Goal: Task Accomplishment & Management: Use online tool/utility

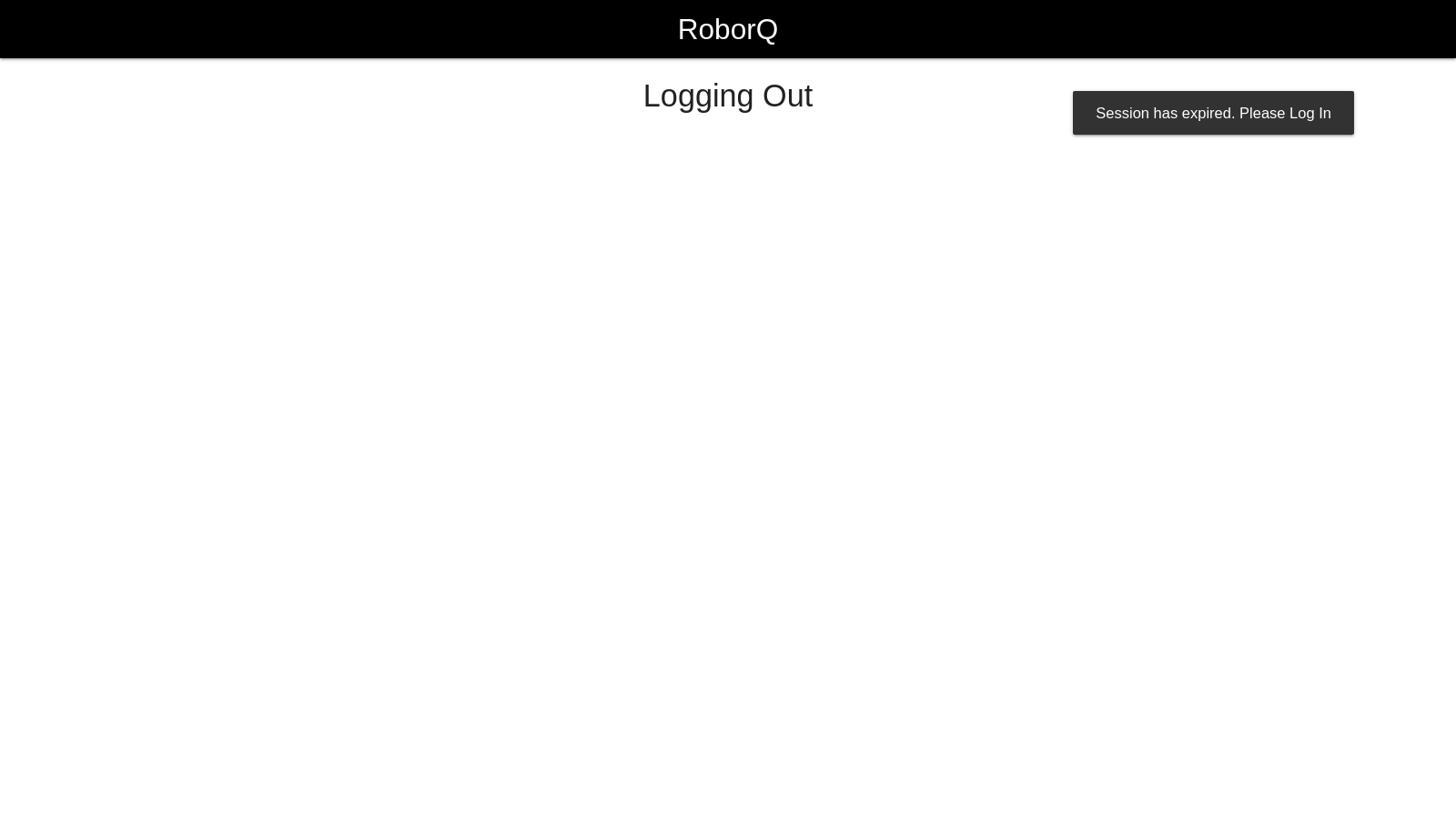
select select "Worker"
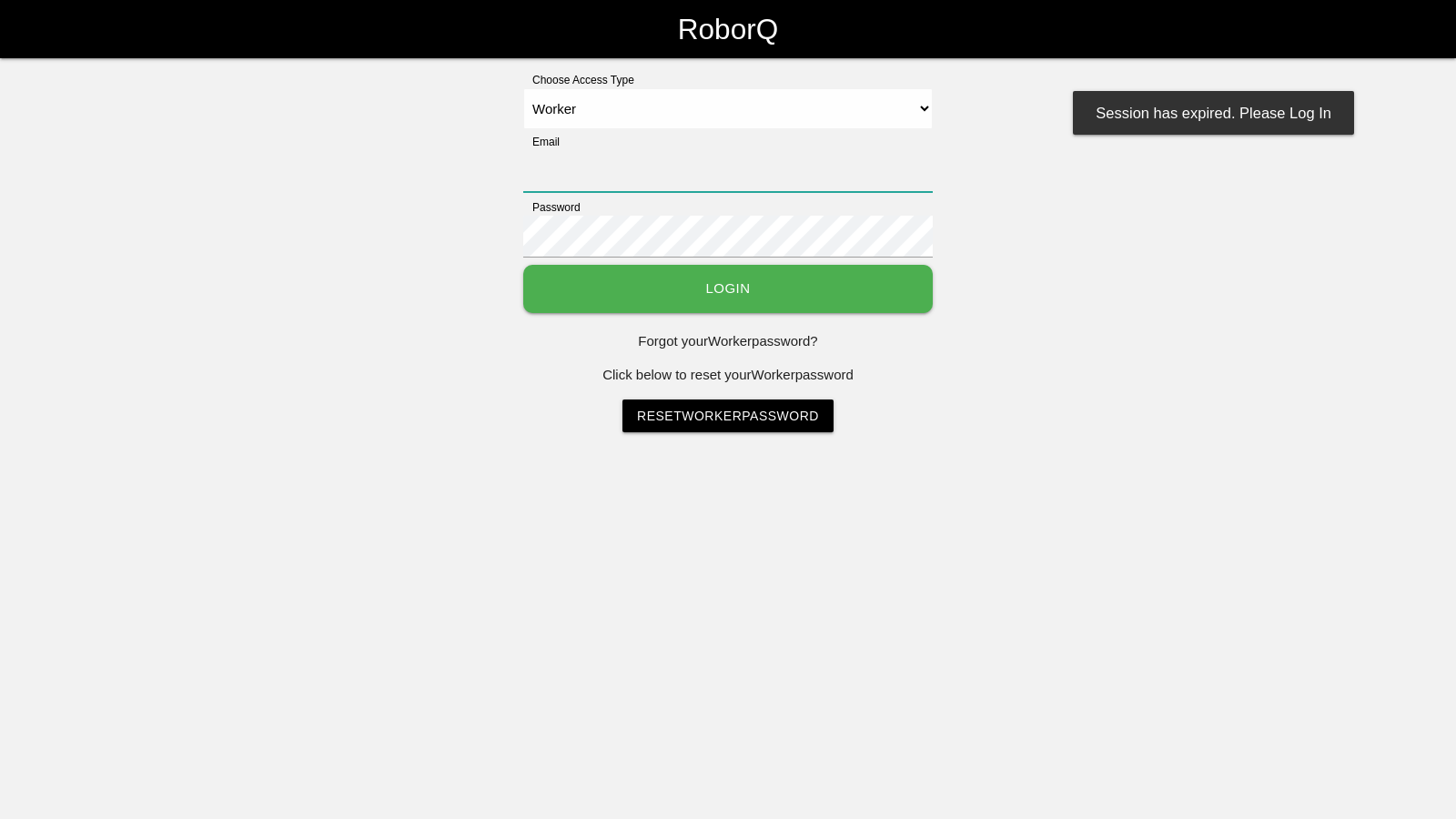
click at [642, 166] on input "Email" at bounding box center [728, 171] width 409 height 42
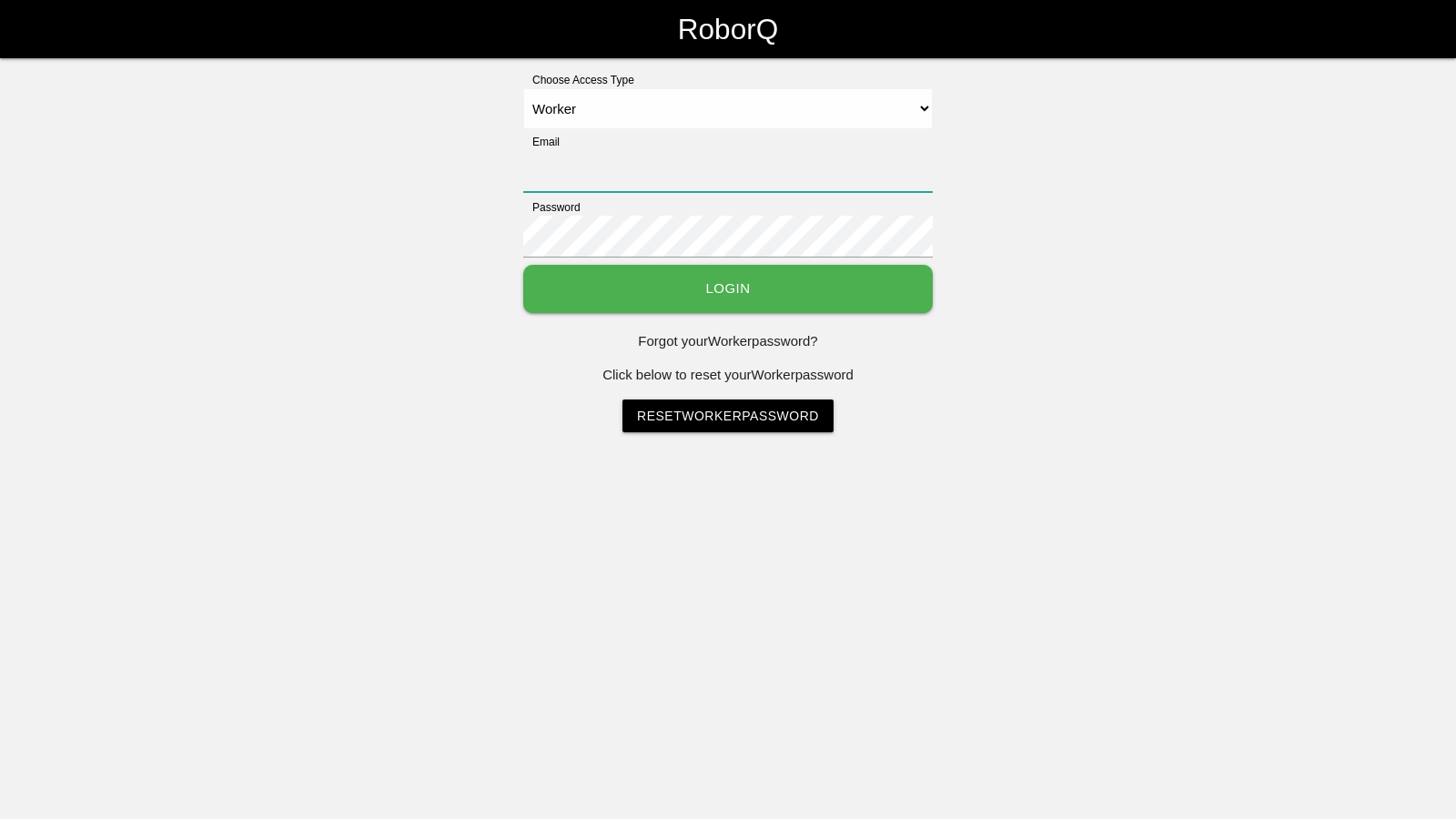
type input "[EMAIL_ADDRESS][DOMAIN_NAME]"
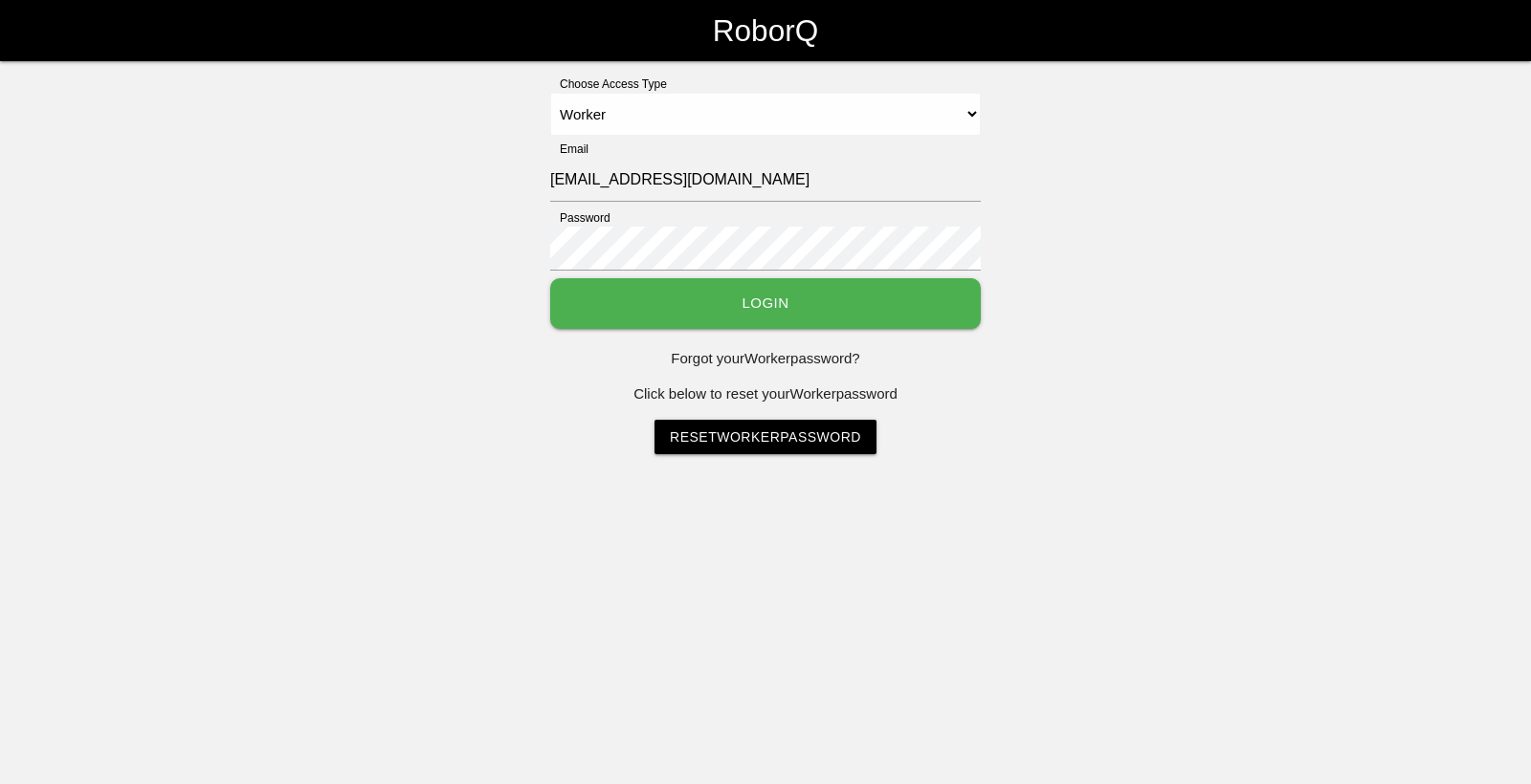
click at [721, 305] on button "Login" at bounding box center [766, 303] width 430 height 50
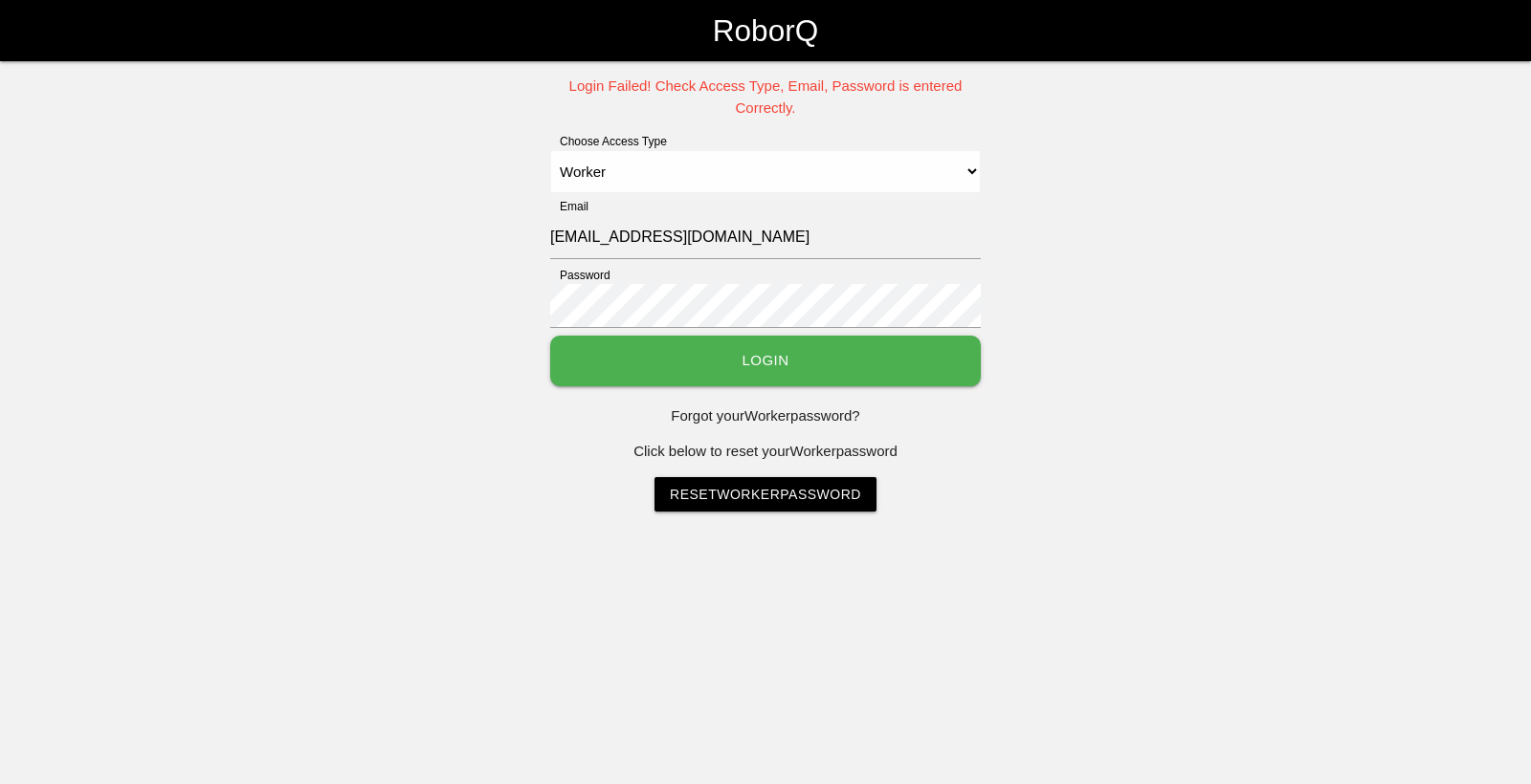
click at [820, 361] on button "Login" at bounding box center [766, 360] width 430 height 50
click at [918, 281] on div "Password" at bounding box center [766, 302] width 430 height 69
click at [550, 335] on button "Login" at bounding box center [766, 360] width 430 height 50
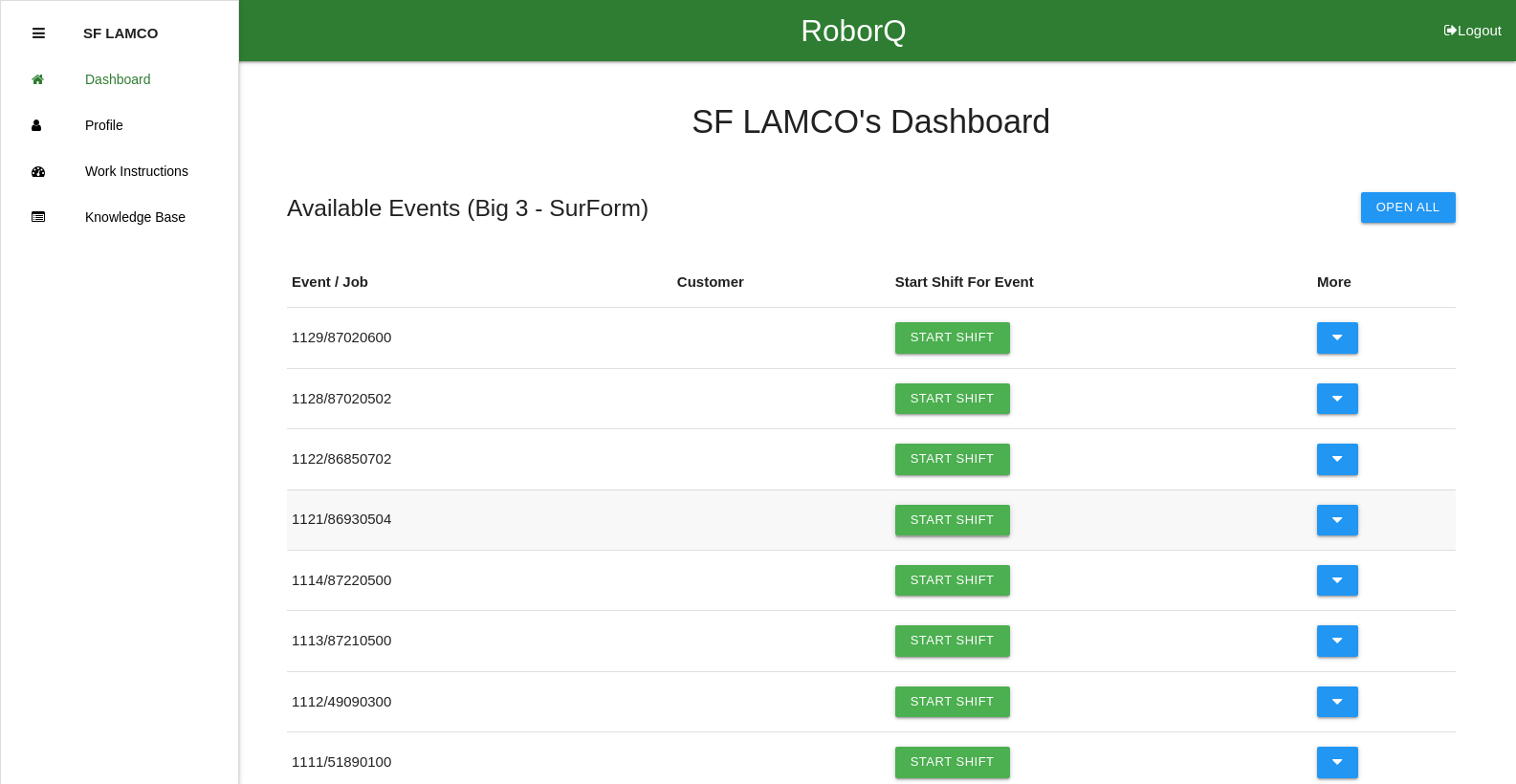
click at [930, 521] on link "Start Shift" at bounding box center [953, 520] width 114 height 31
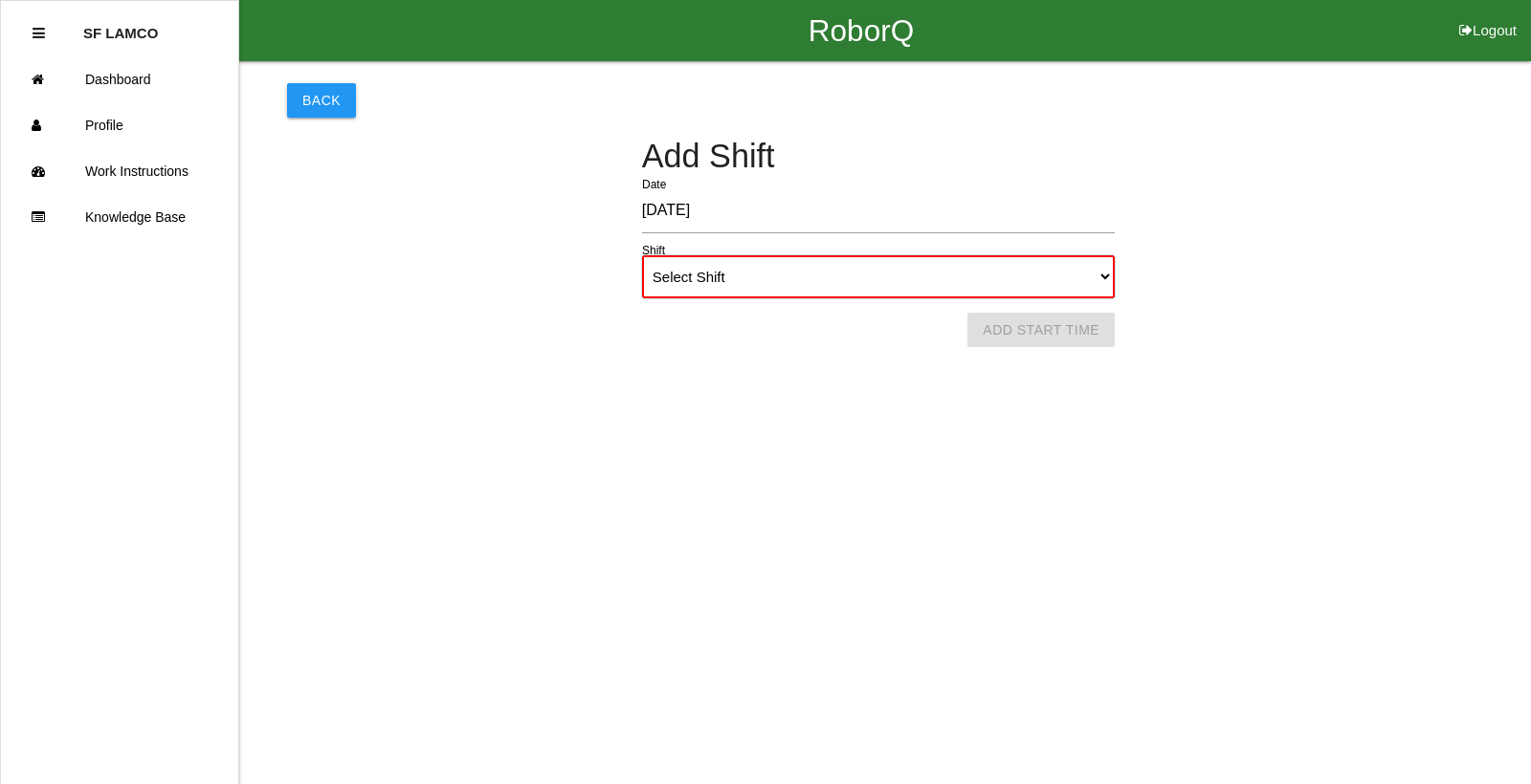
click at [1099, 284] on select "Select Shift 1st Shift 2nd Shift 3rd Shift 4th Shift" at bounding box center [878, 277] width 473 height 43
select select "1"
click at [642, 255] on select "Select Shift 1st Shift 2nd Shift 3rd Shift 4th Shift" at bounding box center [878, 277] width 473 height 43
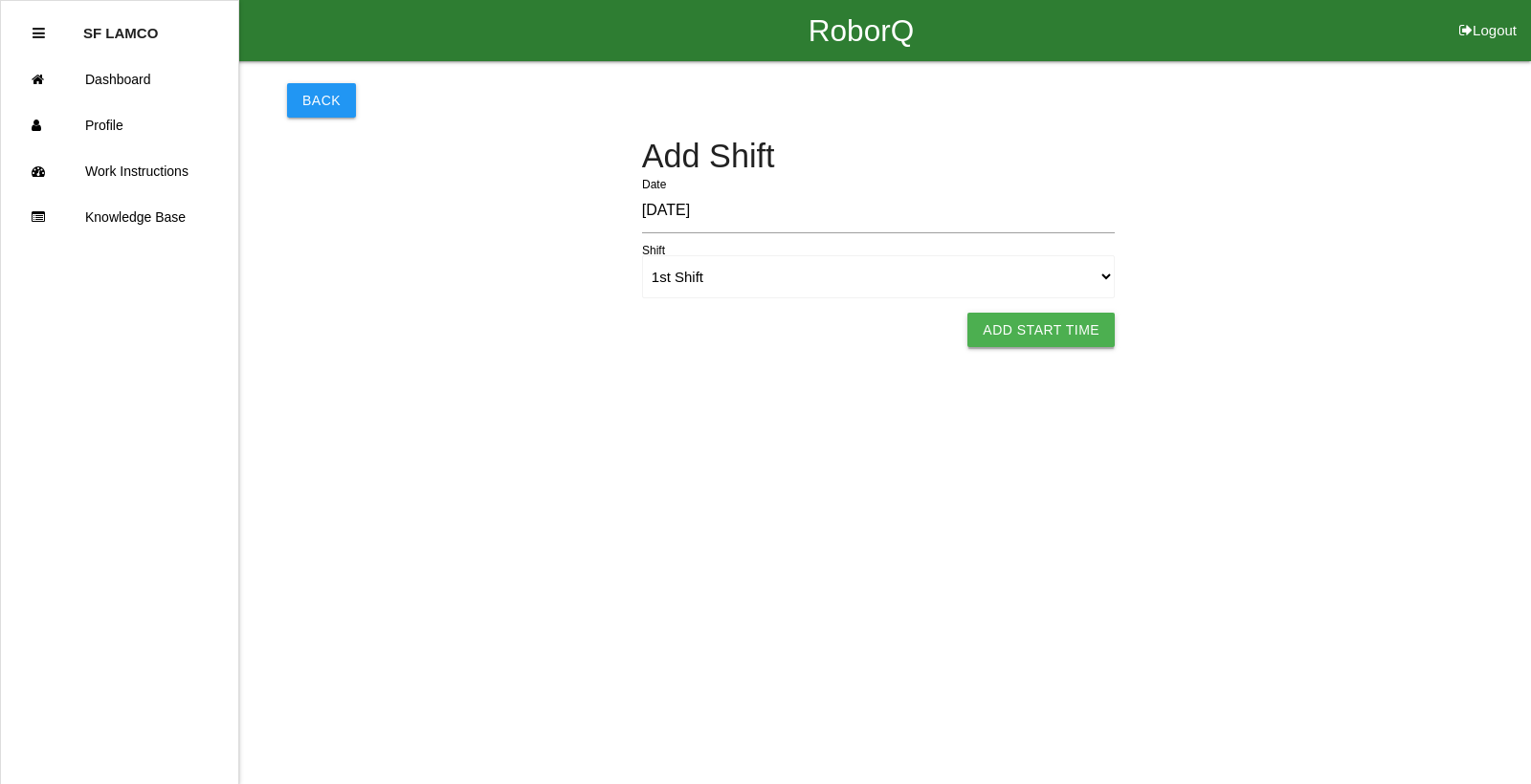
click at [1047, 328] on button "Add Start Time" at bounding box center [1041, 329] width 147 height 35
select select "6"
select select "25"
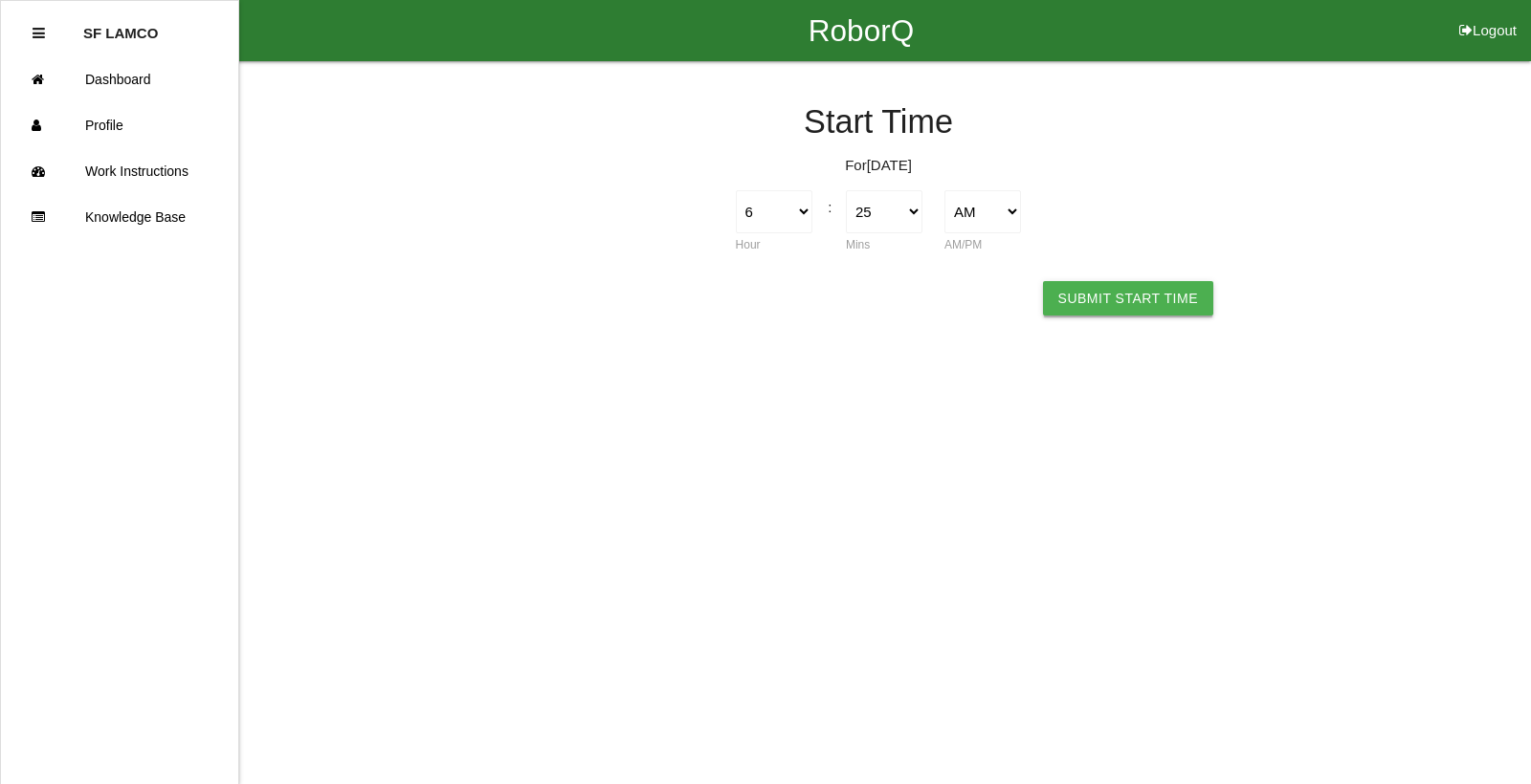
click at [1100, 302] on button "Submit Start Time" at bounding box center [1128, 298] width 171 height 35
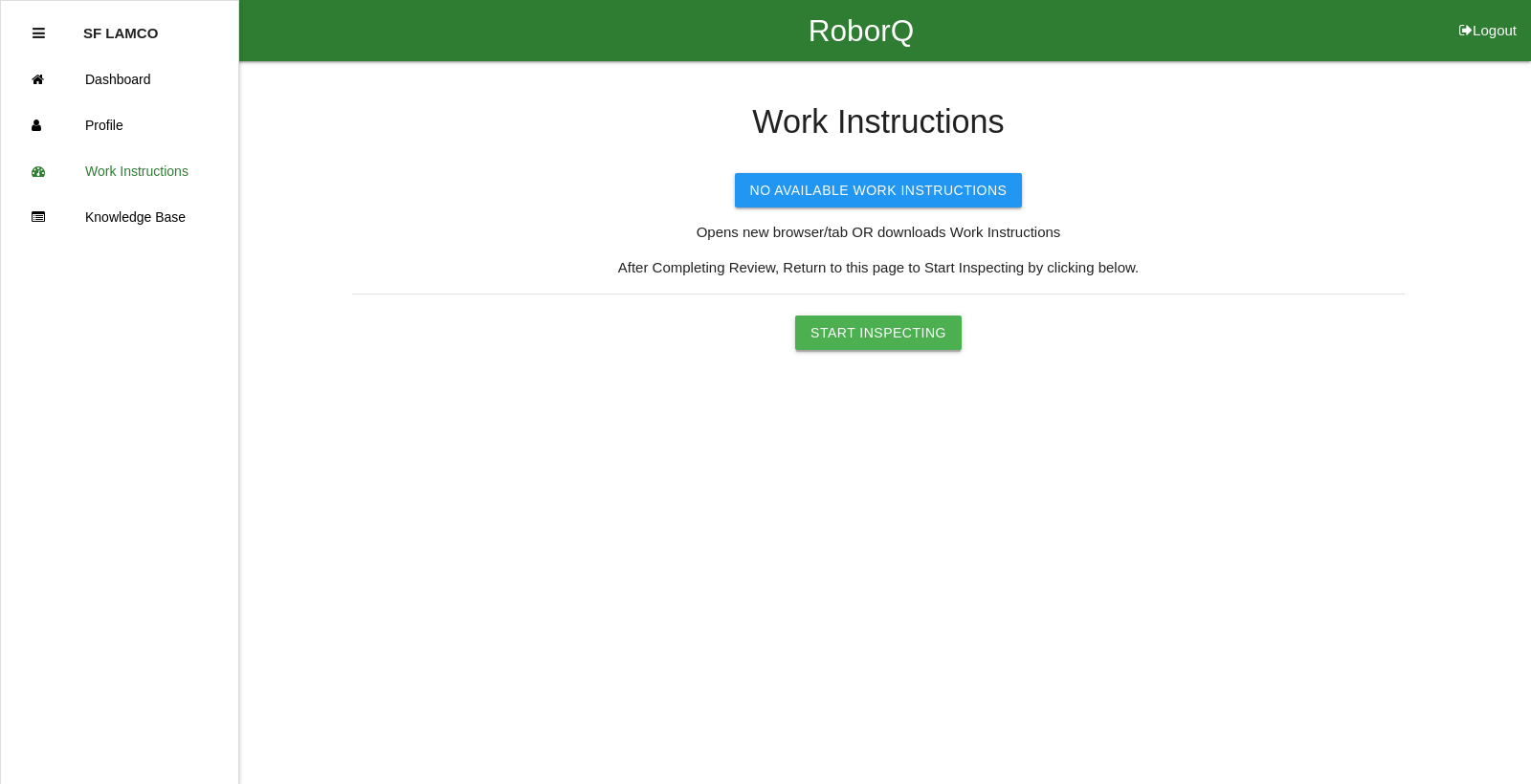
click at [912, 334] on button "Start Inspecting" at bounding box center [878, 332] width 167 height 35
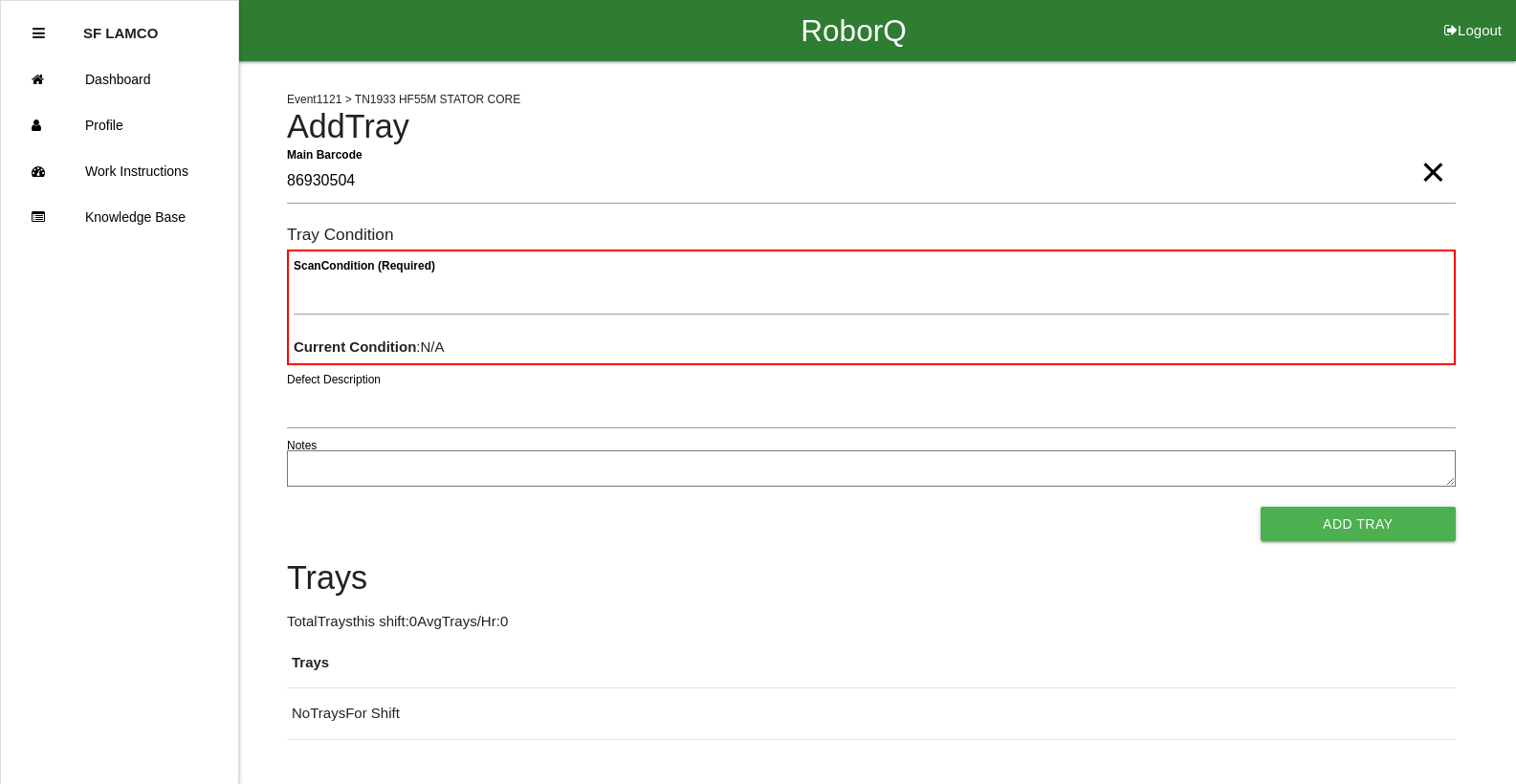
type Barcode "86930504"
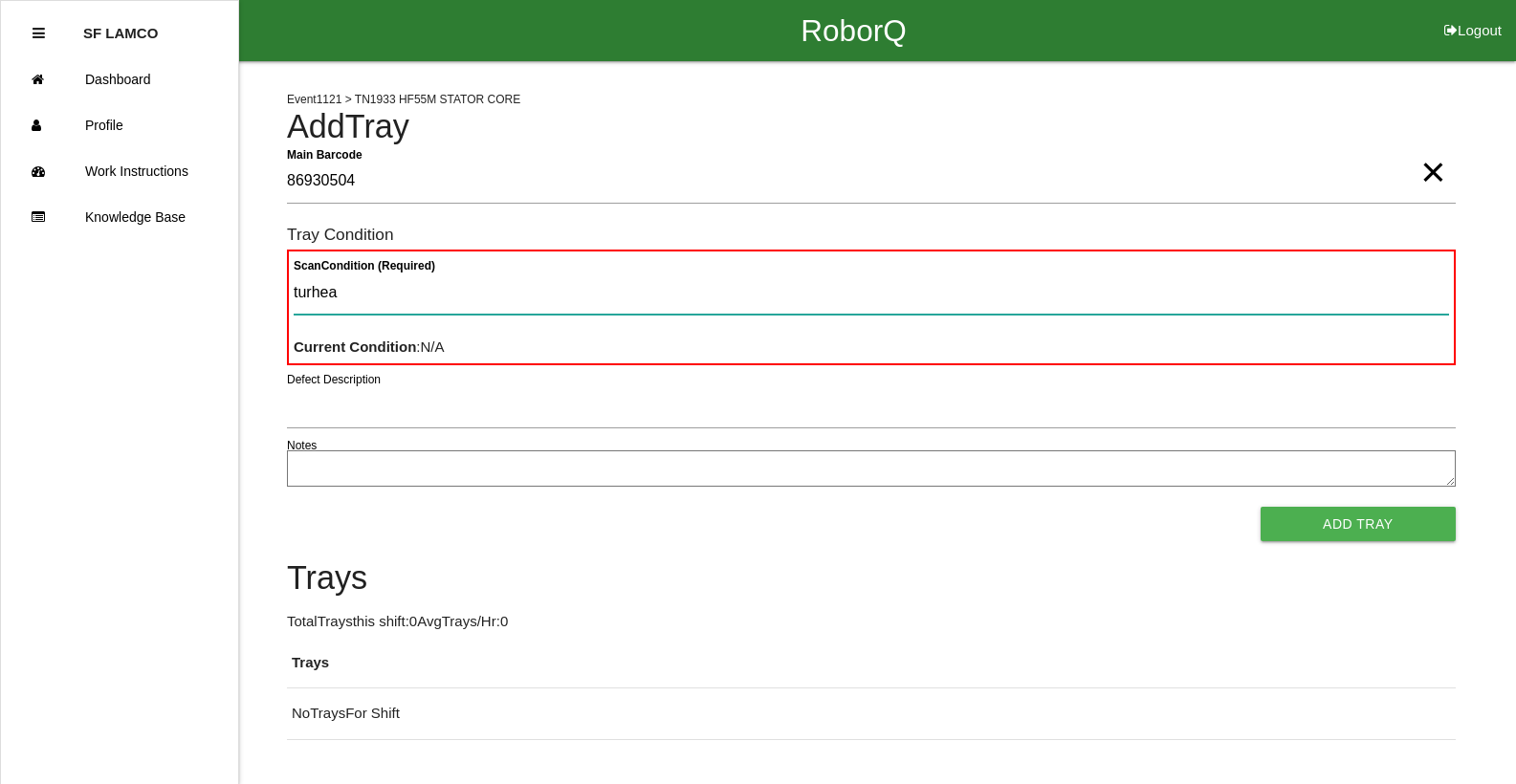
type Condition "turhea"
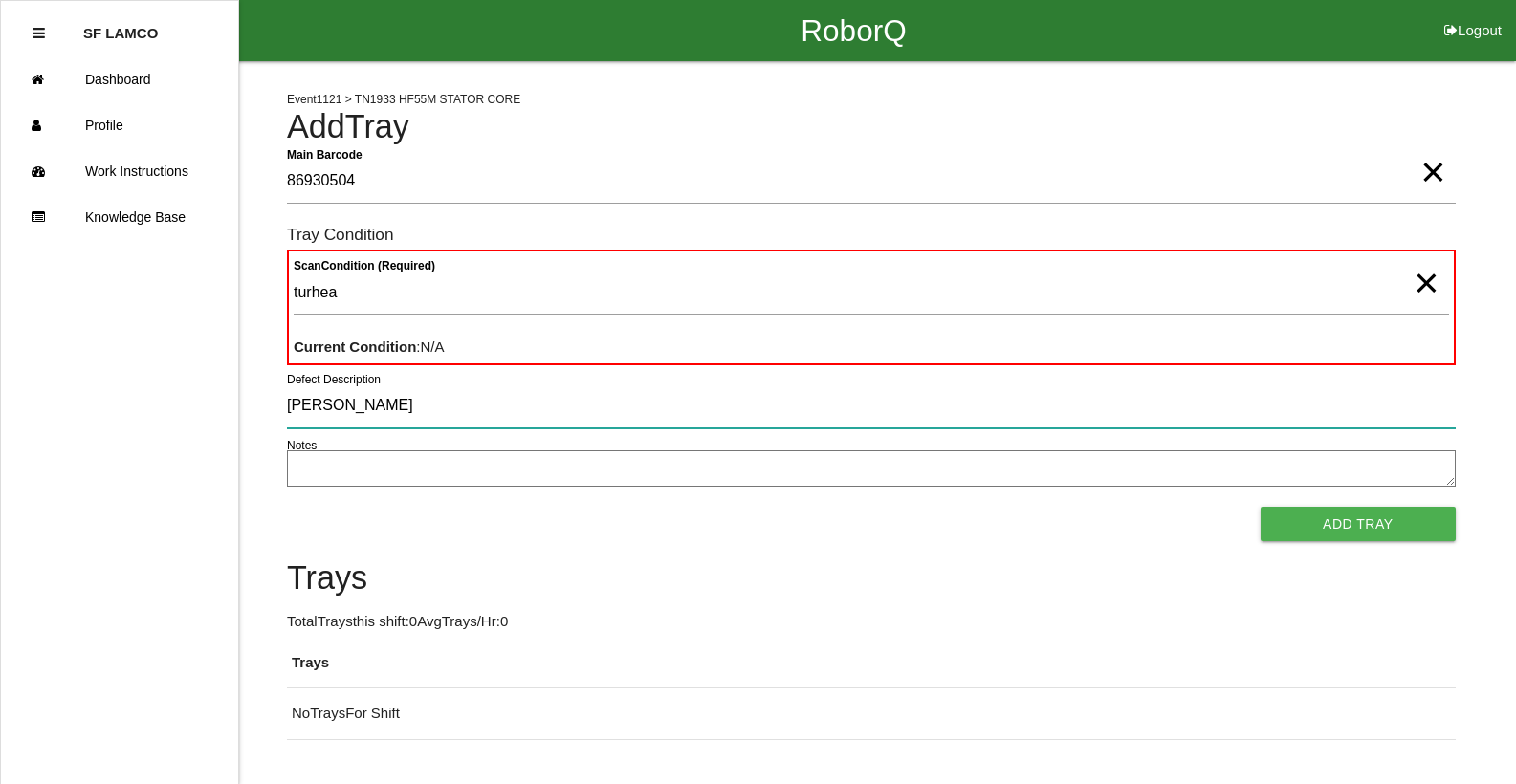
type input "[PERSON_NAME]"
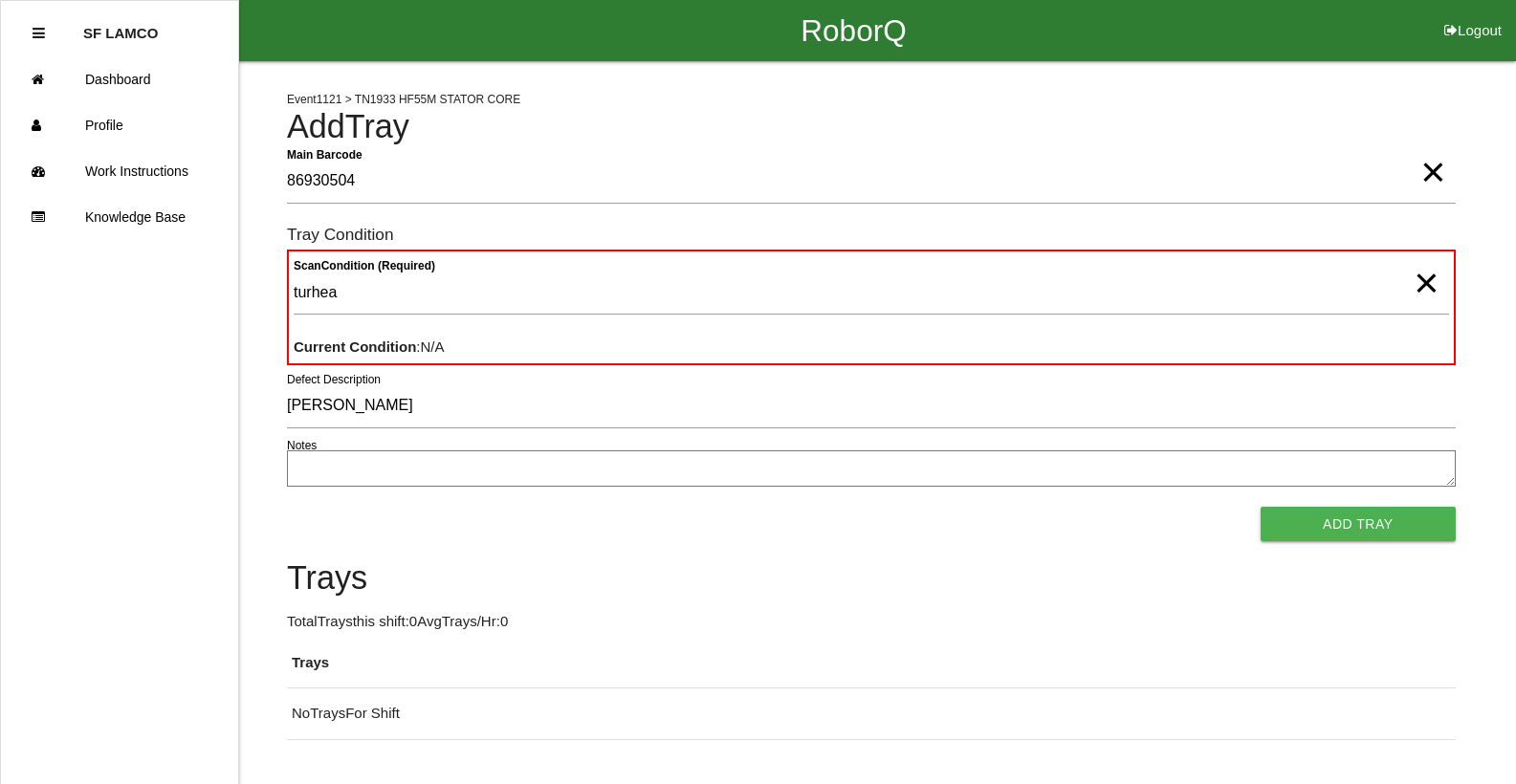
click at [1415, 283] on span "×" at bounding box center [1426, 263] width 25 height 38
click at [1428, 173] on span "×" at bounding box center [1432, 153] width 25 height 38
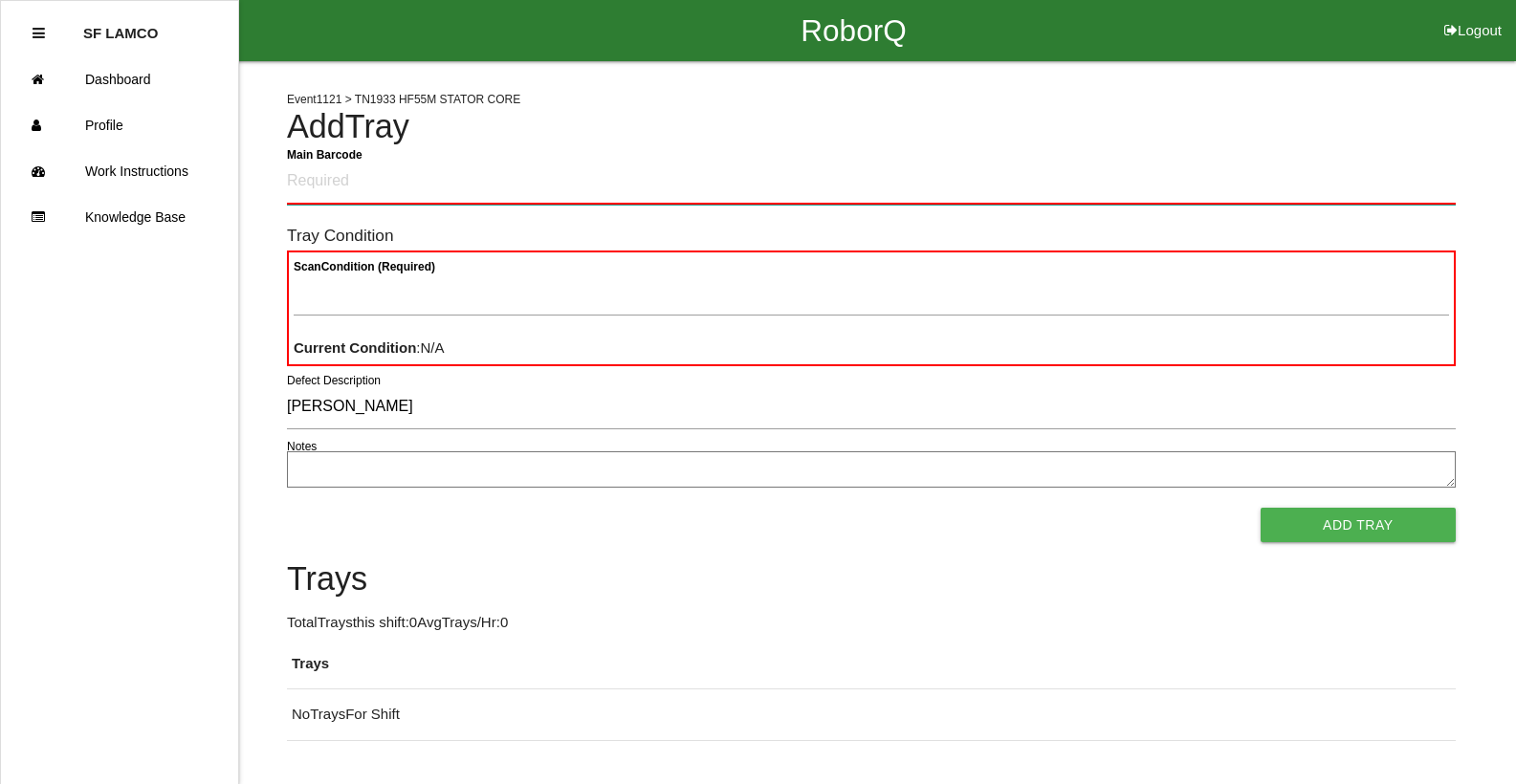
click at [1334, 169] on Barcode "Main Barcode" at bounding box center [871, 182] width 1169 height 45
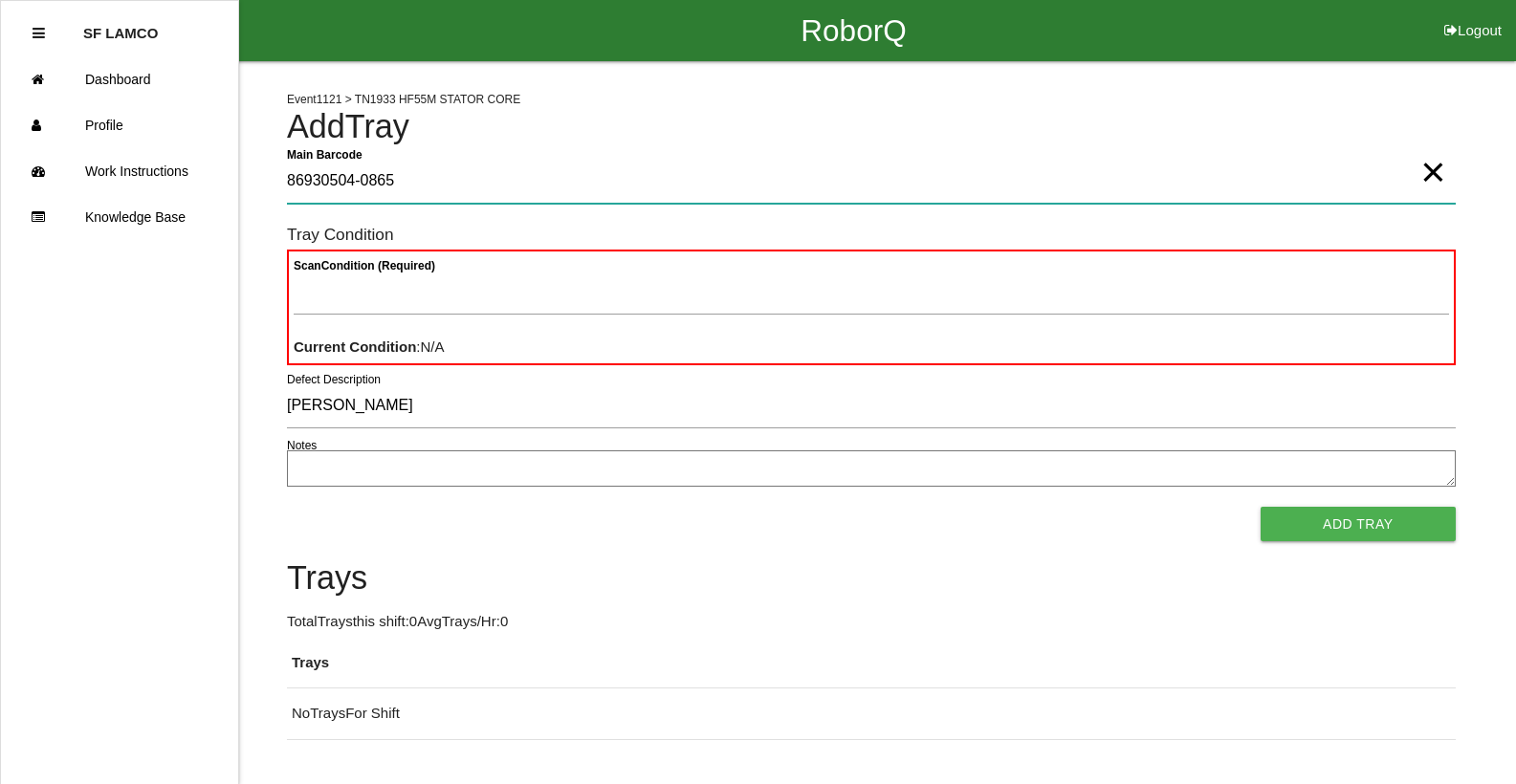
type Barcode "86930504-0865"
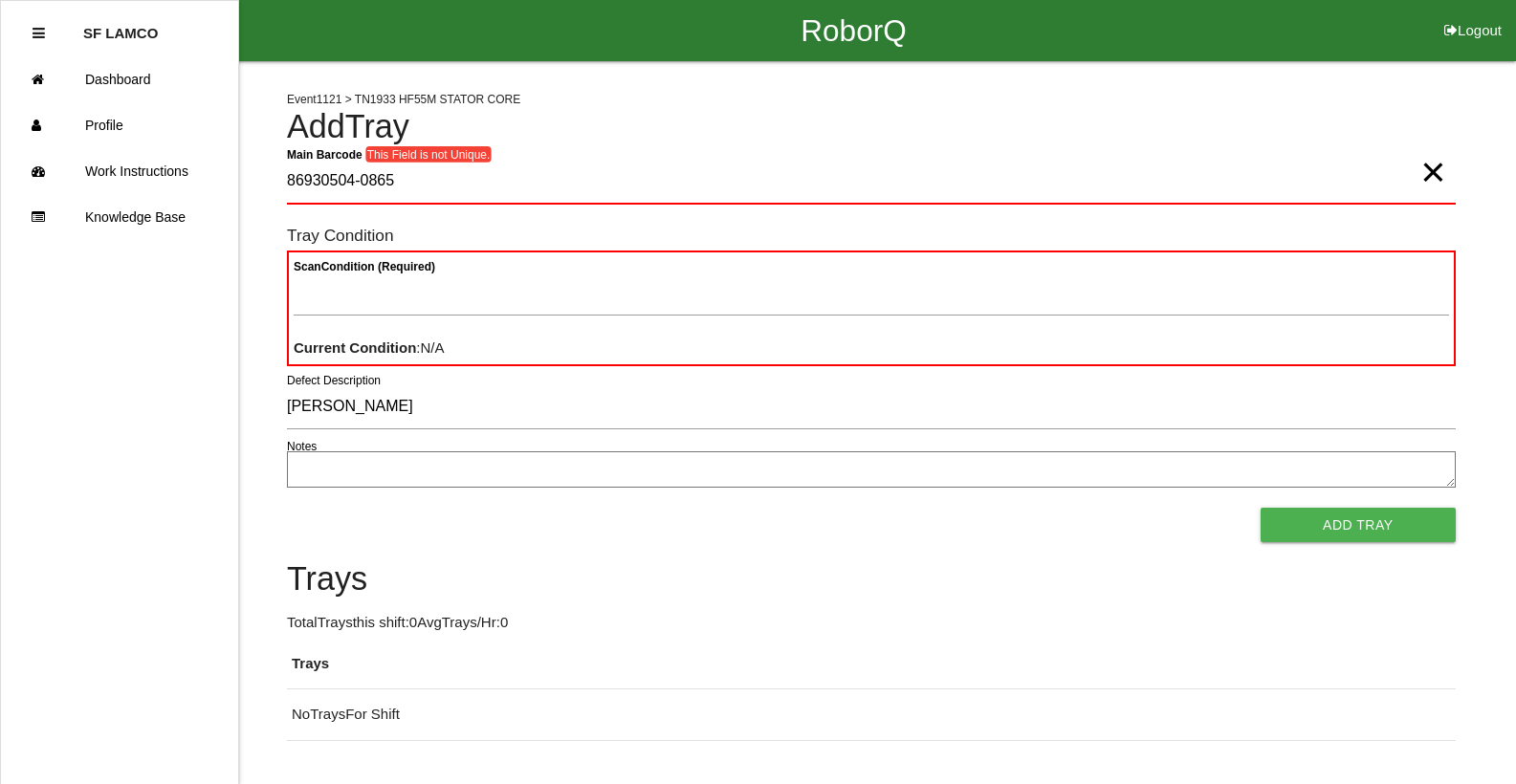
click at [1420, 173] on span "×" at bounding box center [1432, 153] width 25 height 38
click at [1359, 167] on Barcode "Main Barcode" at bounding box center [871, 182] width 1169 height 45
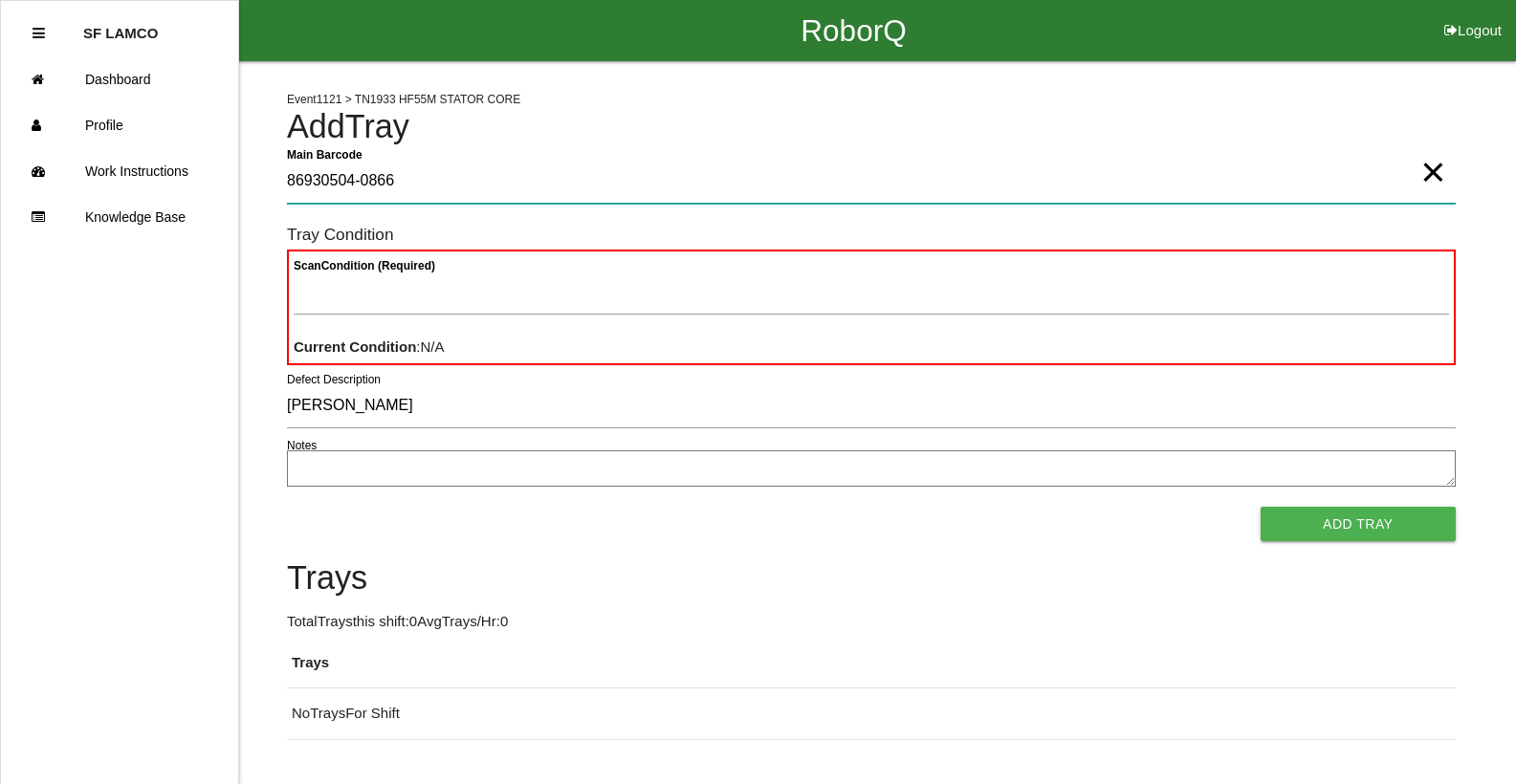
type Barcode "86930504-0866"
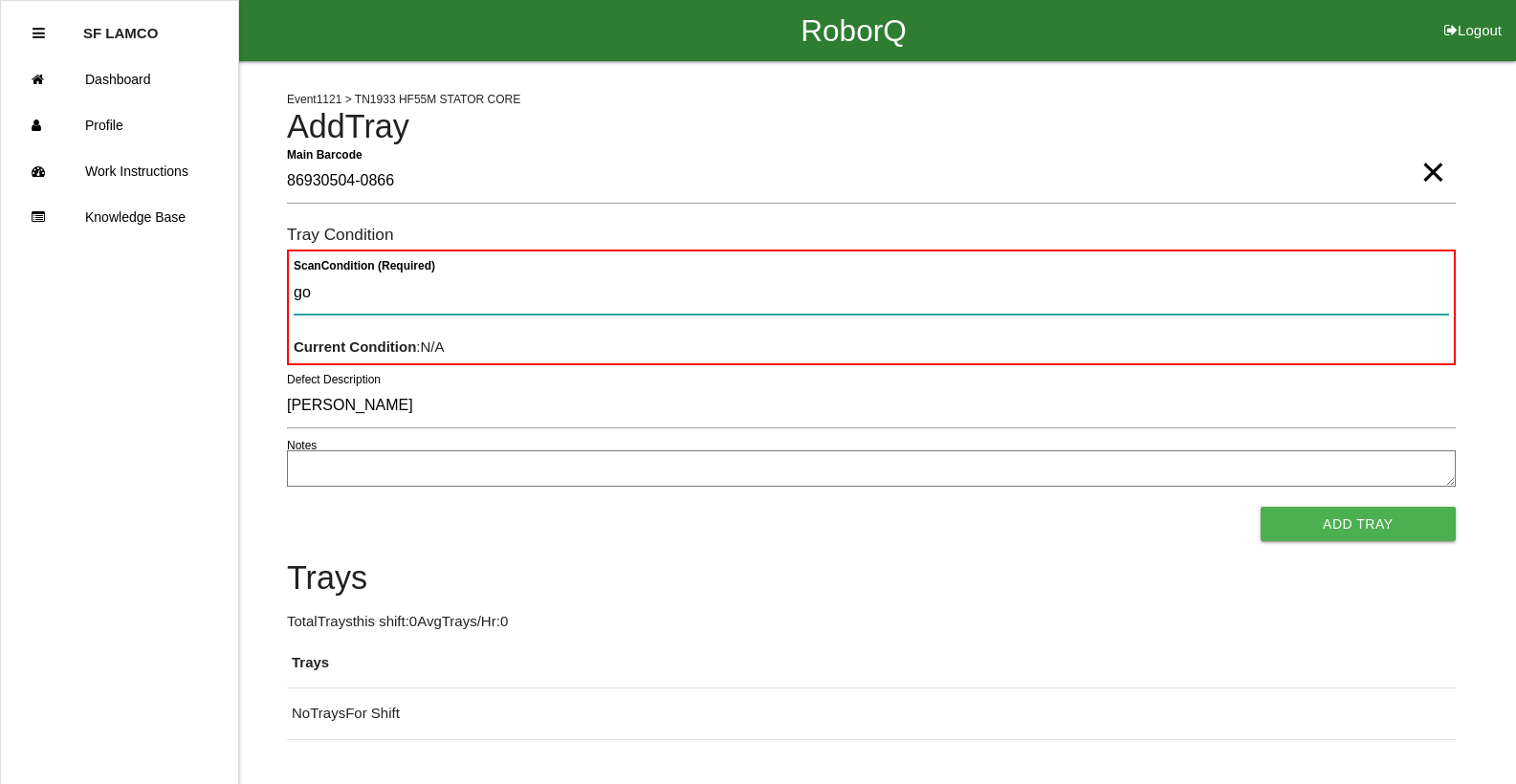
type Condition "goo"
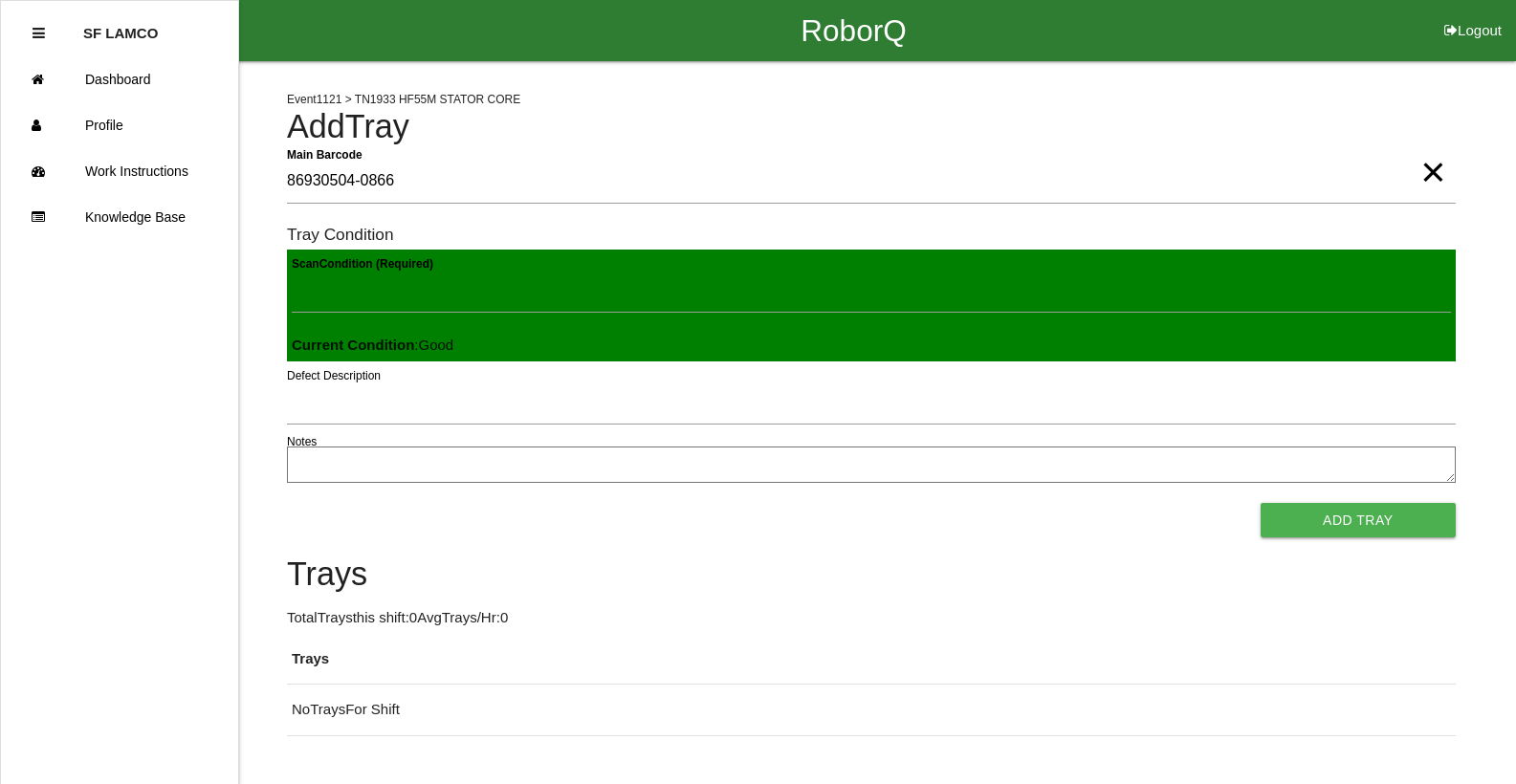
click at [1261, 503] on button "Add Tray" at bounding box center [1358, 520] width 195 height 35
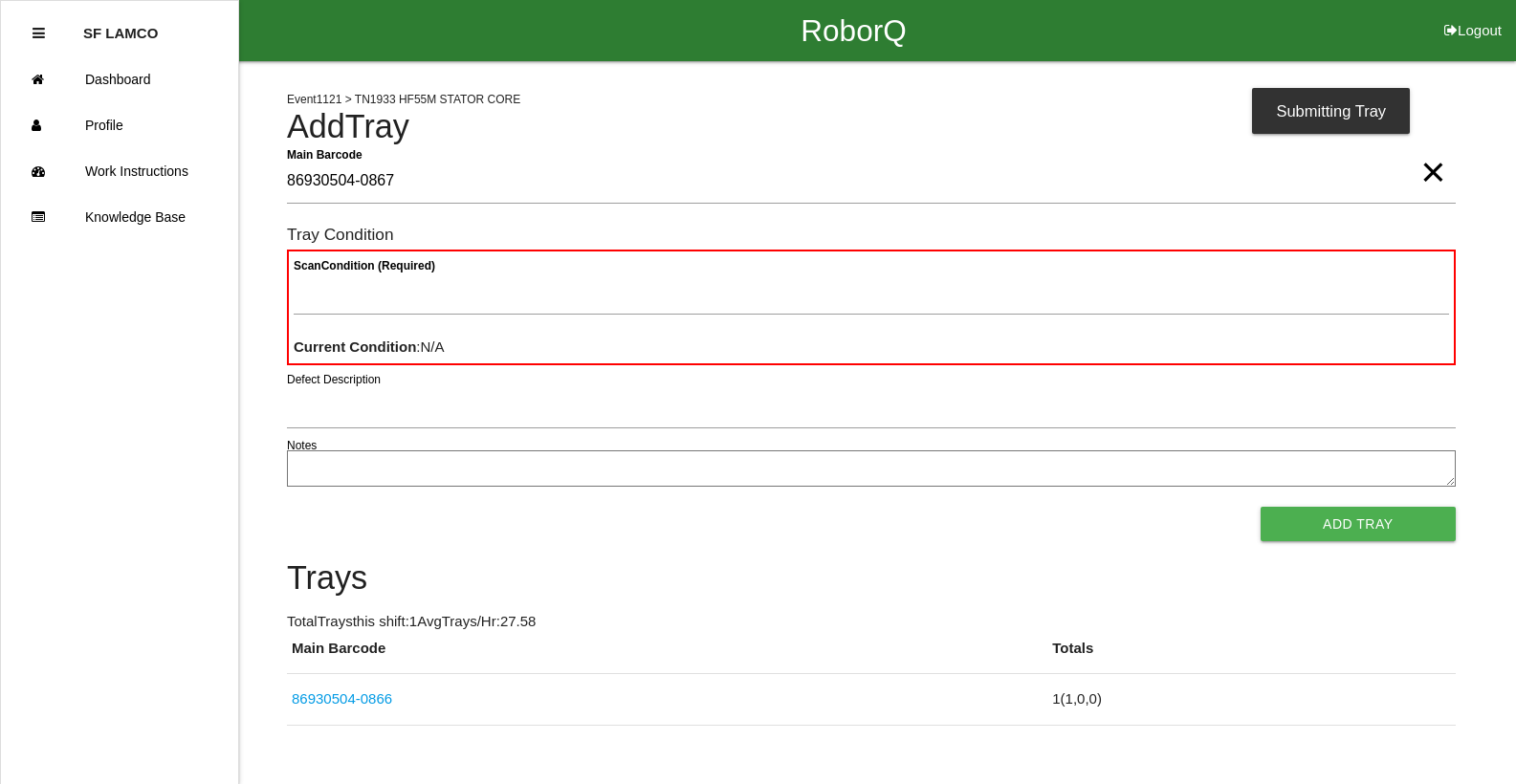
type Barcode "86930504-0867"
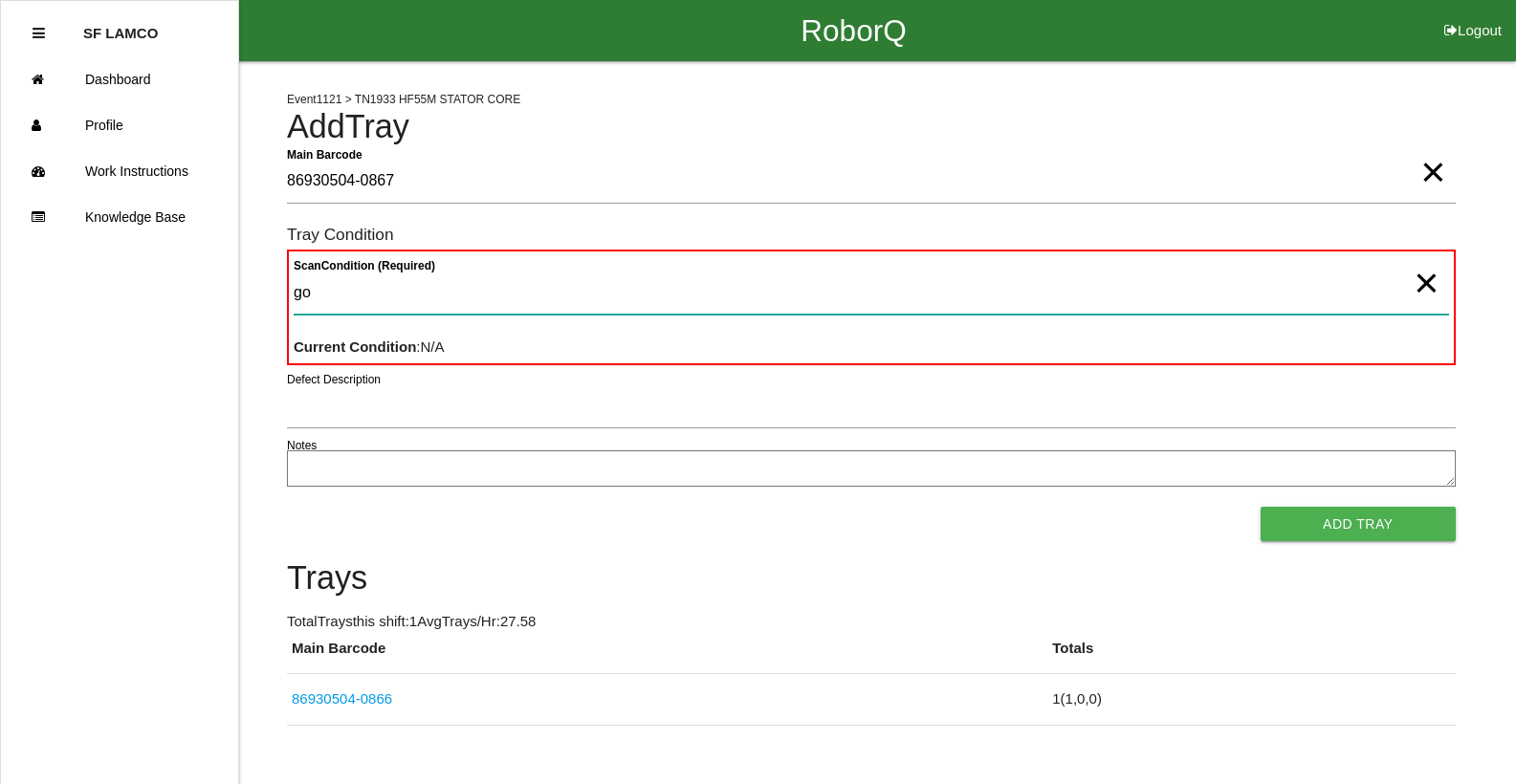
type Condition "goo"
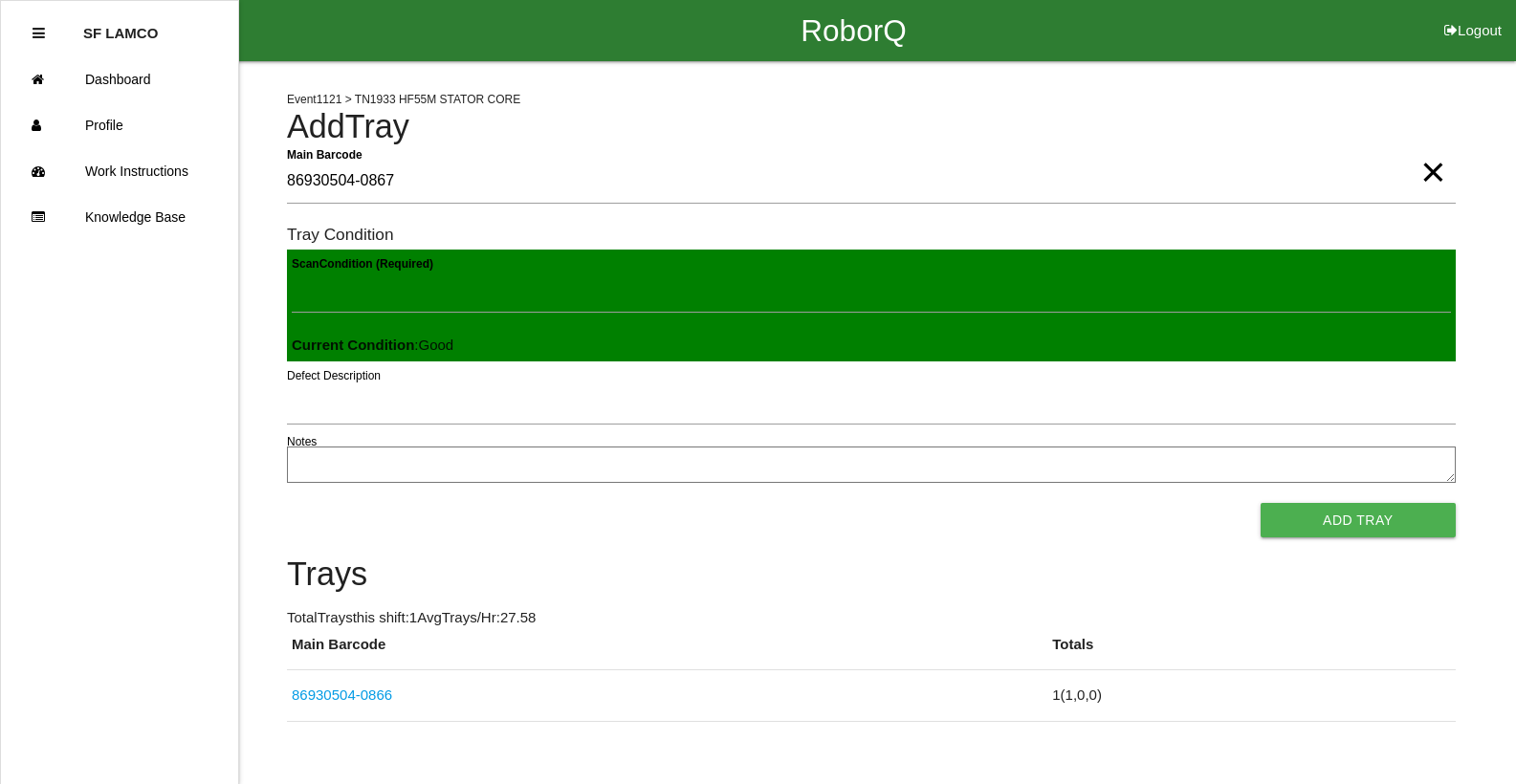
click at [1261, 503] on button "Add Tray" at bounding box center [1358, 520] width 195 height 35
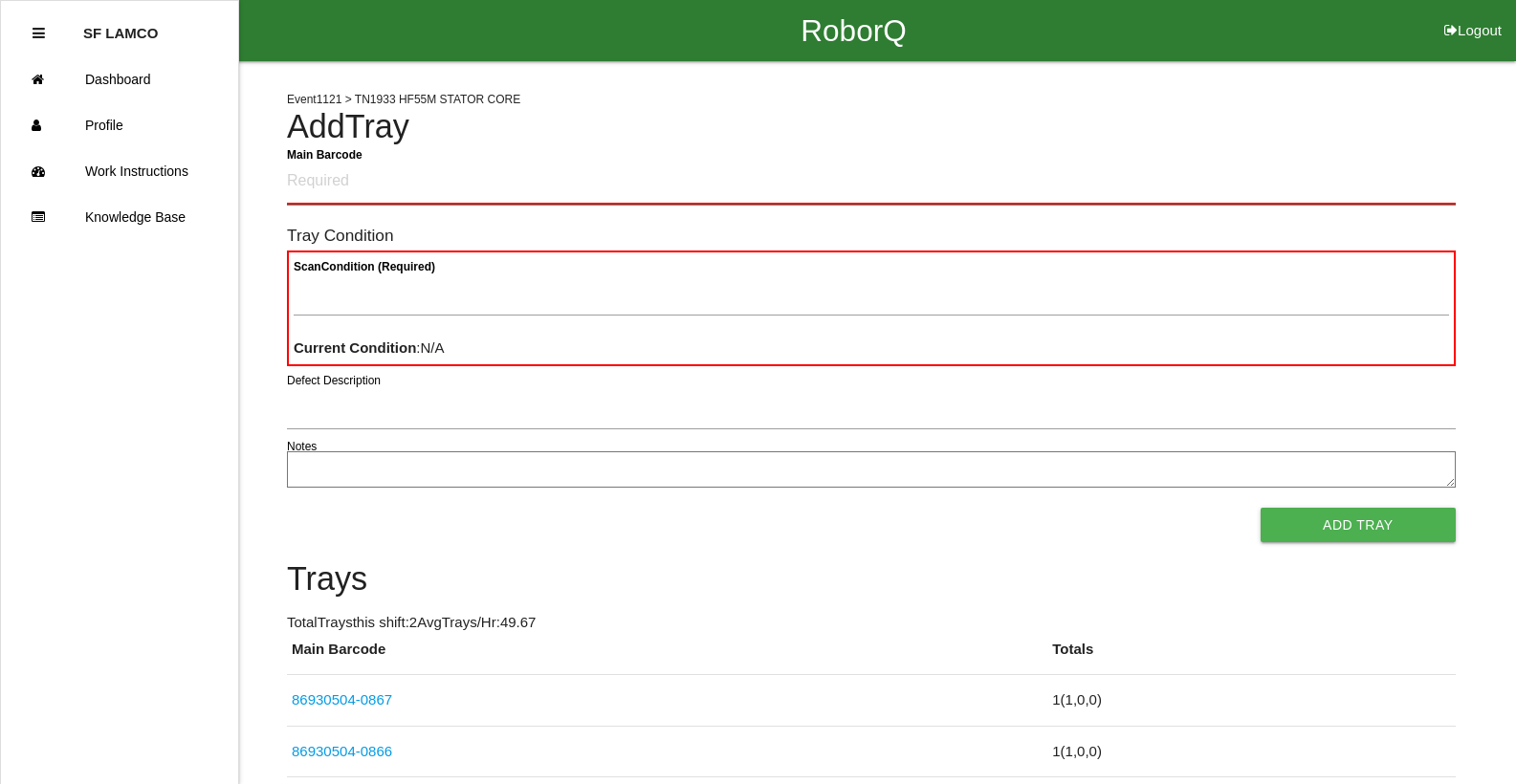
click at [1357, 168] on Barcode "Main Barcode" at bounding box center [871, 182] width 1169 height 45
type Barcode "86930504-0867"
click at [1415, 175] on Barcode "86930504-0867" at bounding box center [871, 182] width 1169 height 45
click at [1423, 173] on span "×" at bounding box center [1432, 153] width 25 height 38
click at [1375, 160] on Barcode "Main Barcode" at bounding box center [871, 182] width 1169 height 45
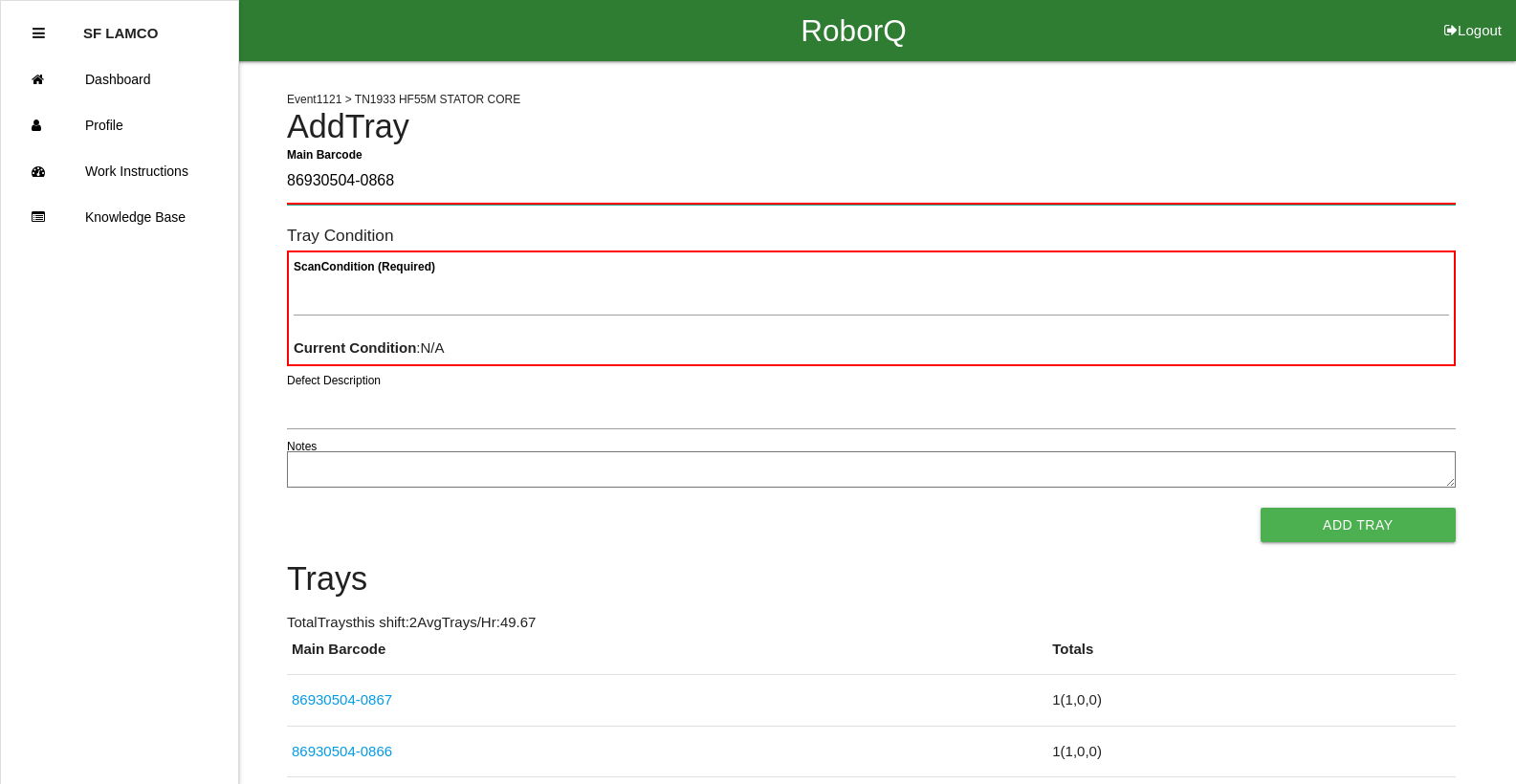
type Barcode "86930504-0868"
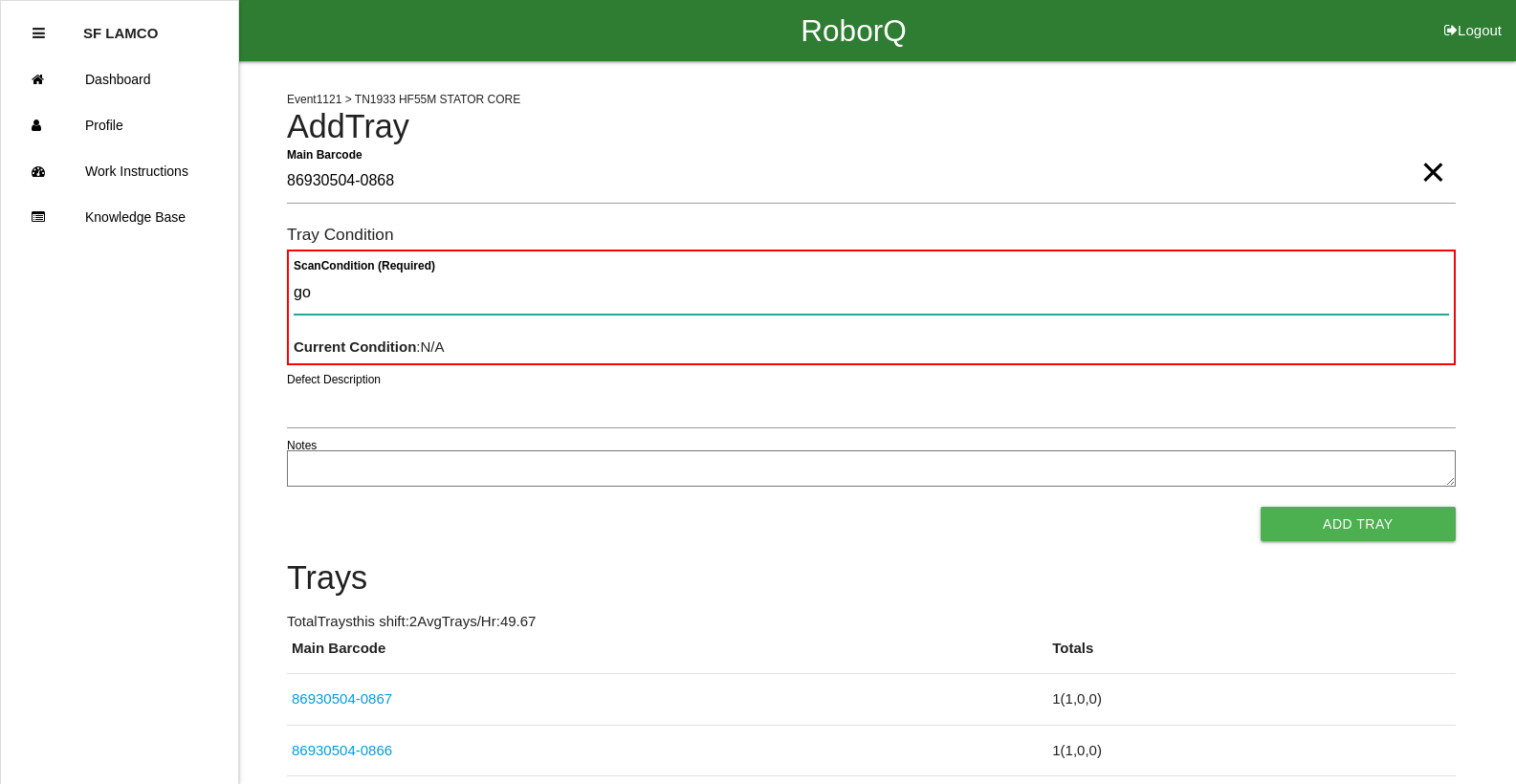
type Condition "goo"
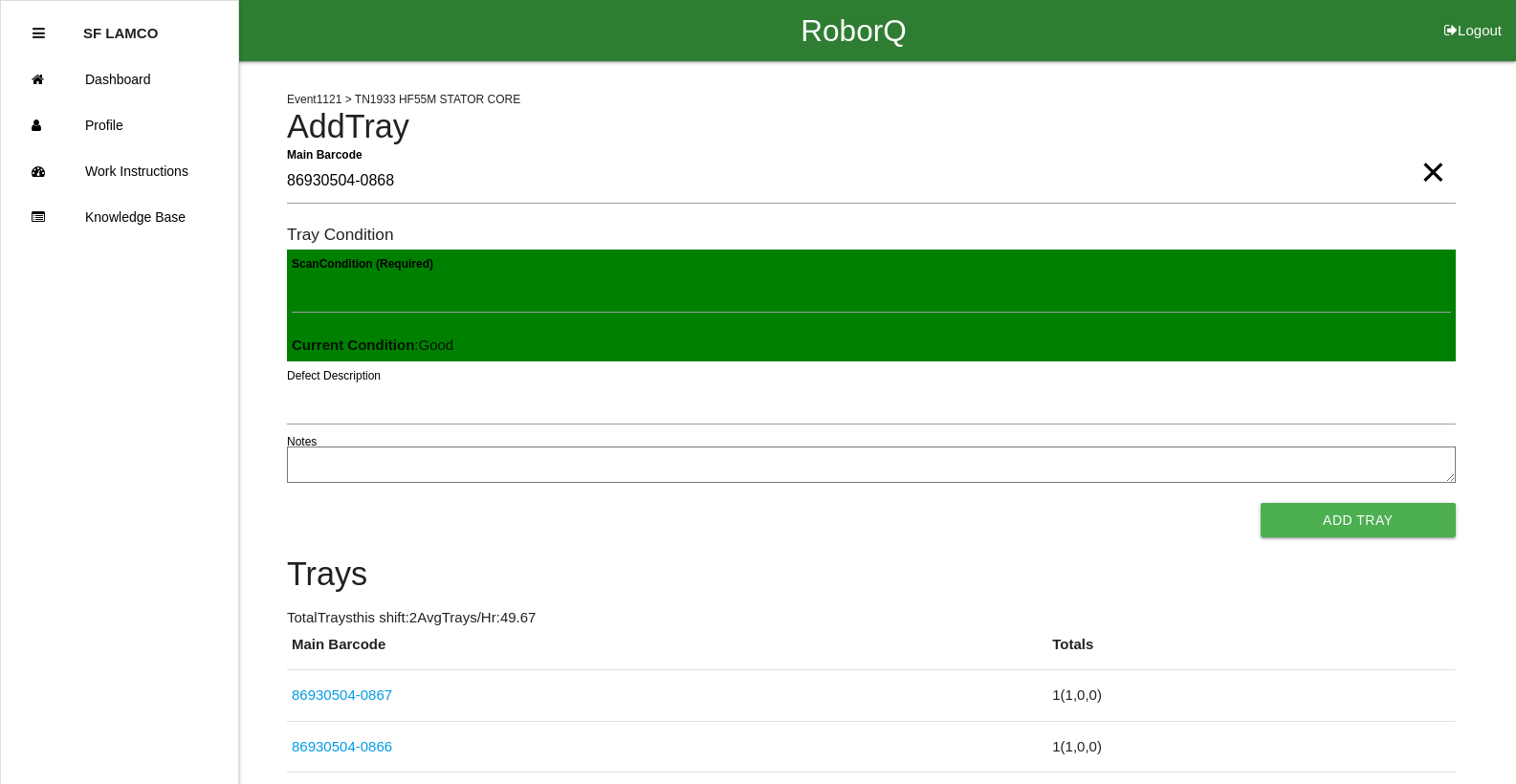
click at [1261, 503] on button "Add Tray" at bounding box center [1358, 520] width 195 height 35
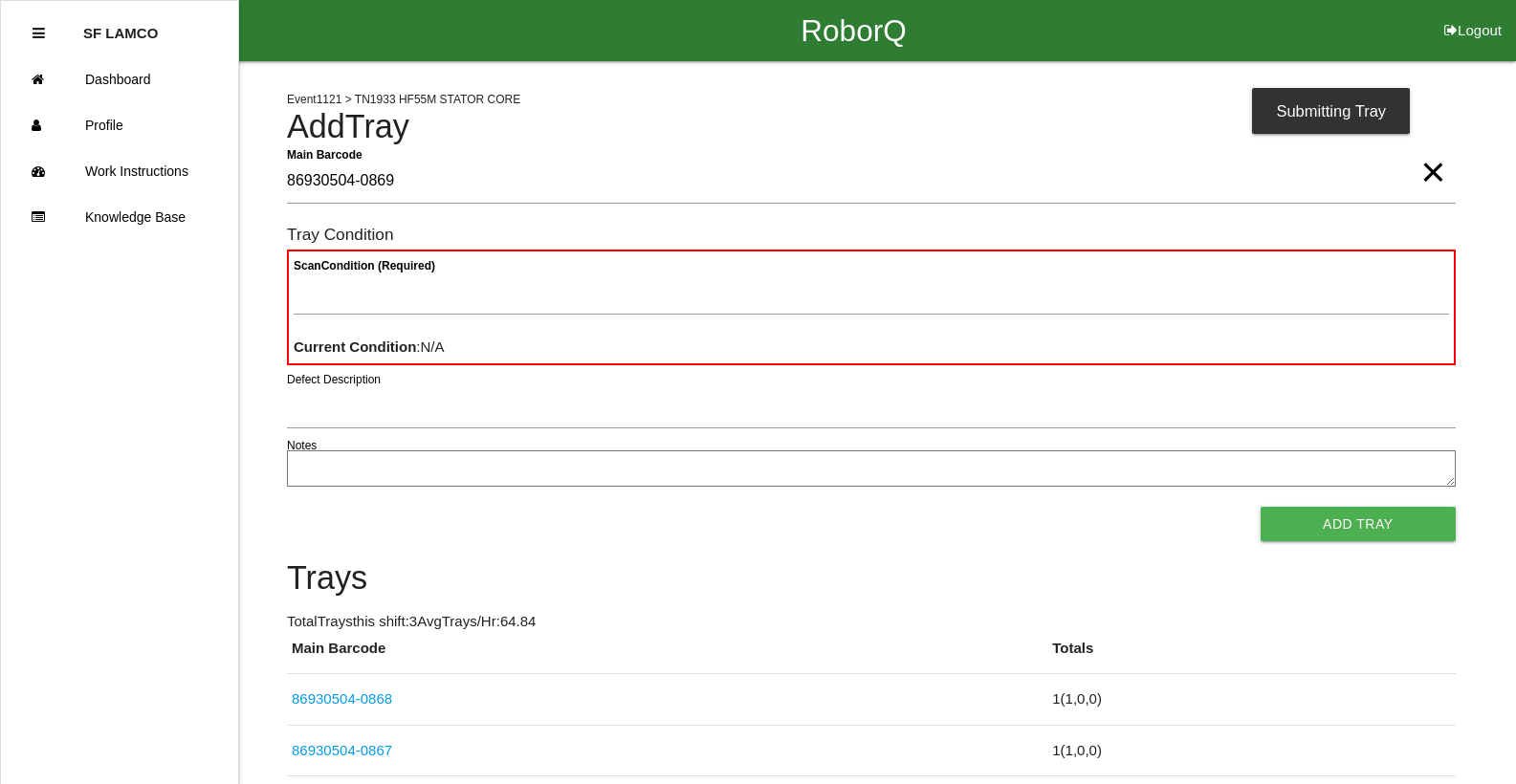
type Barcode "86930504-0869"
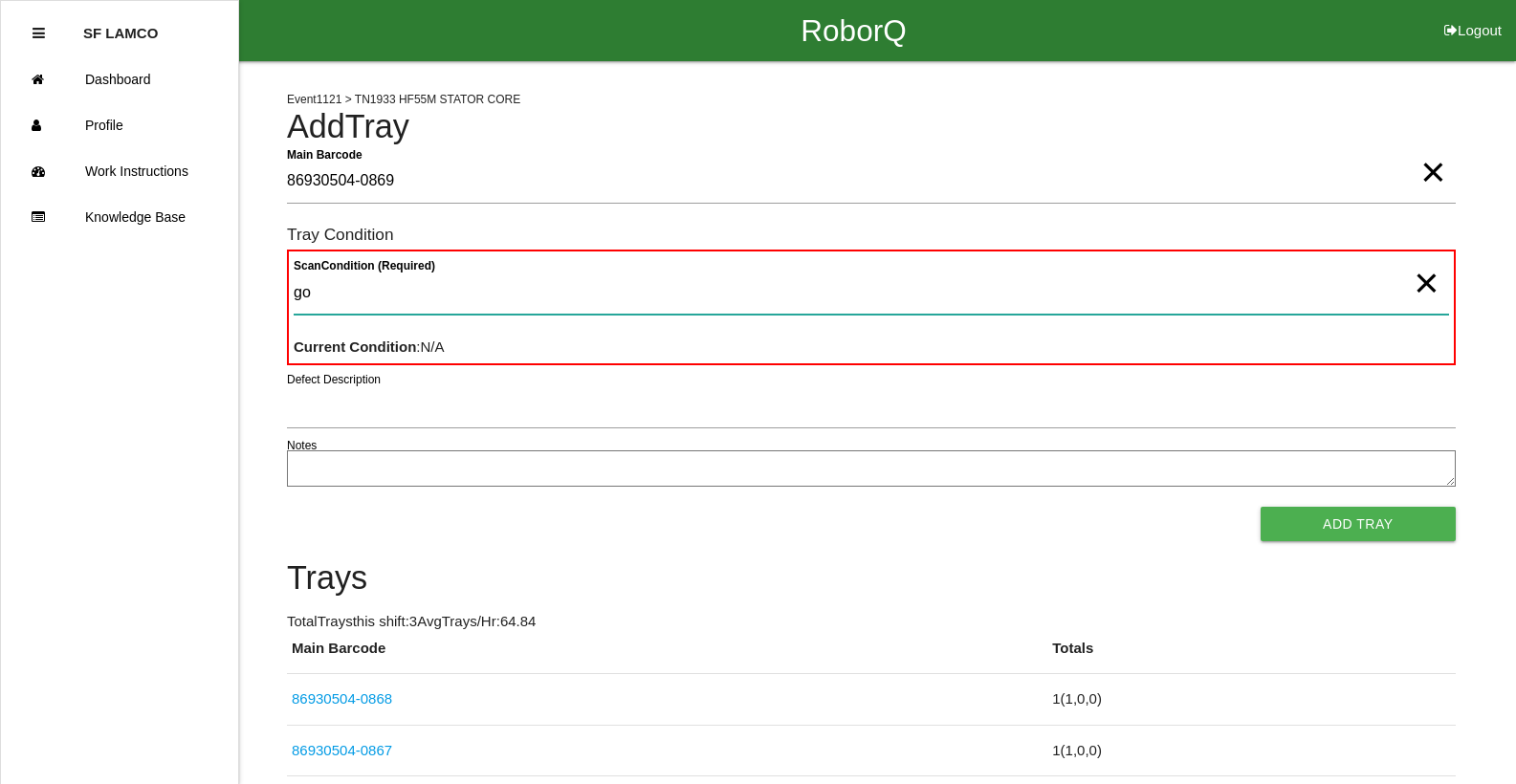
type Condition "goo"
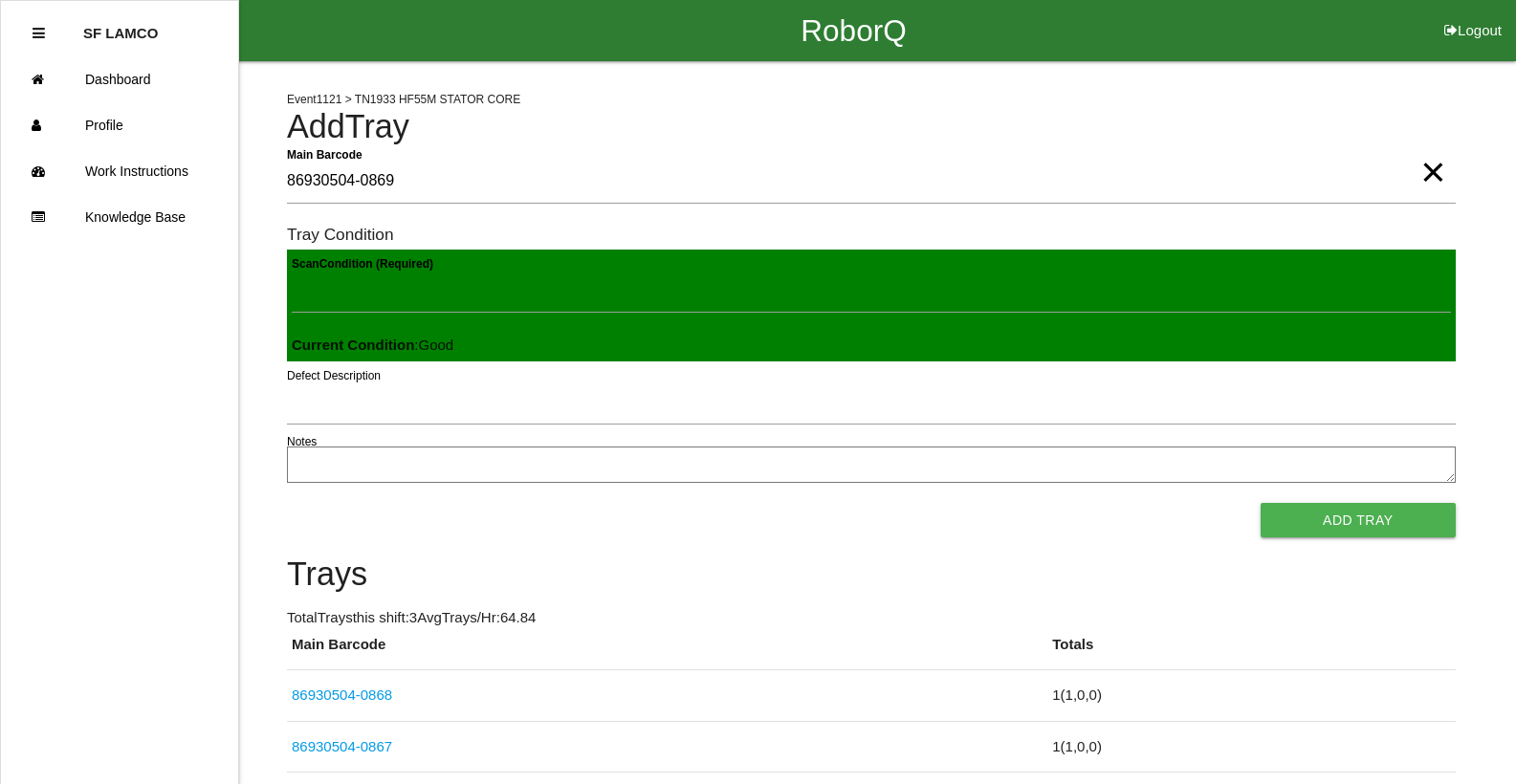
click at [1261, 503] on button "Add Tray" at bounding box center [1358, 520] width 195 height 35
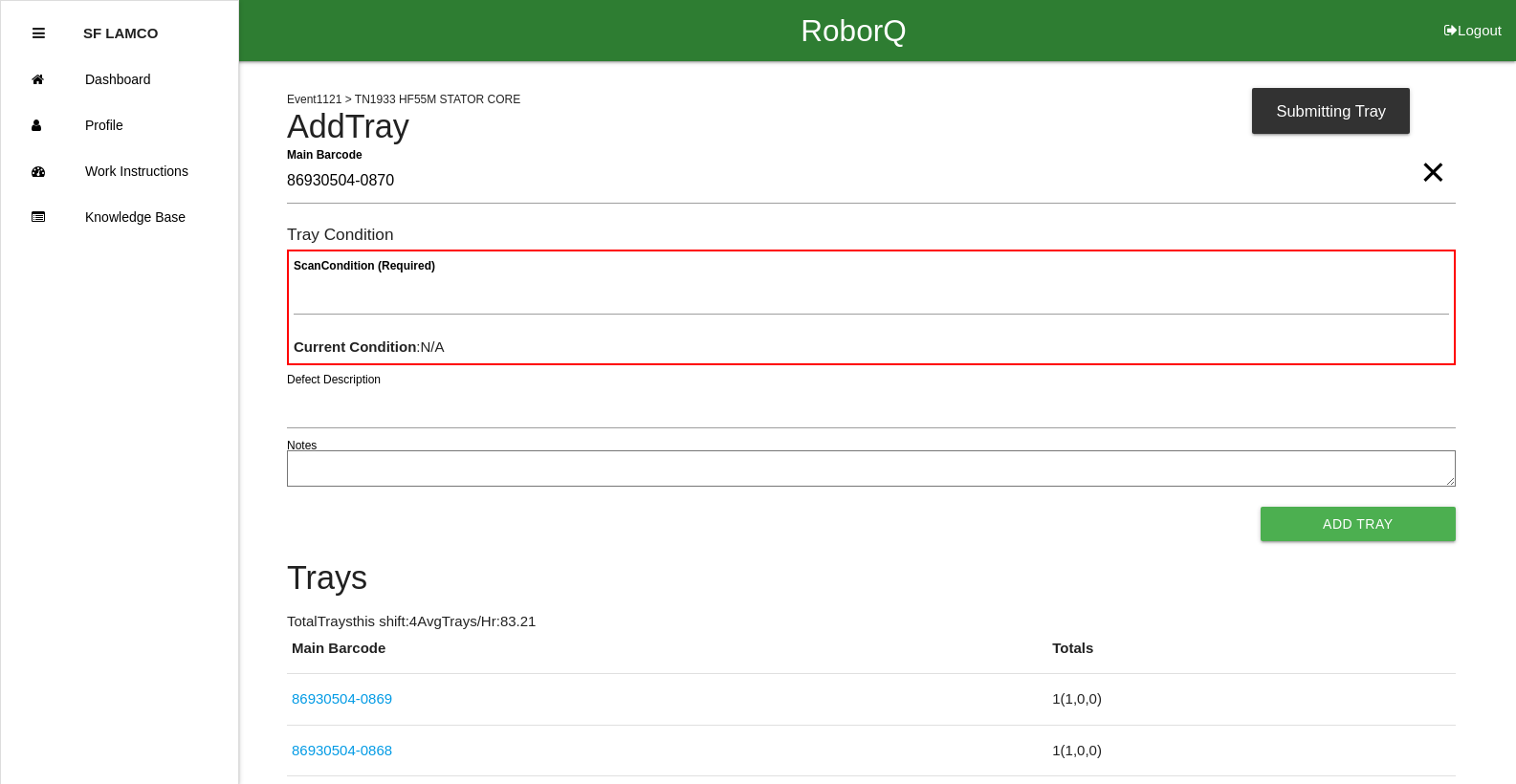
type Barcode "86930504-0870"
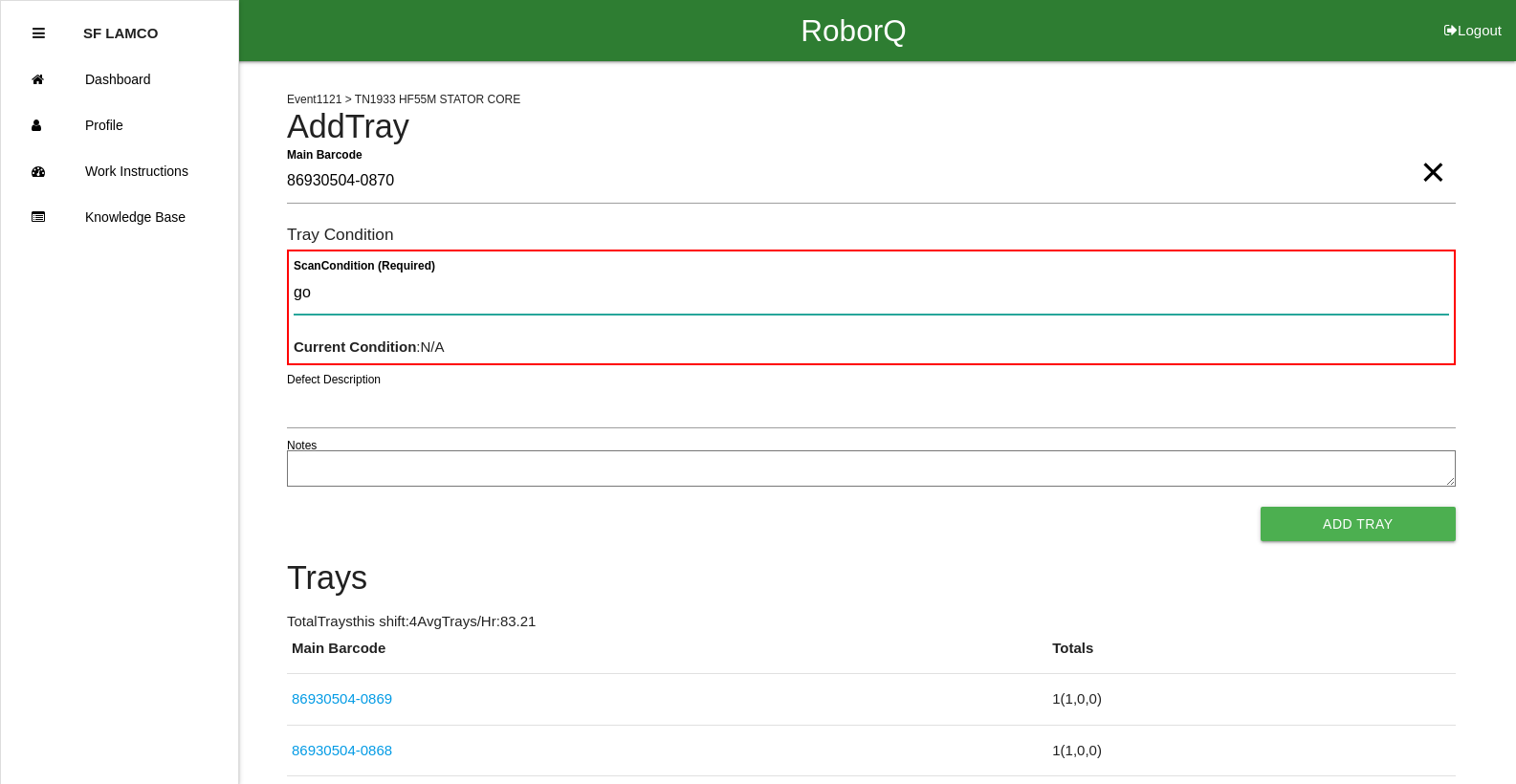
type Condition "goo"
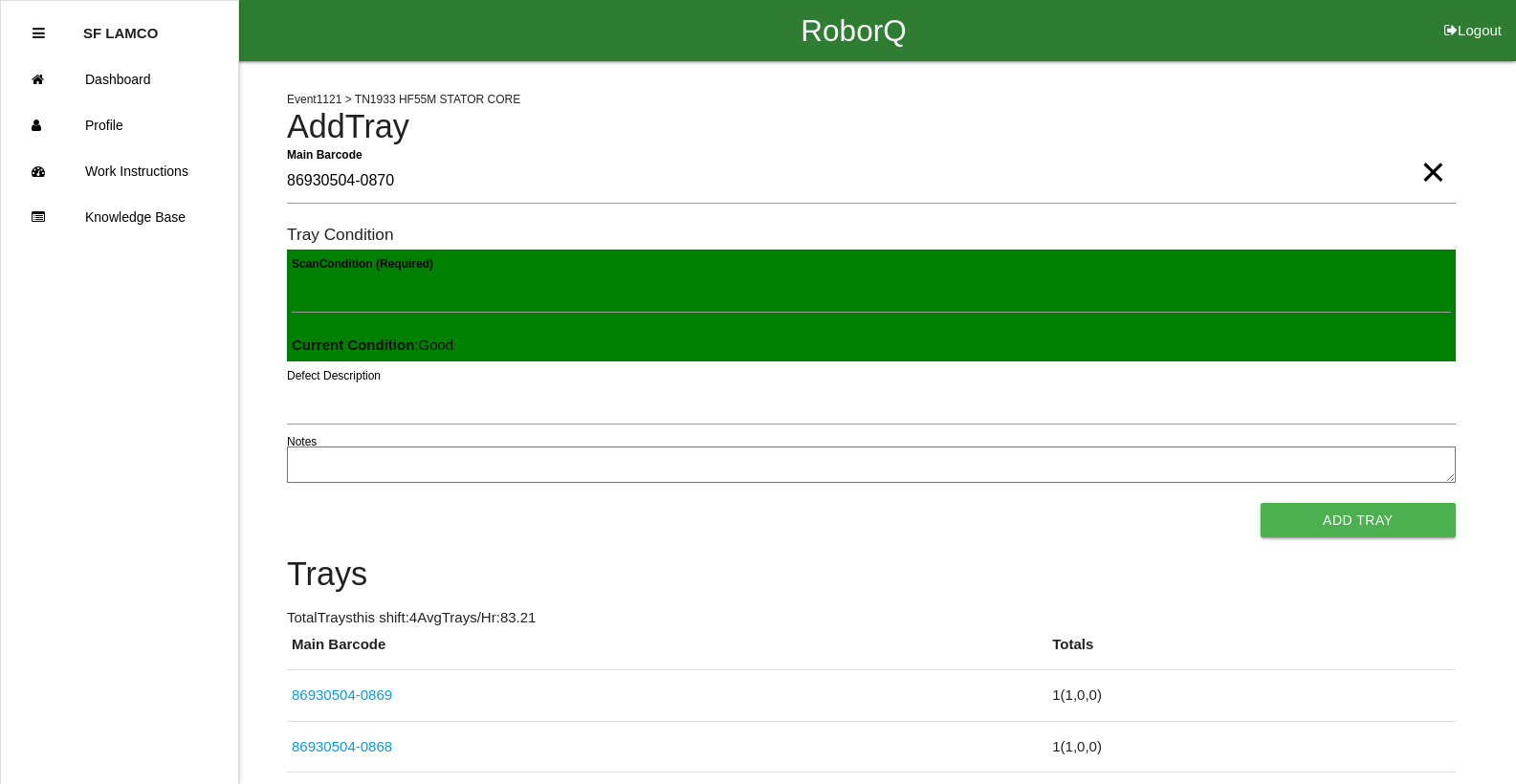
click at [1261, 503] on button "Add Tray" at bounding box center [1358, 520] width 195 height 35
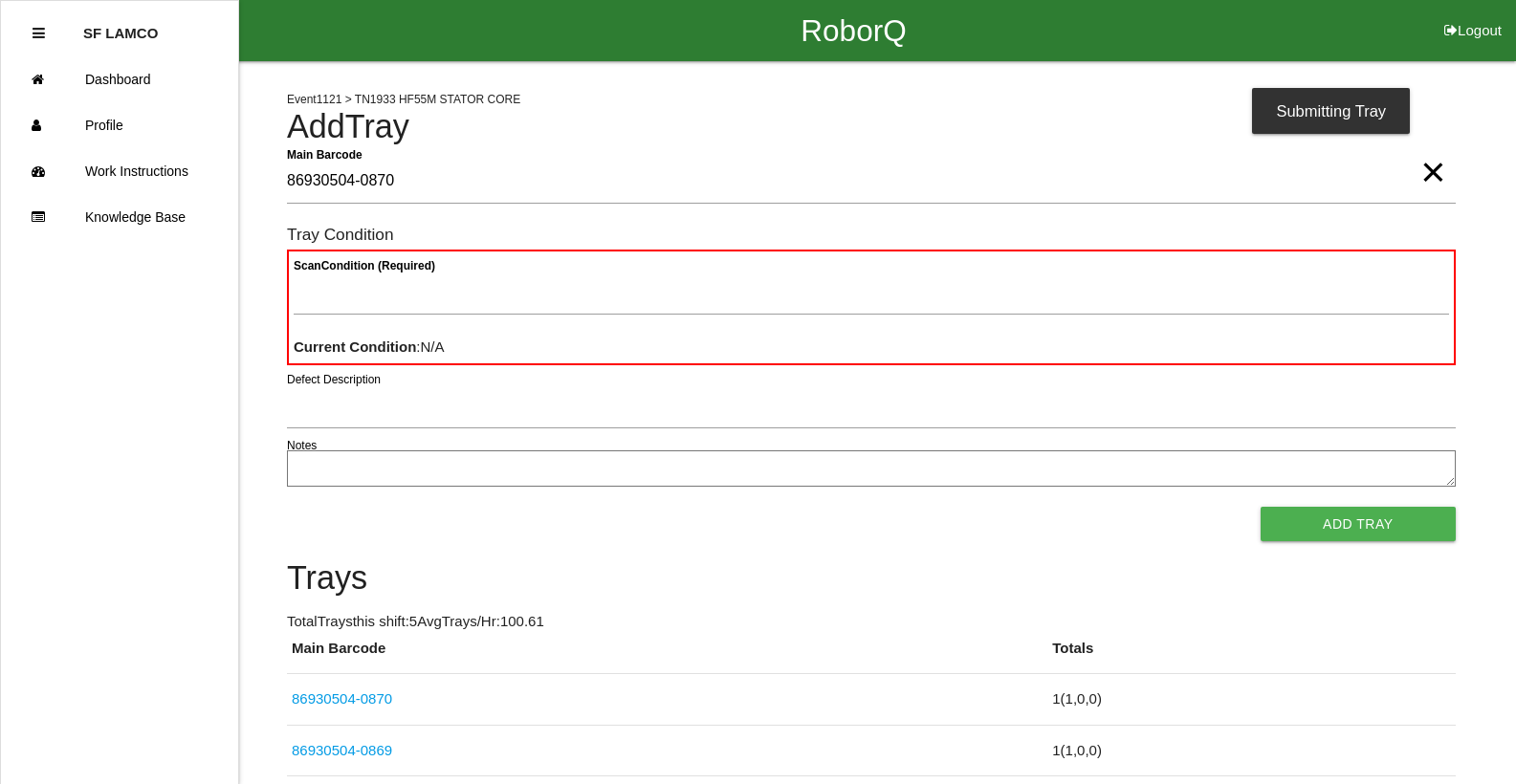
type Barcode "86930504-0870"
click at [1439, 173] on span "×" at bounding box center [1432, 153] width 25 height 38
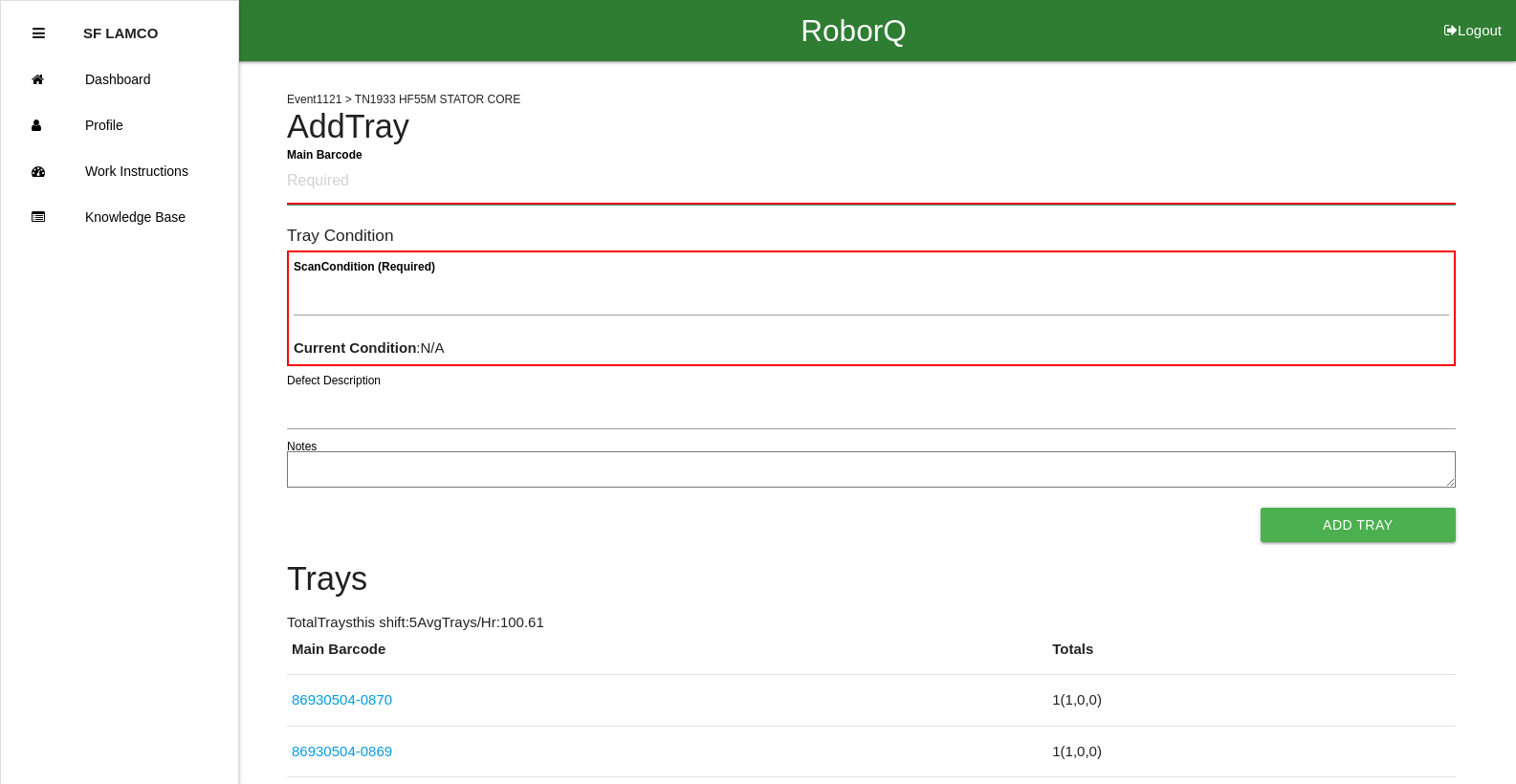
click at [1394, 185] on Barcode "Main Barcode" at bounding box center [871, 182] width 1169 height 45
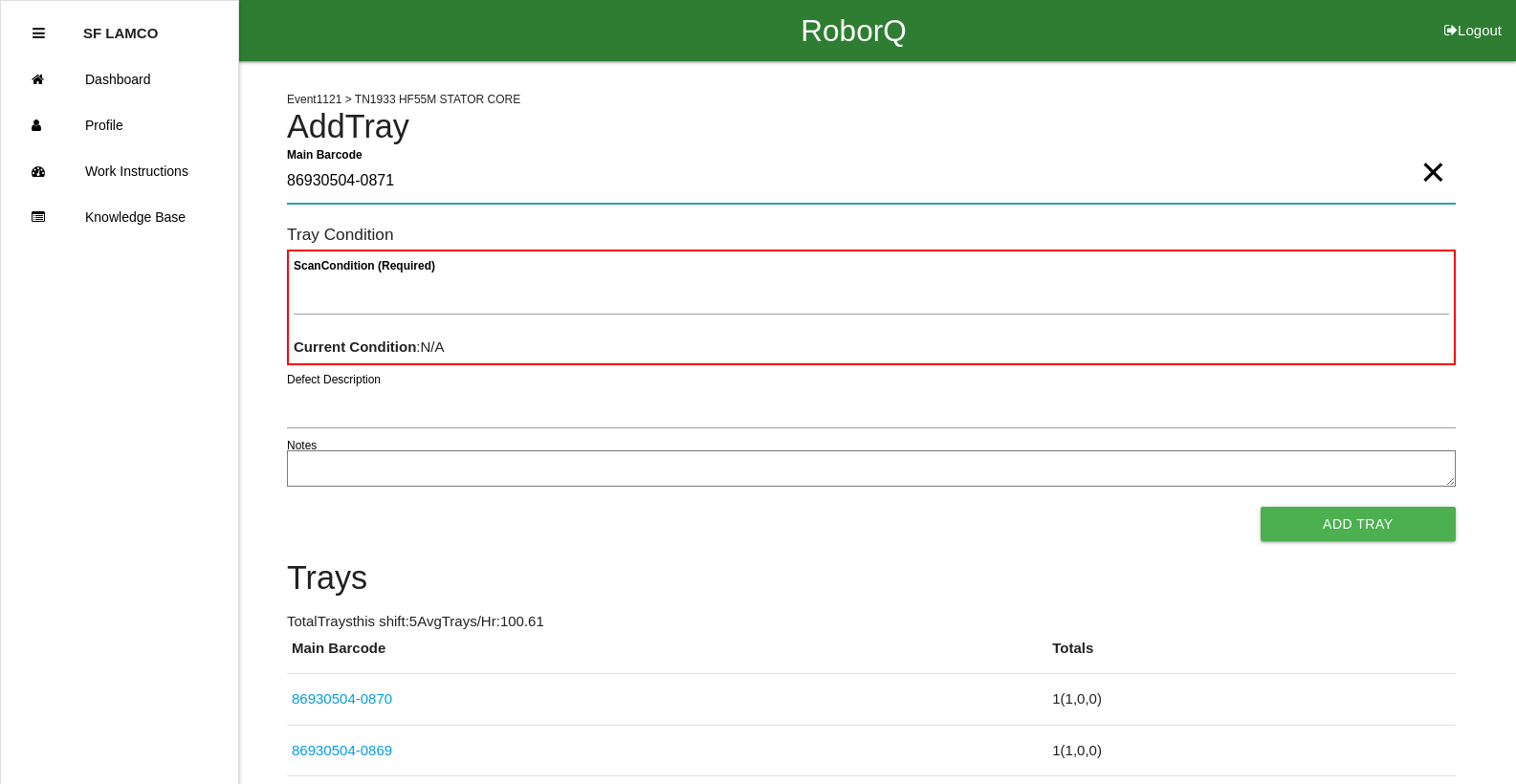
type Barcode "86930504-0871"
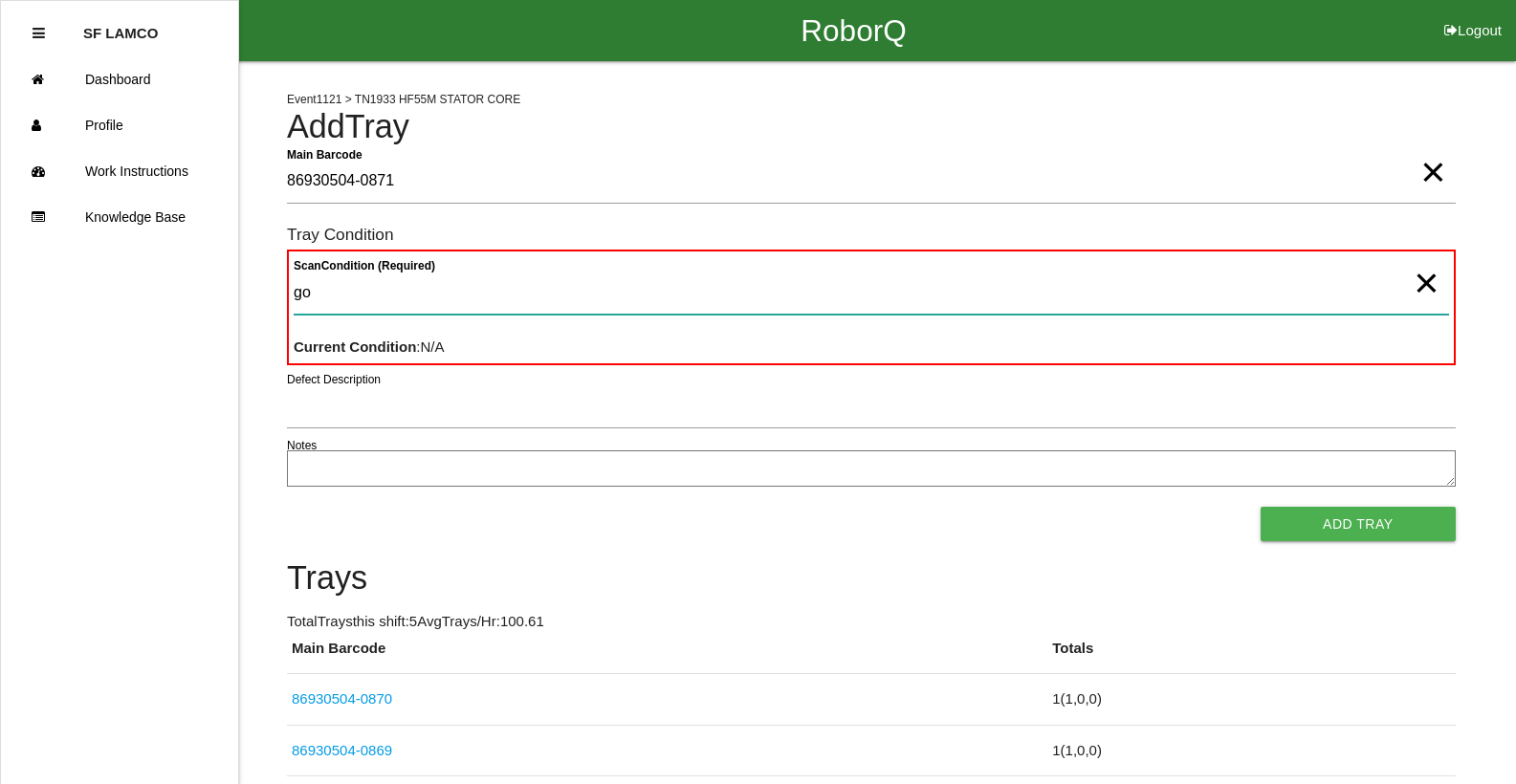
type Condition "goo"
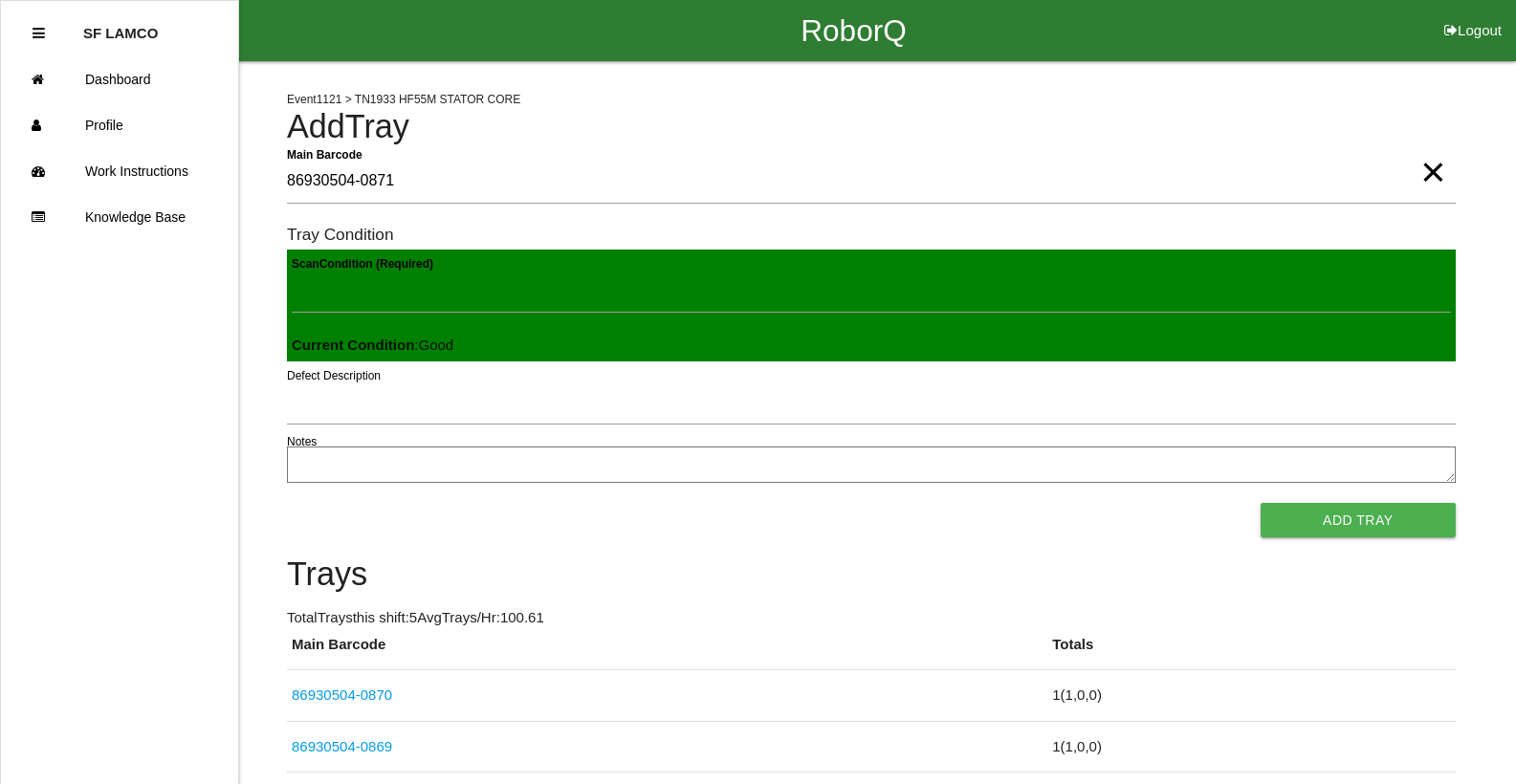
click at [1261, 503] on button "Add Tray" at bounding box center [1358, 520] width 195 height 35
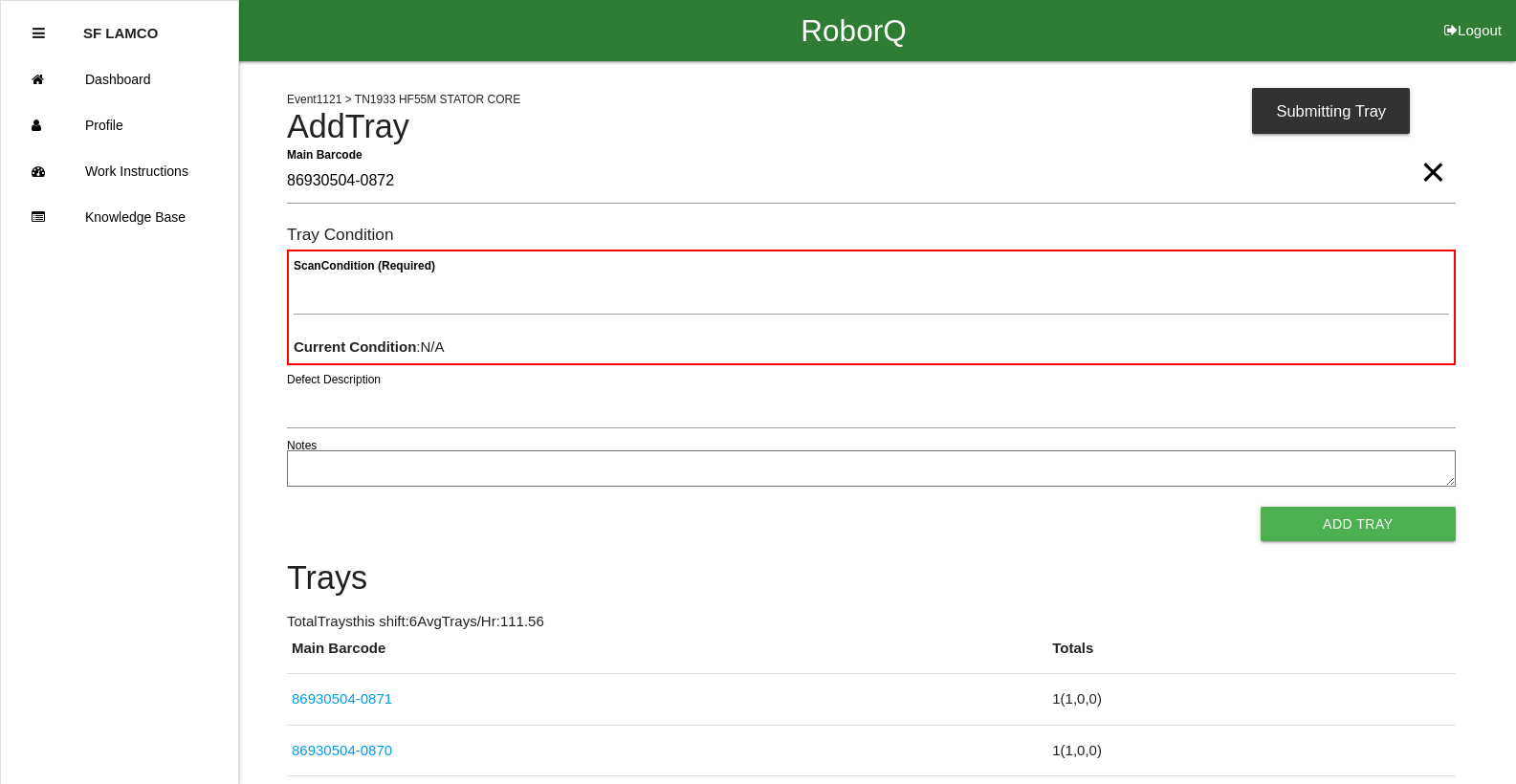
type Barcode "86930504-0872"
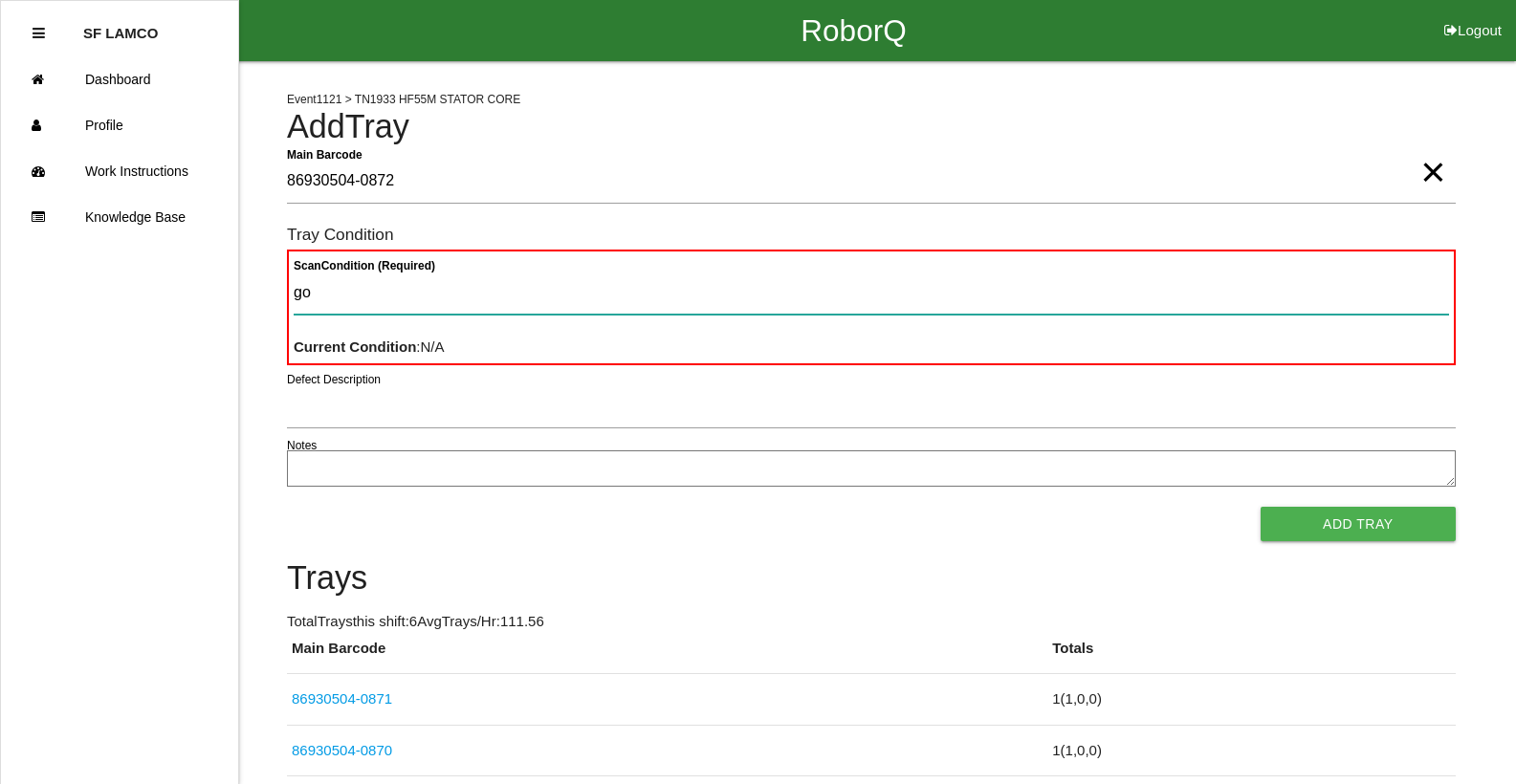
type Condition "goo"
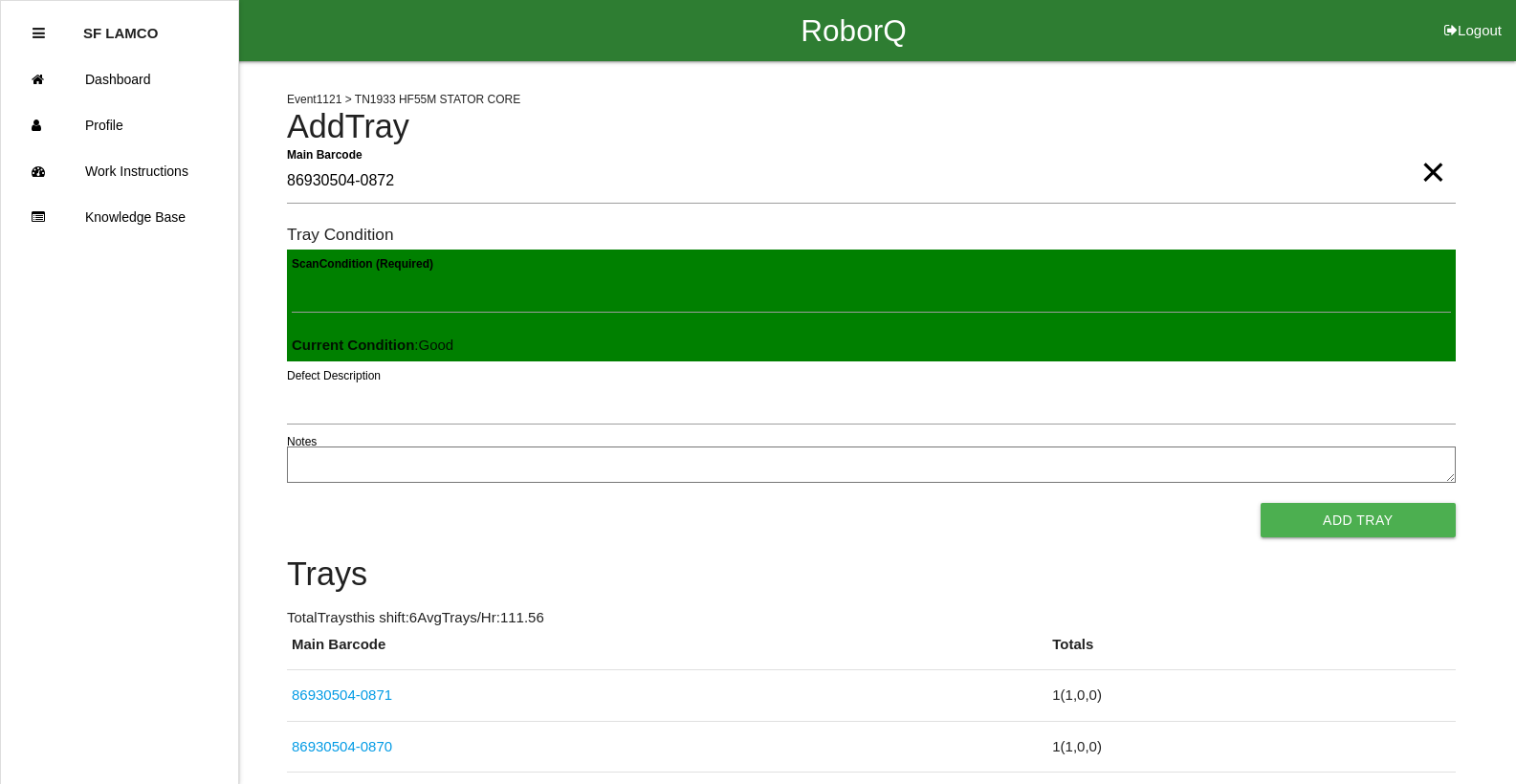
click at [1261, 503] on button "Add Tray" at bounding box center [1358, 520] width 195 height 35
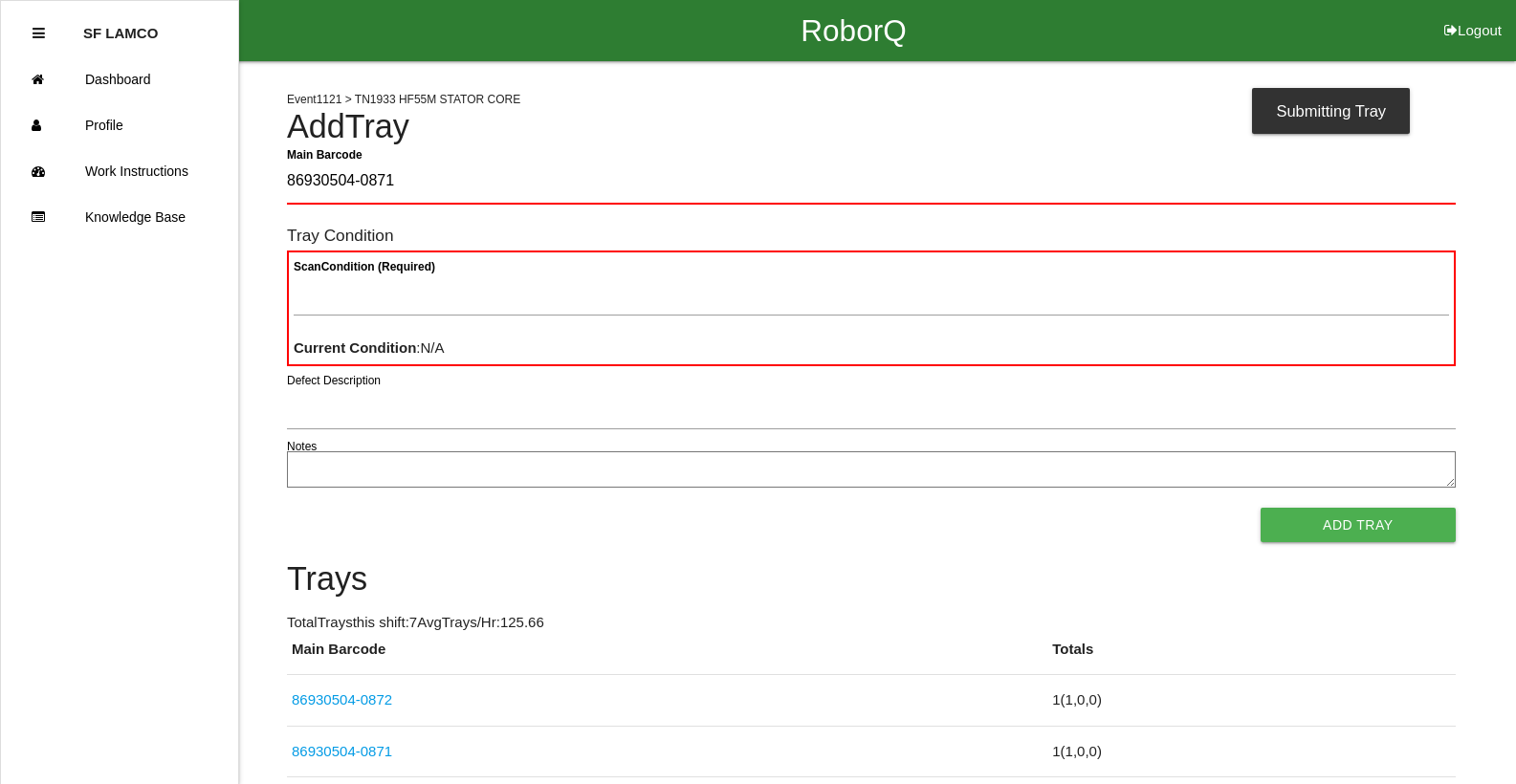
type Barcode "86930504-0871"
click at [1430, 173] on span "×" at bounding box center [1432, 153] width 25 height 38
click at [1394, 178] on Barcode "Main Barcode" at bounding box center [871, 182] width 1169 height 45
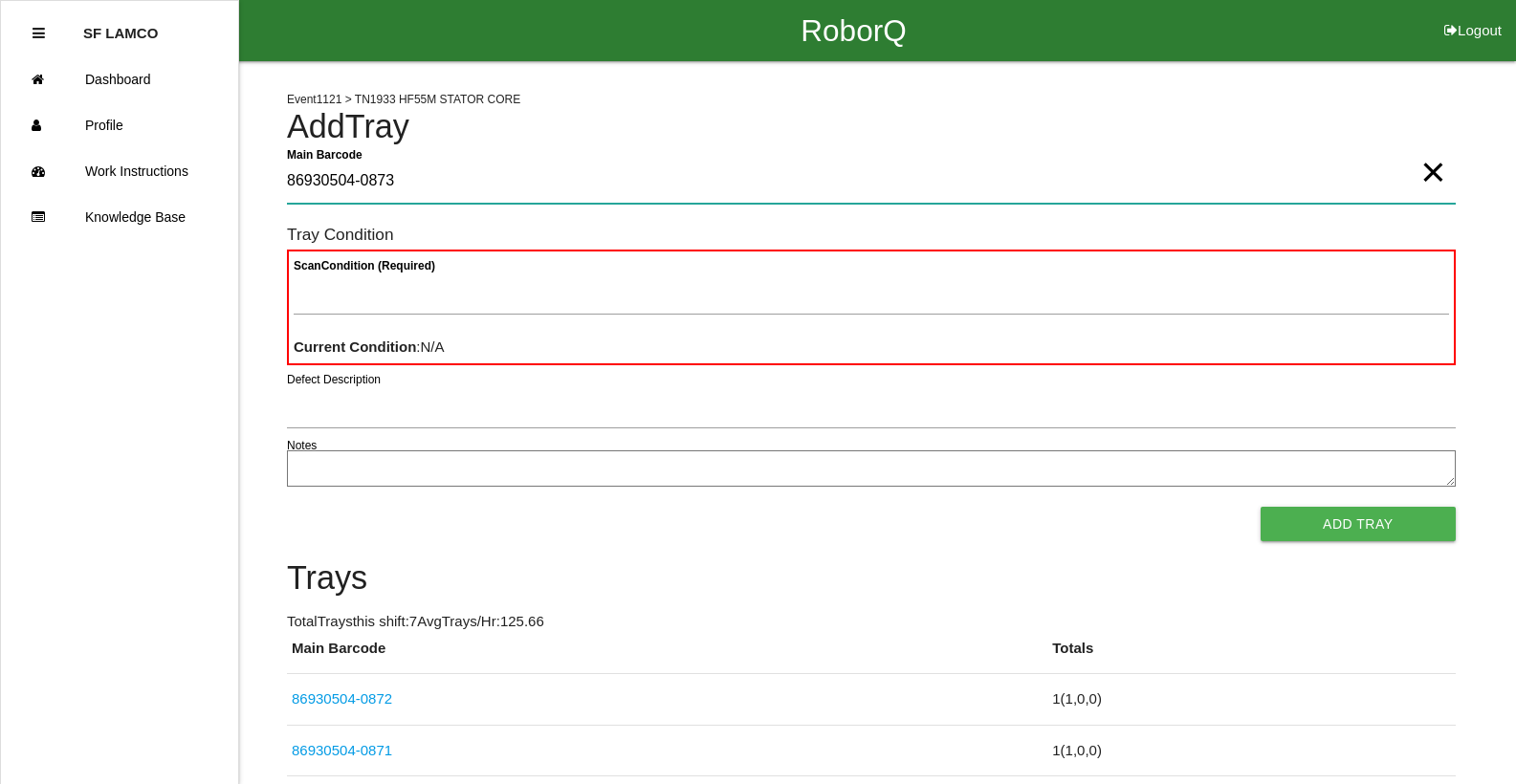
type Barcode "86930504-0873"
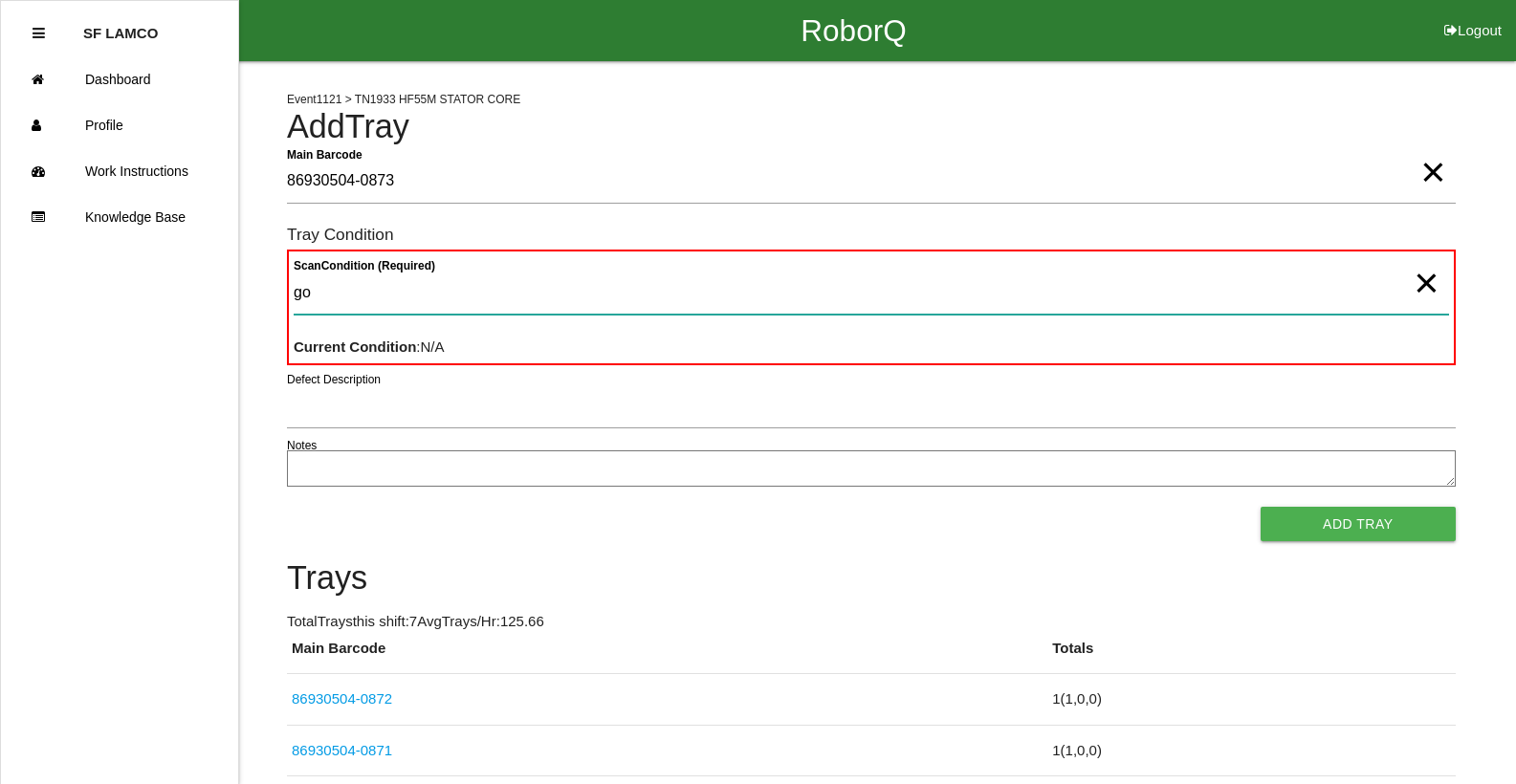
type Condition "goo"
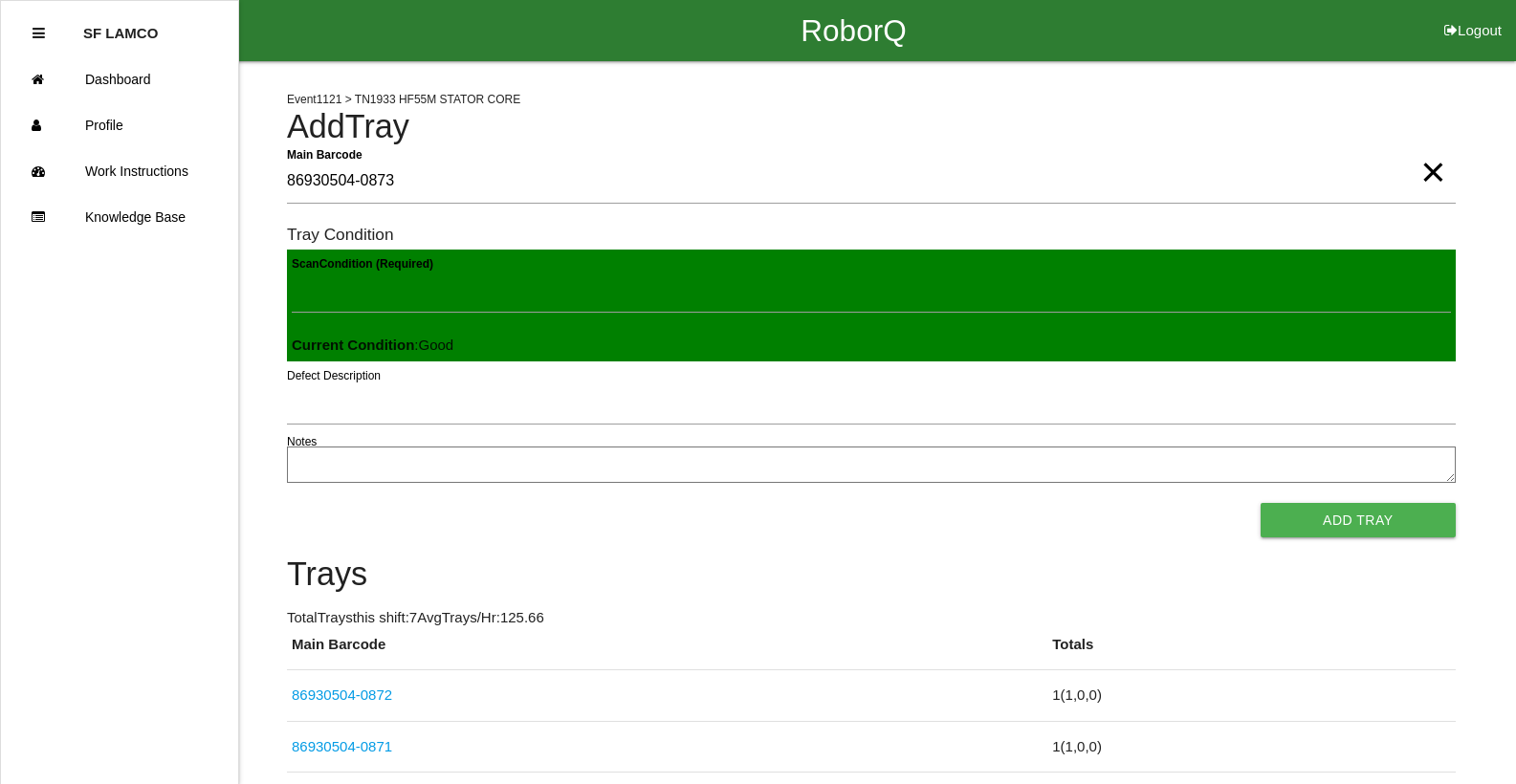
click at [1261, 503] on button "Add Tray" at bounding box center [1358, 520] width 195 height 35
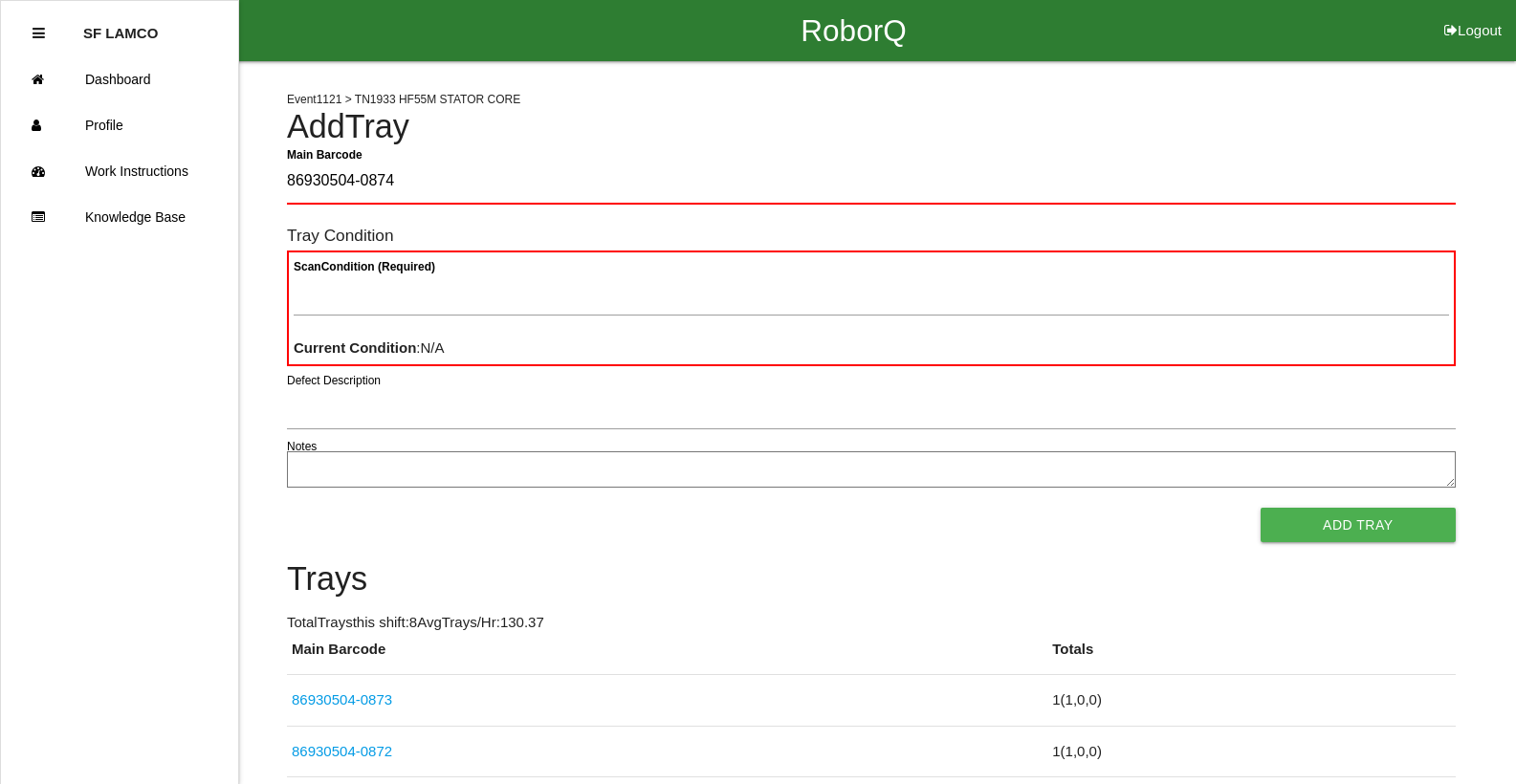
type Barcode "86930504-0874"
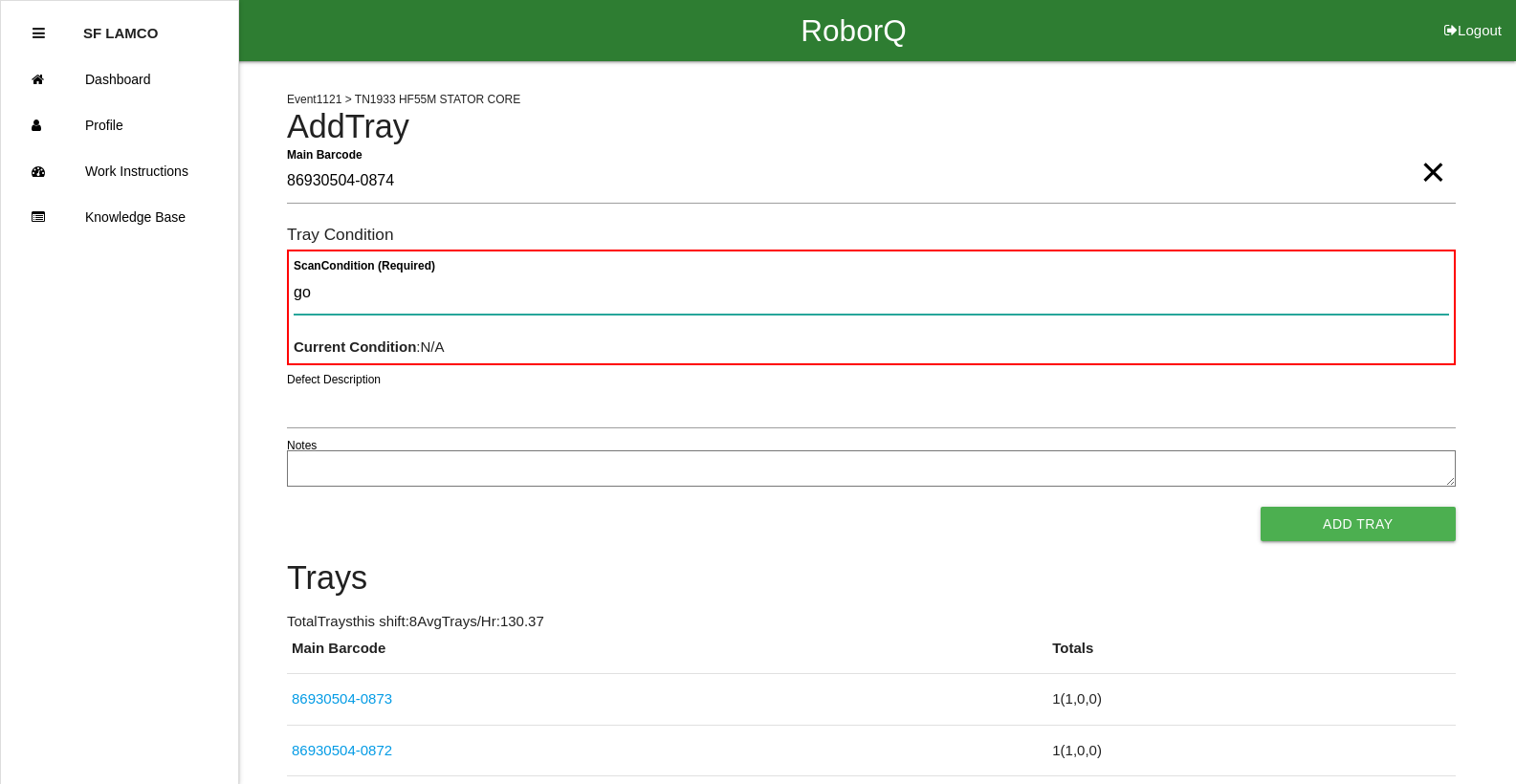
type Condition "goo"
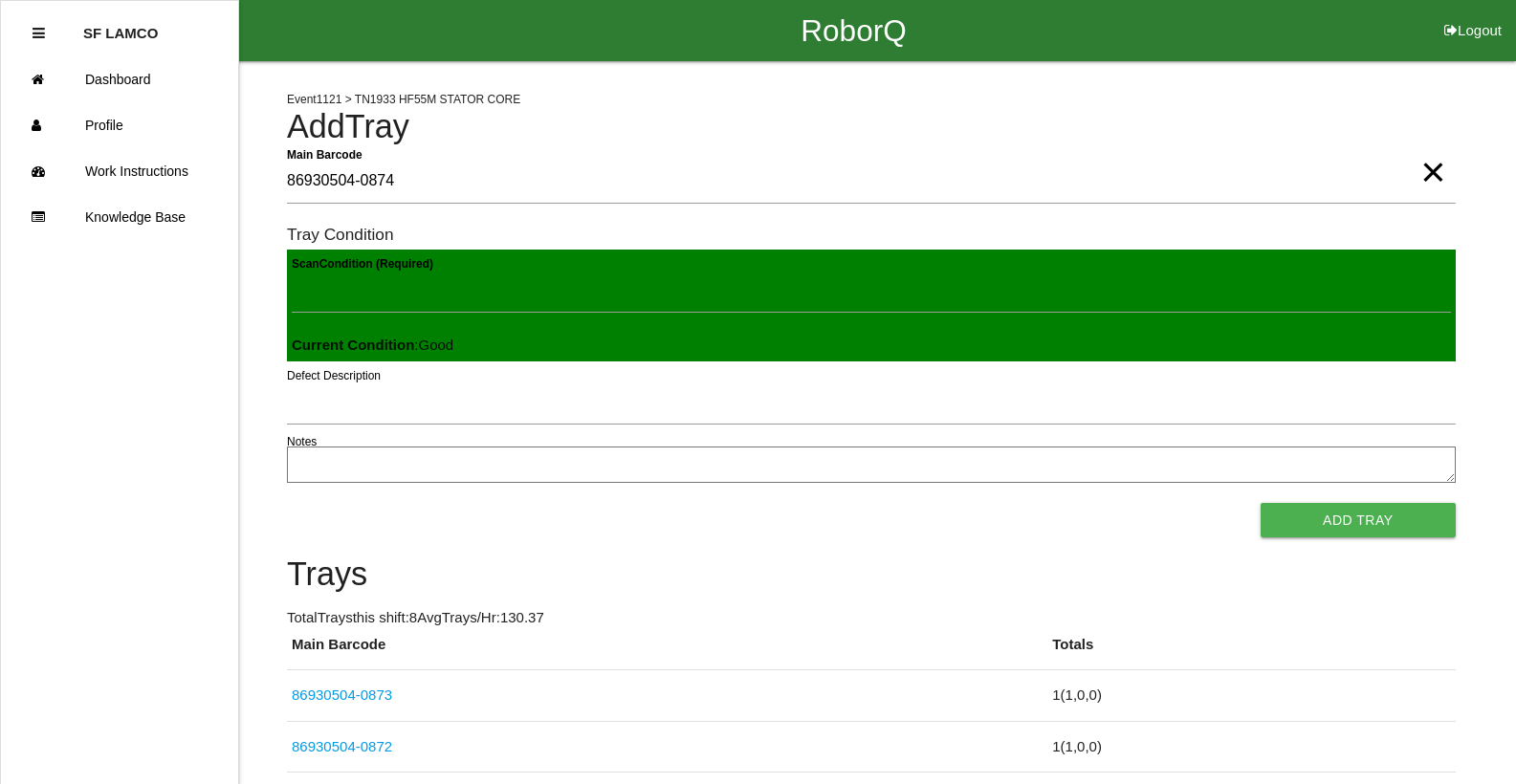
click at [1261, 503] on button "Add Tray" at bounding box center [1358, 520] width 195 height 35
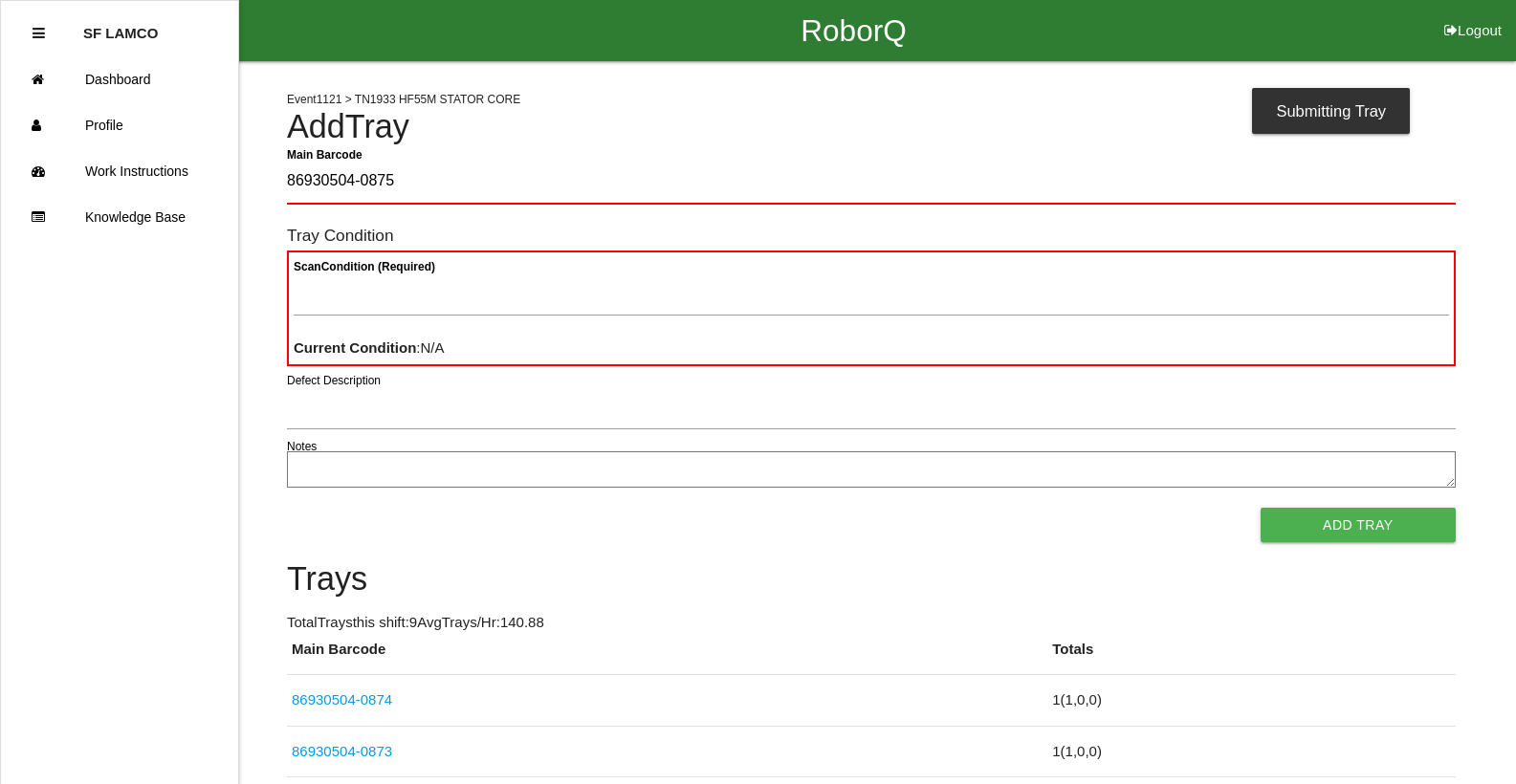
type Barcode "86930504-0875"
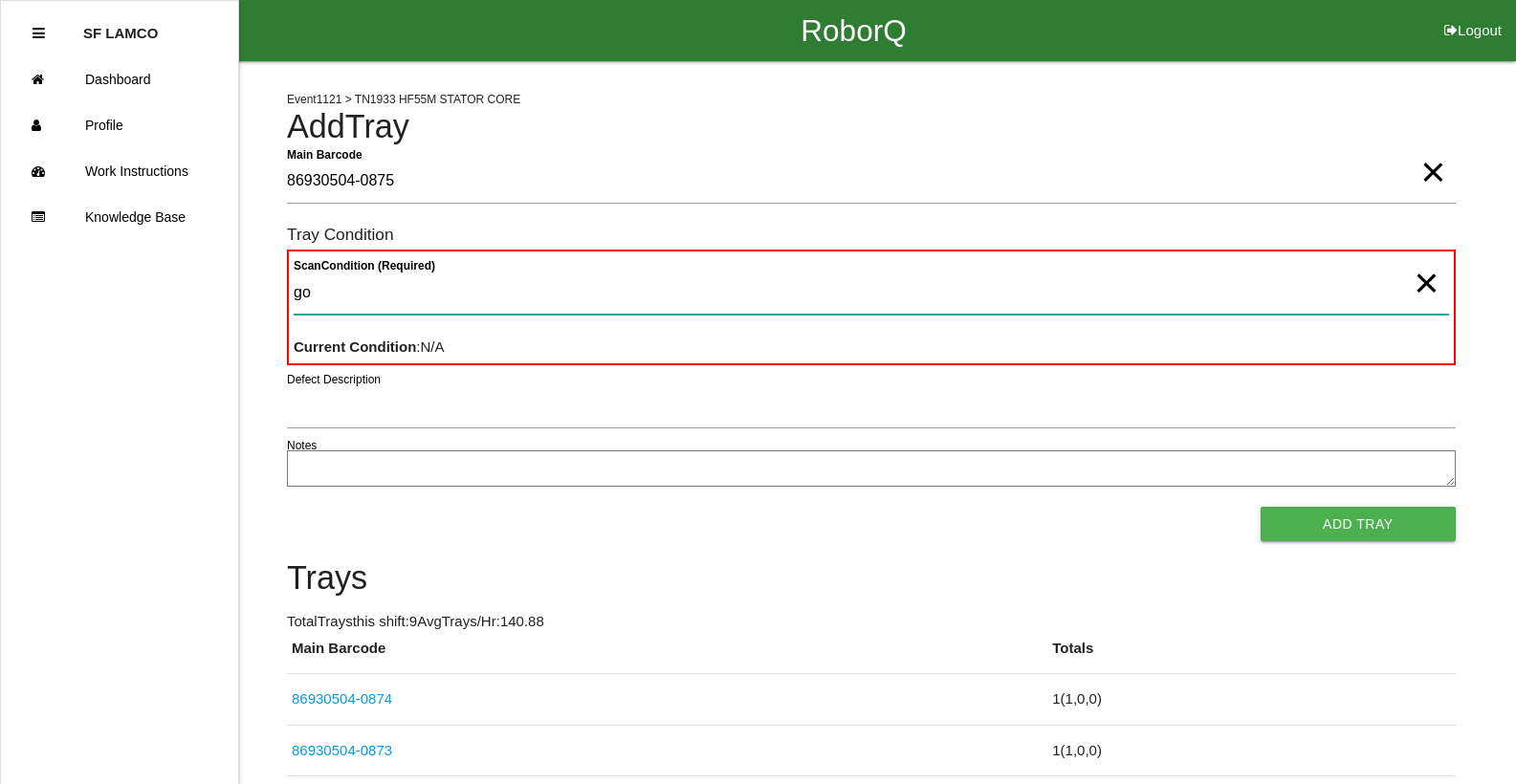
type Condition "goo"
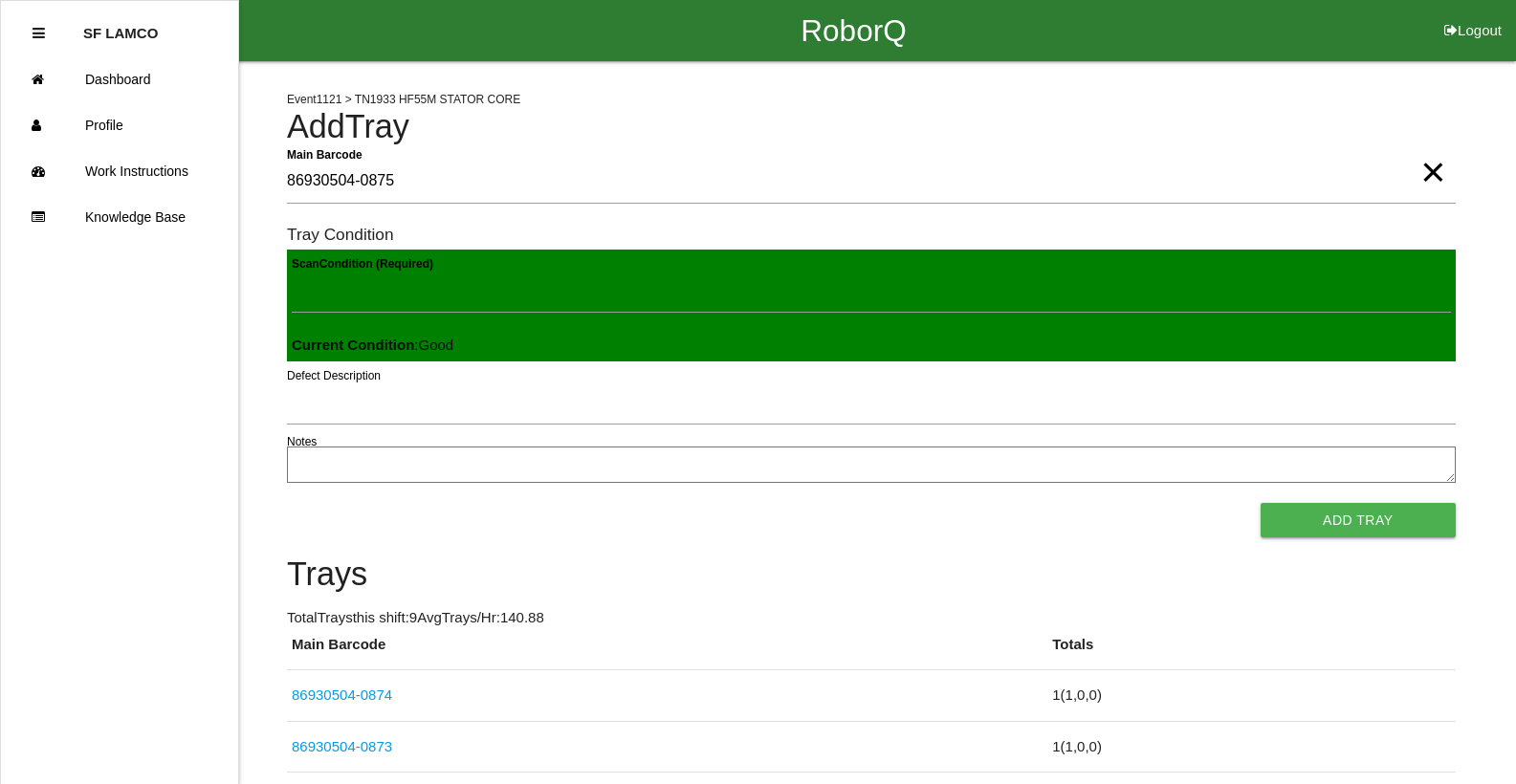
click at [1261, 503] on button "Add Tray" at bounding box center [1358, 520] width 195 height 35
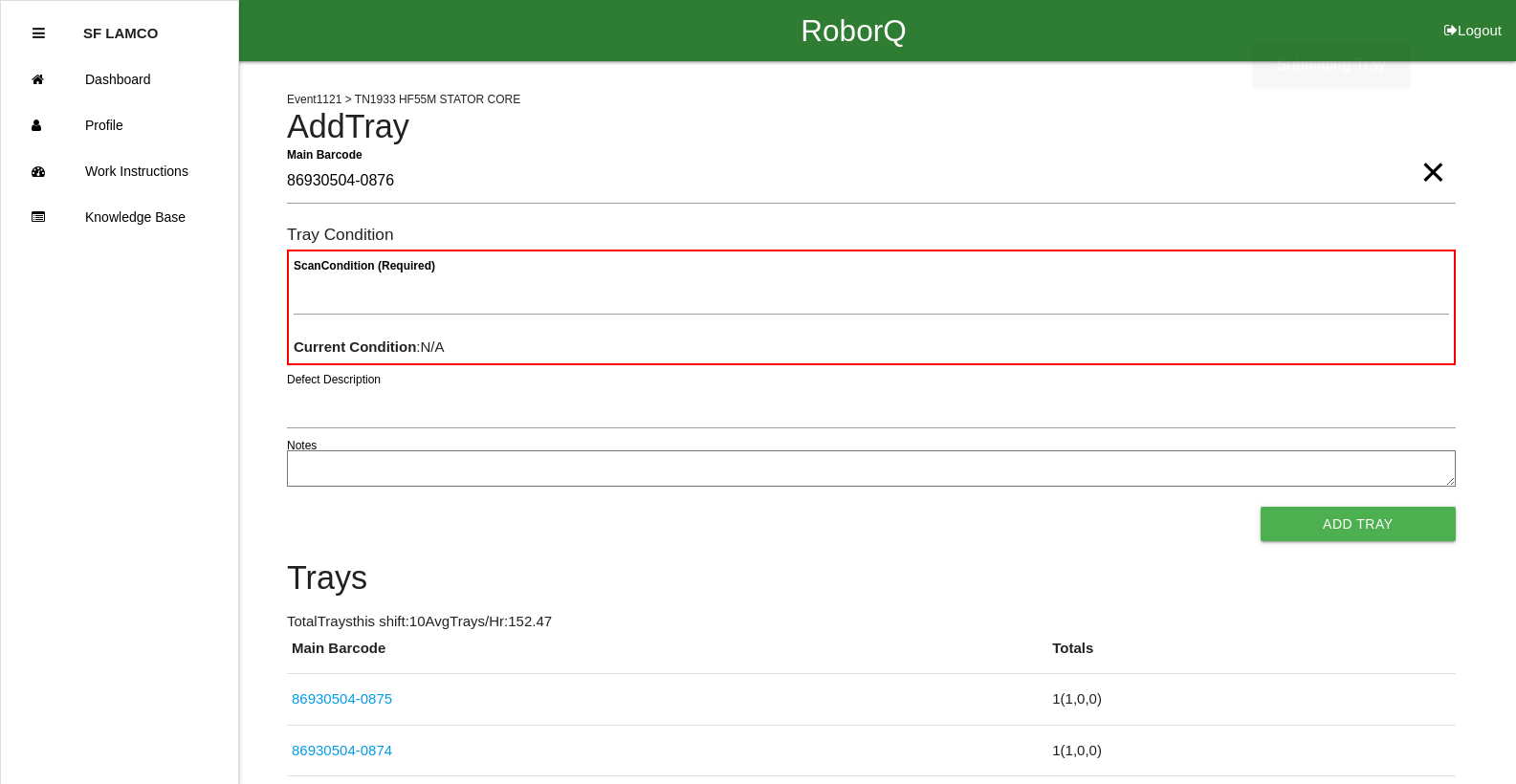
type Barcode "86930504-0876"
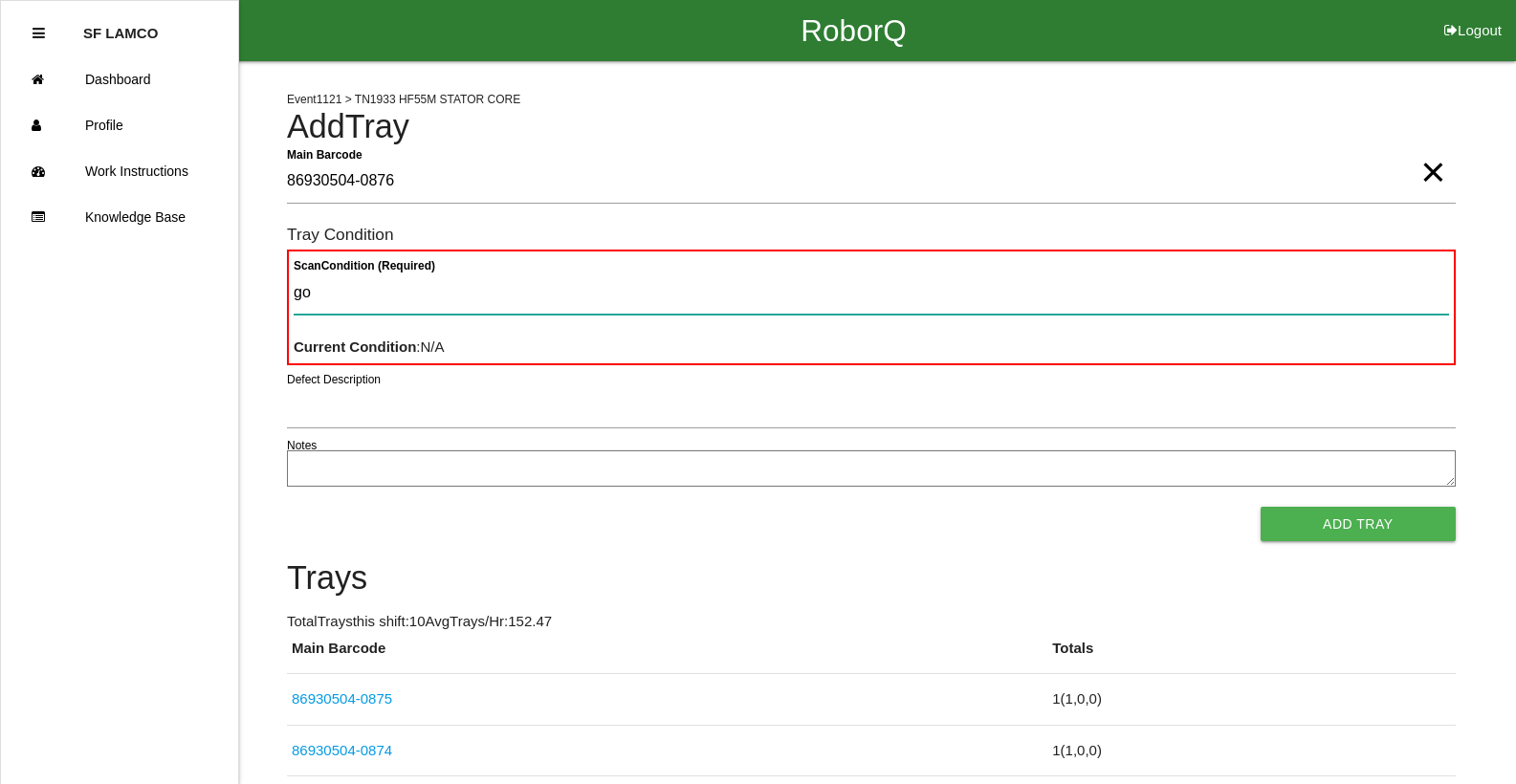
type Condition "goo"
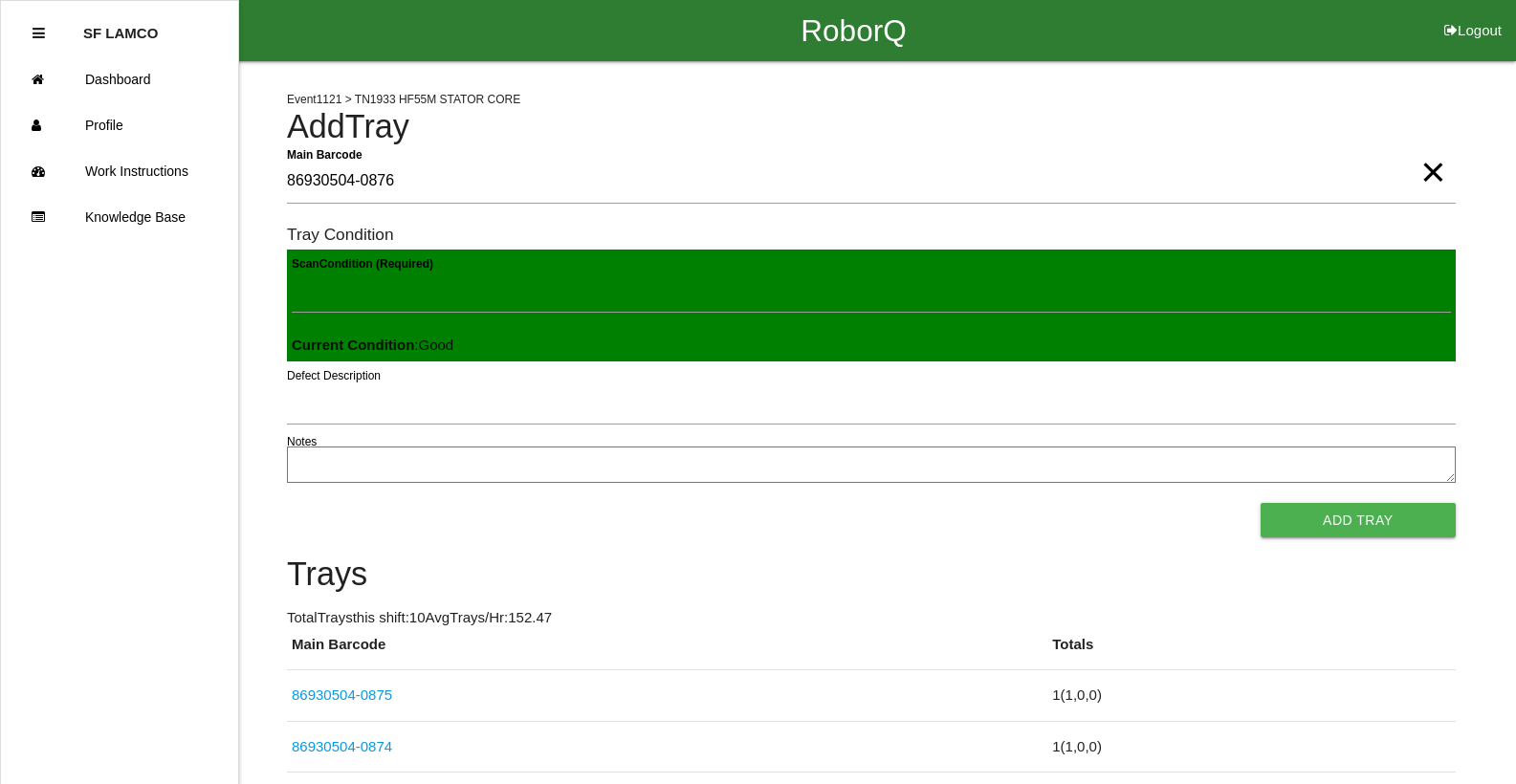
click at [1261, 503] on button "Add Tray" at bounding box center [1358, 520] width 195 height 35
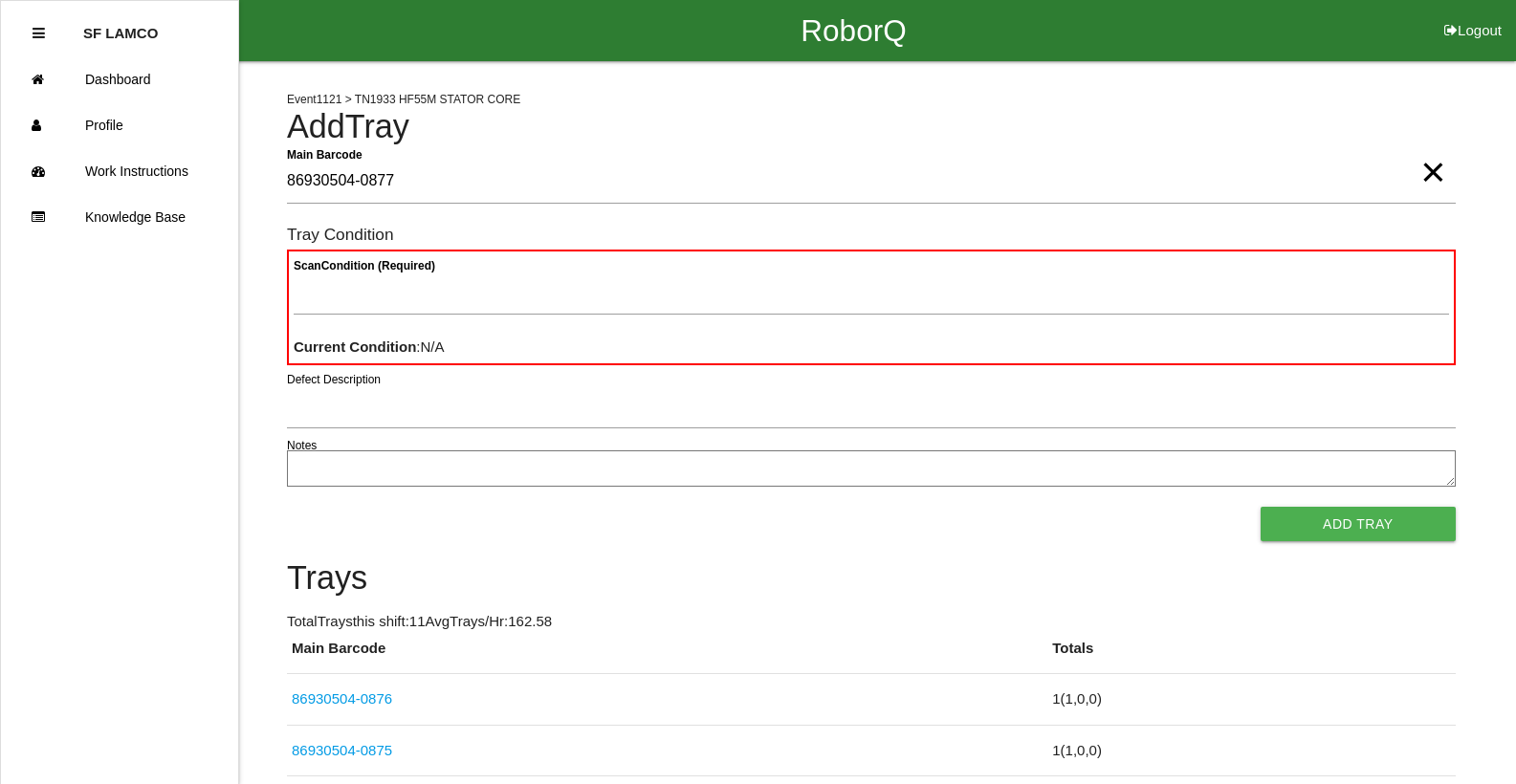
type Barcode "86930504-0877"
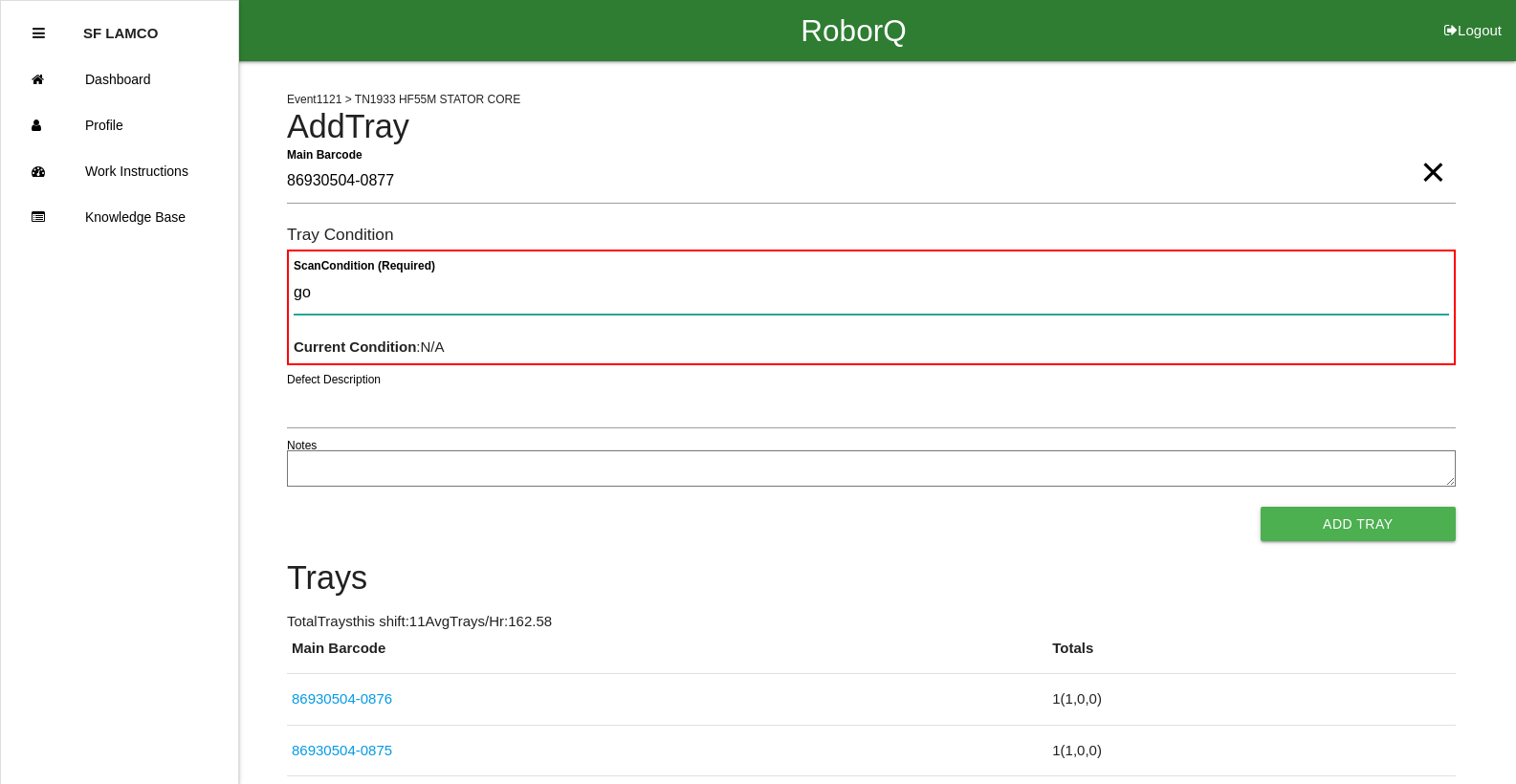
type Condition "goo"
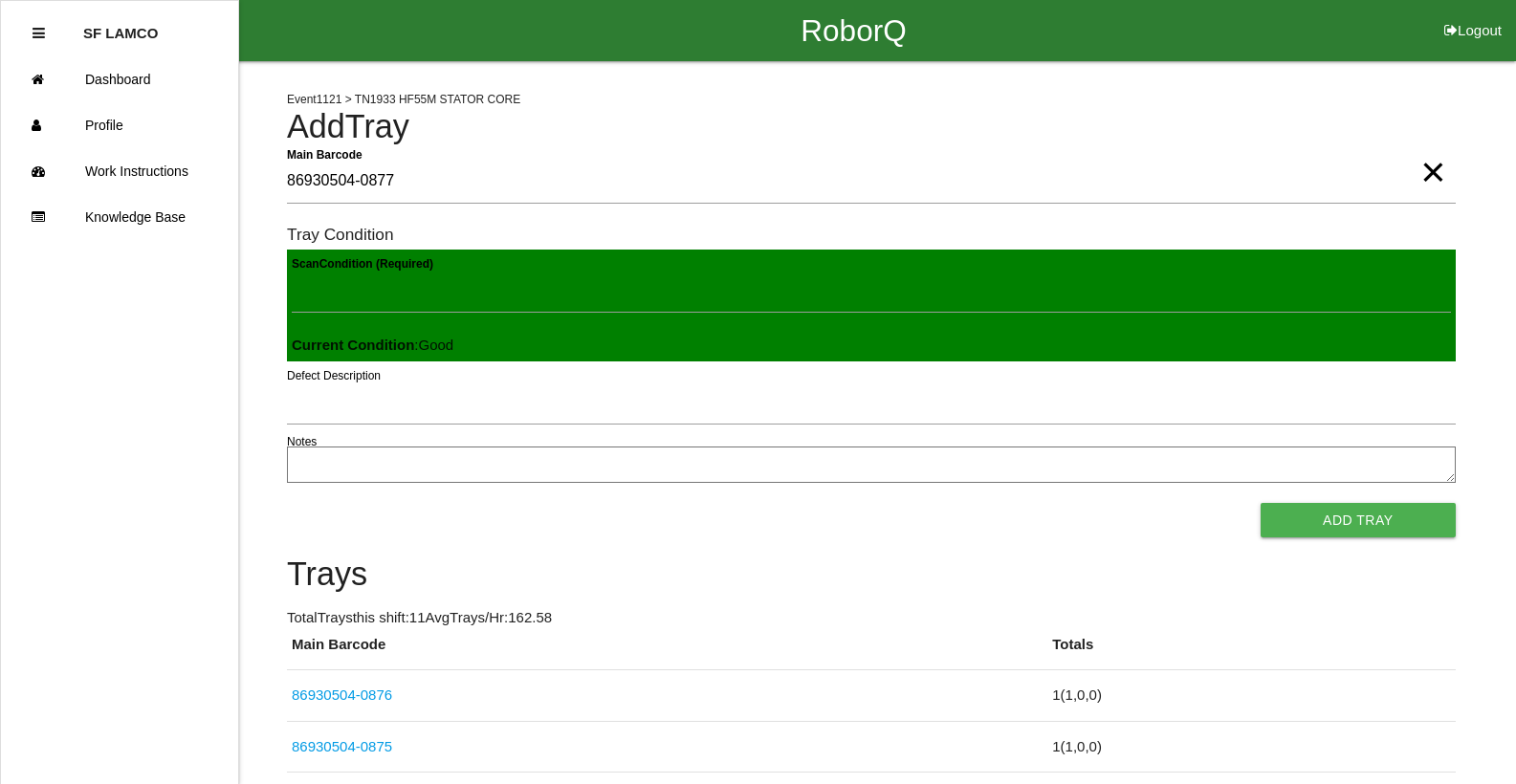
click at [1261, 503] on button "Add Tray" at bounding box center [1358, 520] width 195 height 35
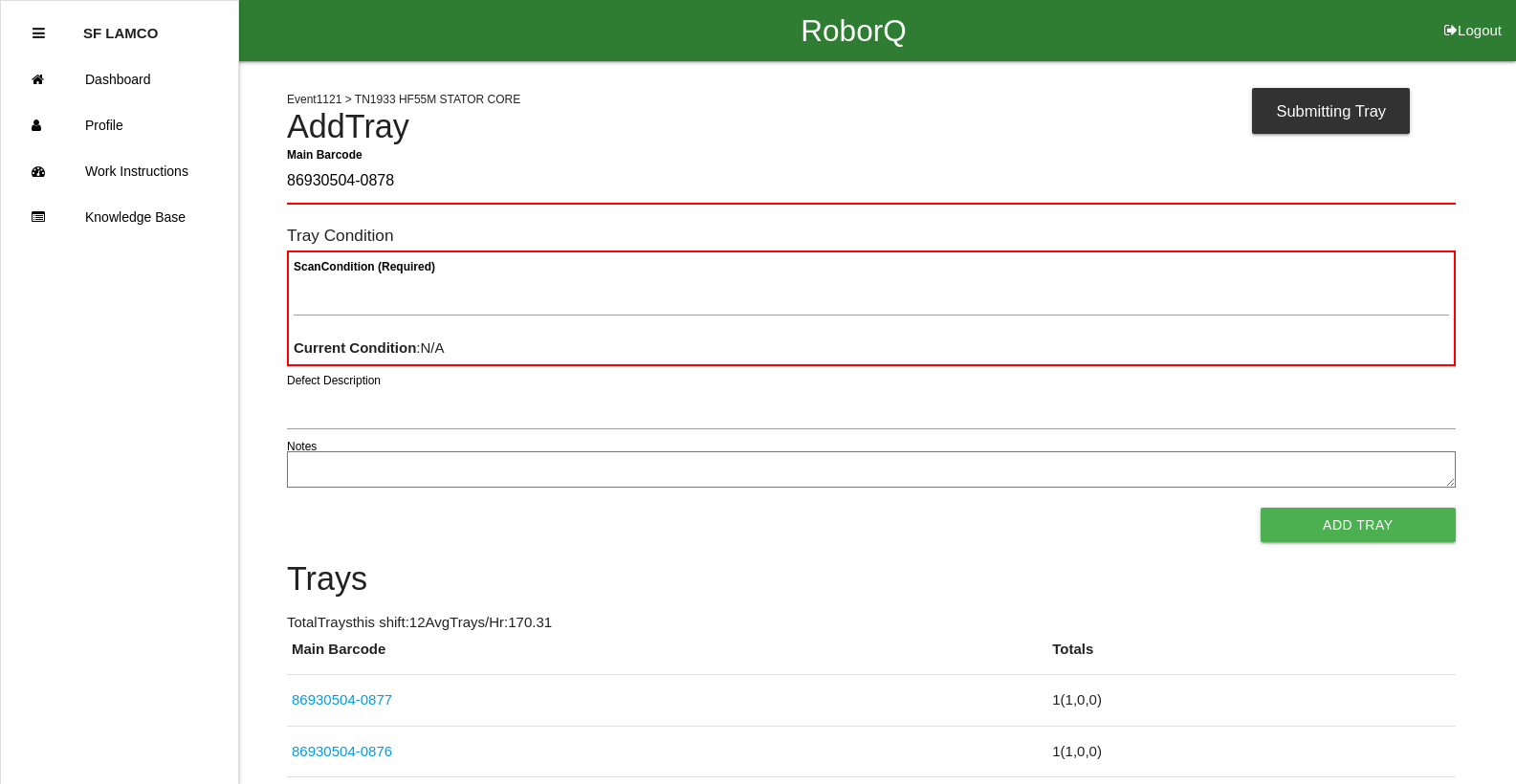
type Barcode "86930504-0878"
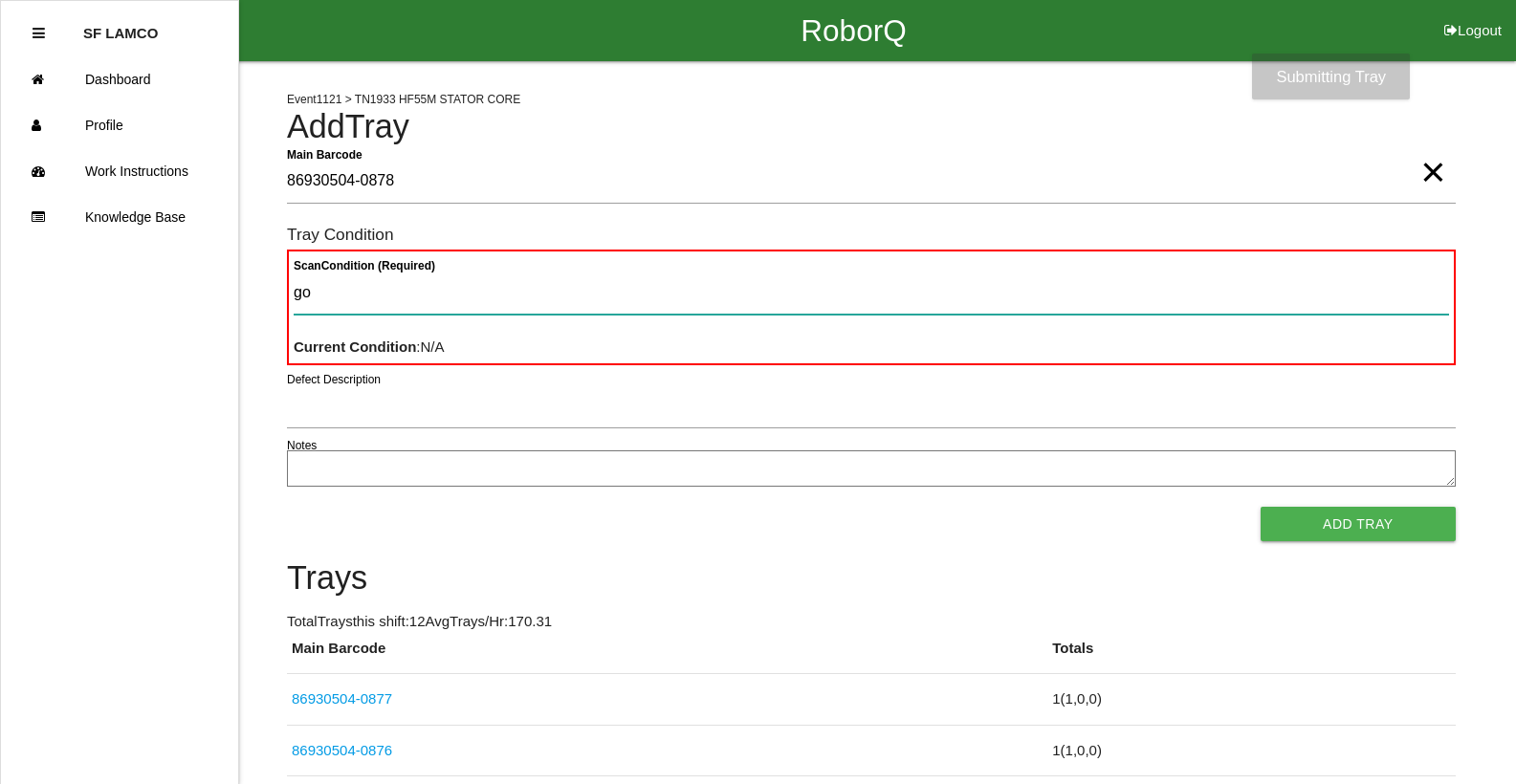
type Condition "goo"
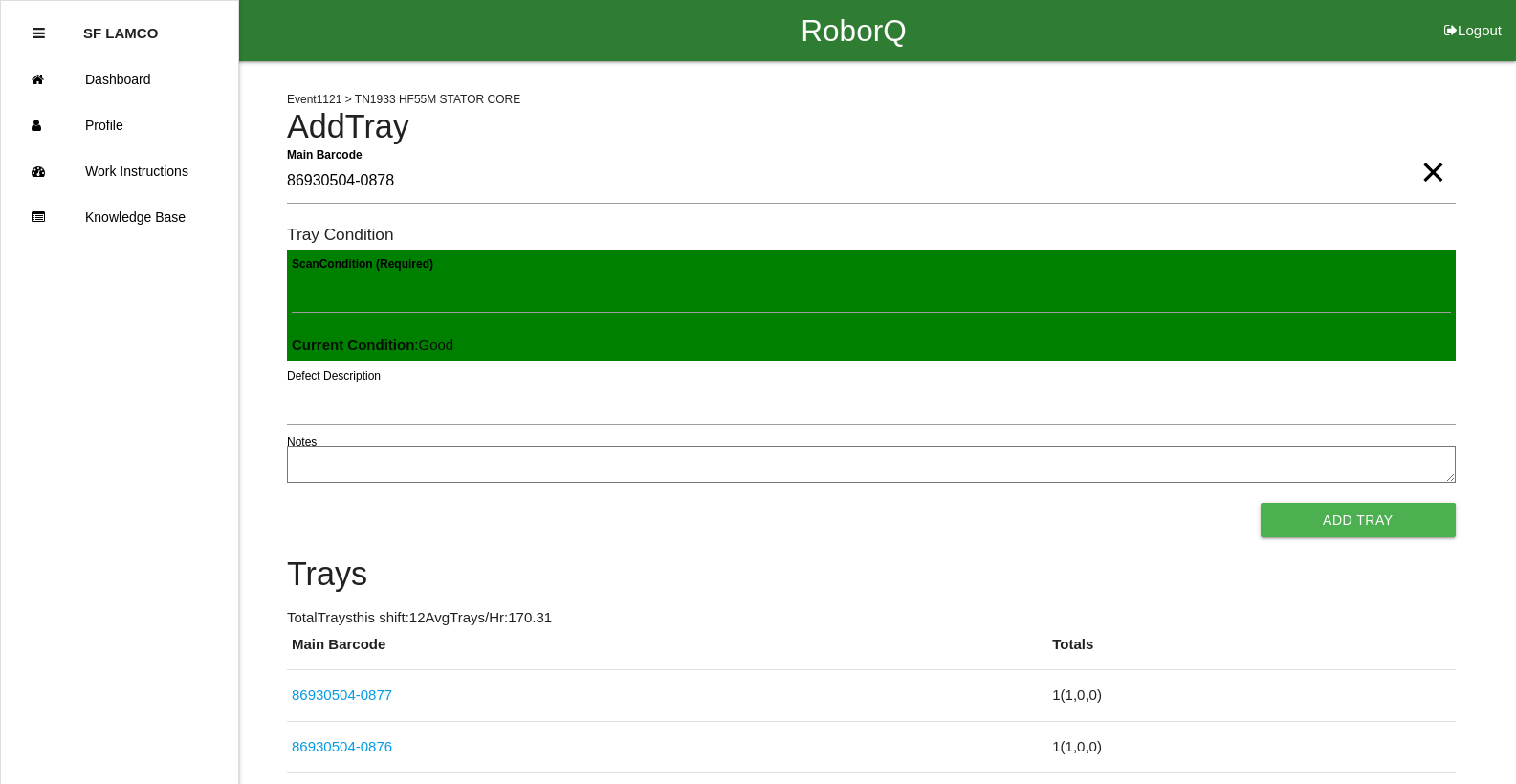
click at [1261, 503] on button "Add Tray" at bounding box center [1358, 520] width 195 height 35
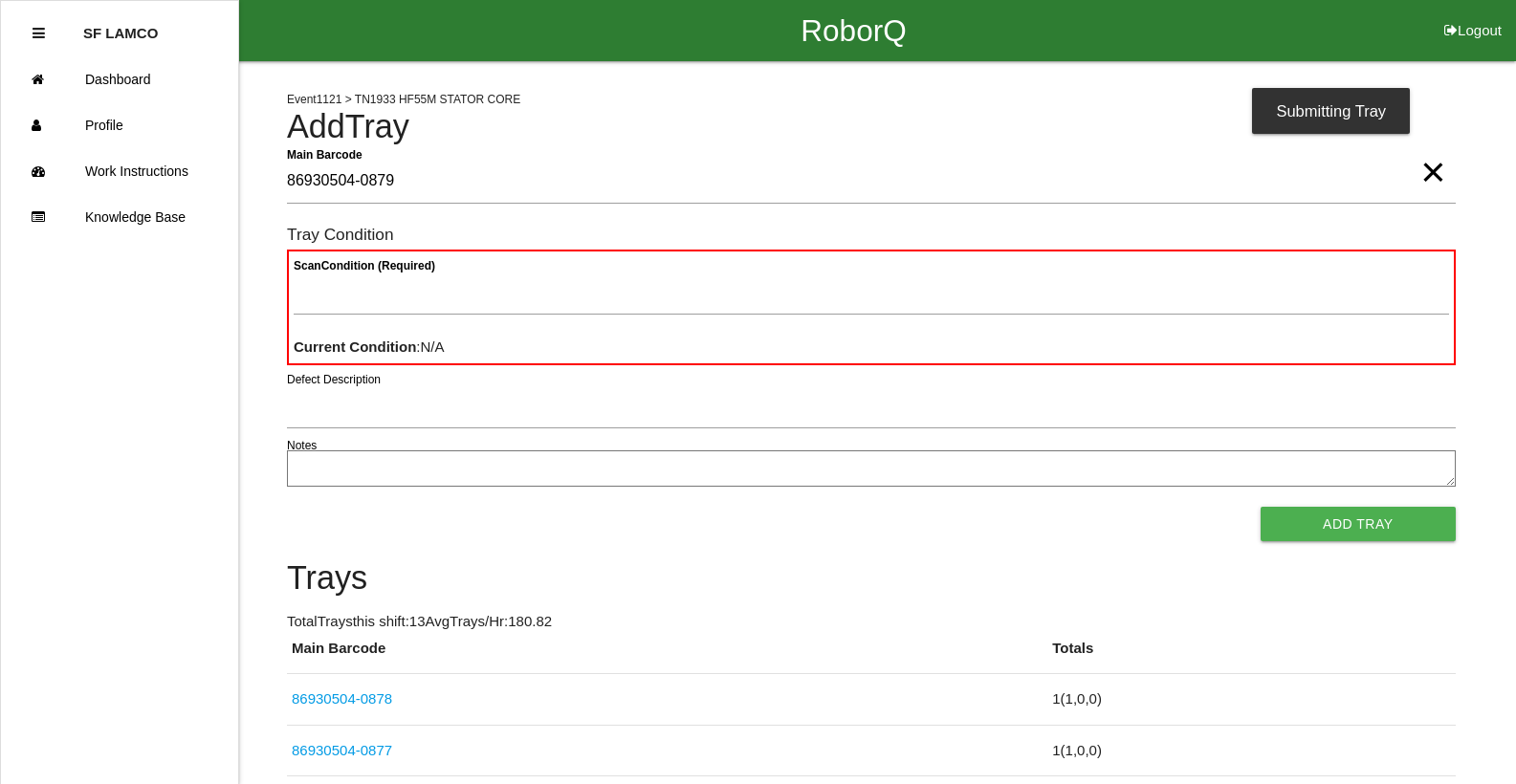
type Barcode "86930504-0879"
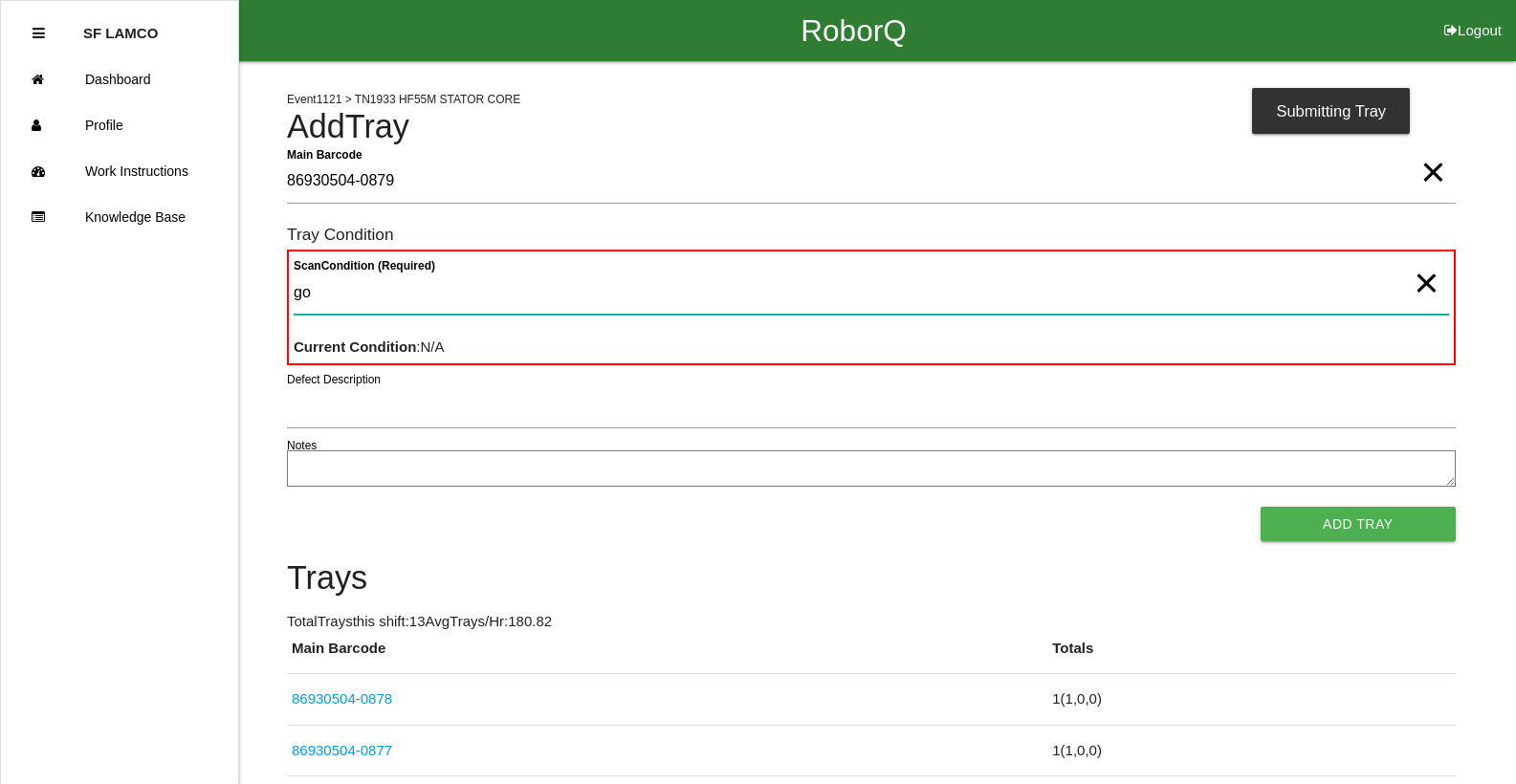
type Condition "goo"
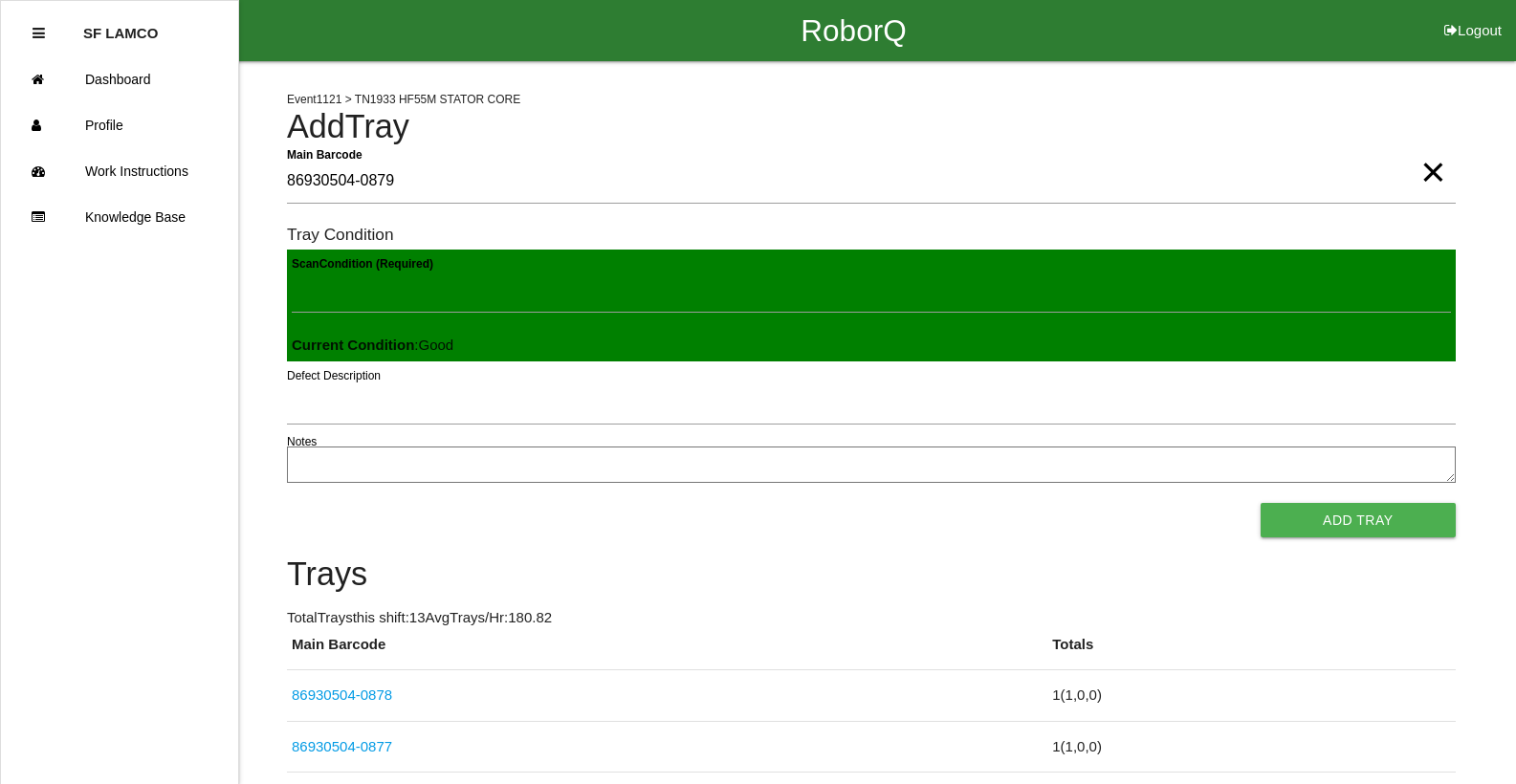
click at [1261, 503] on button "Add Tray" at bounding box center [1358, 520] width 195 height 35
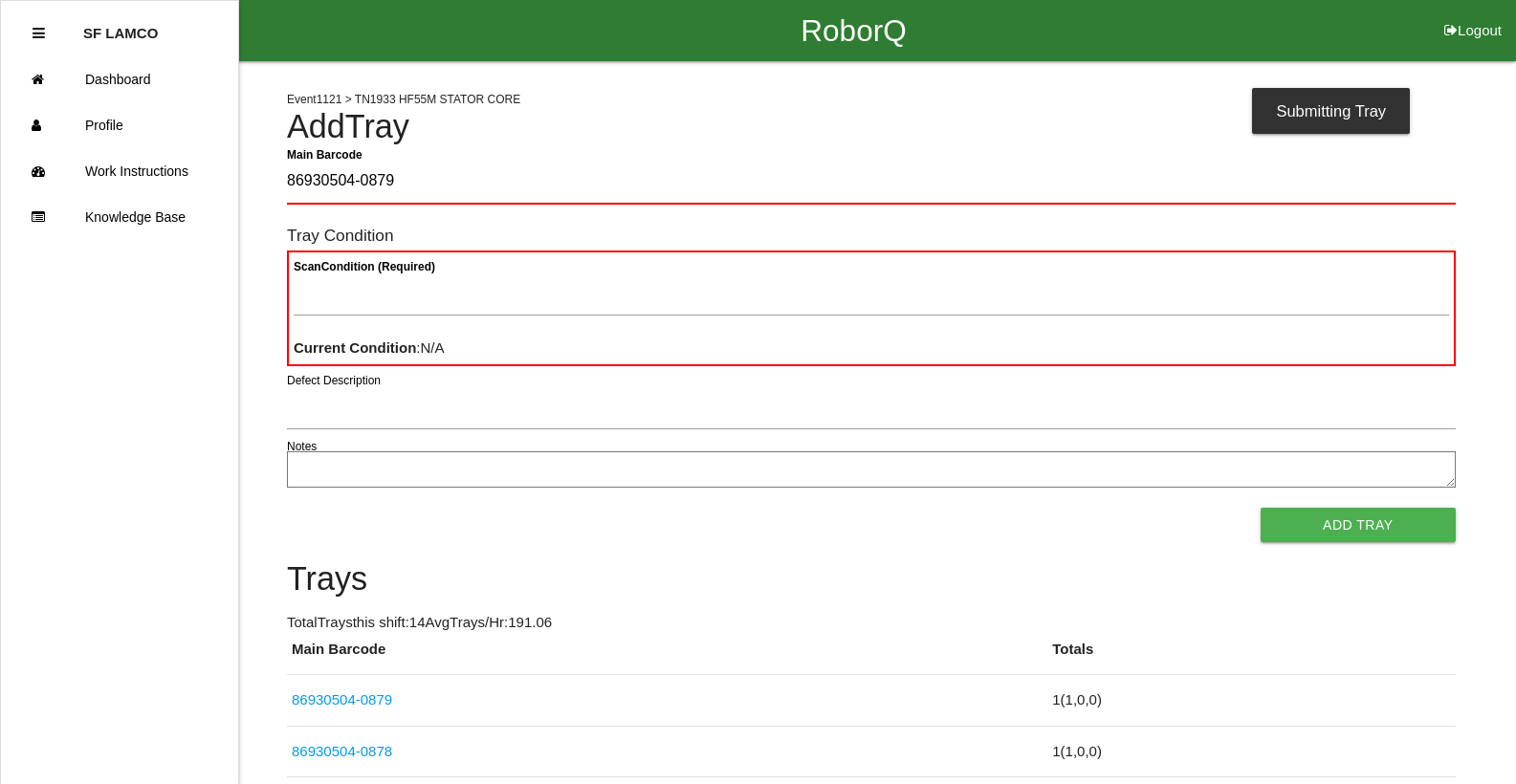
type Barcode "86930504-0879"
click at [1432, 173] on span "×" at bounding box center [1432, 153] width 25 height 38
click at [1387, 175] on Barcode "Main Barcode" at bounding box center [871, 182] width 1169 height 45
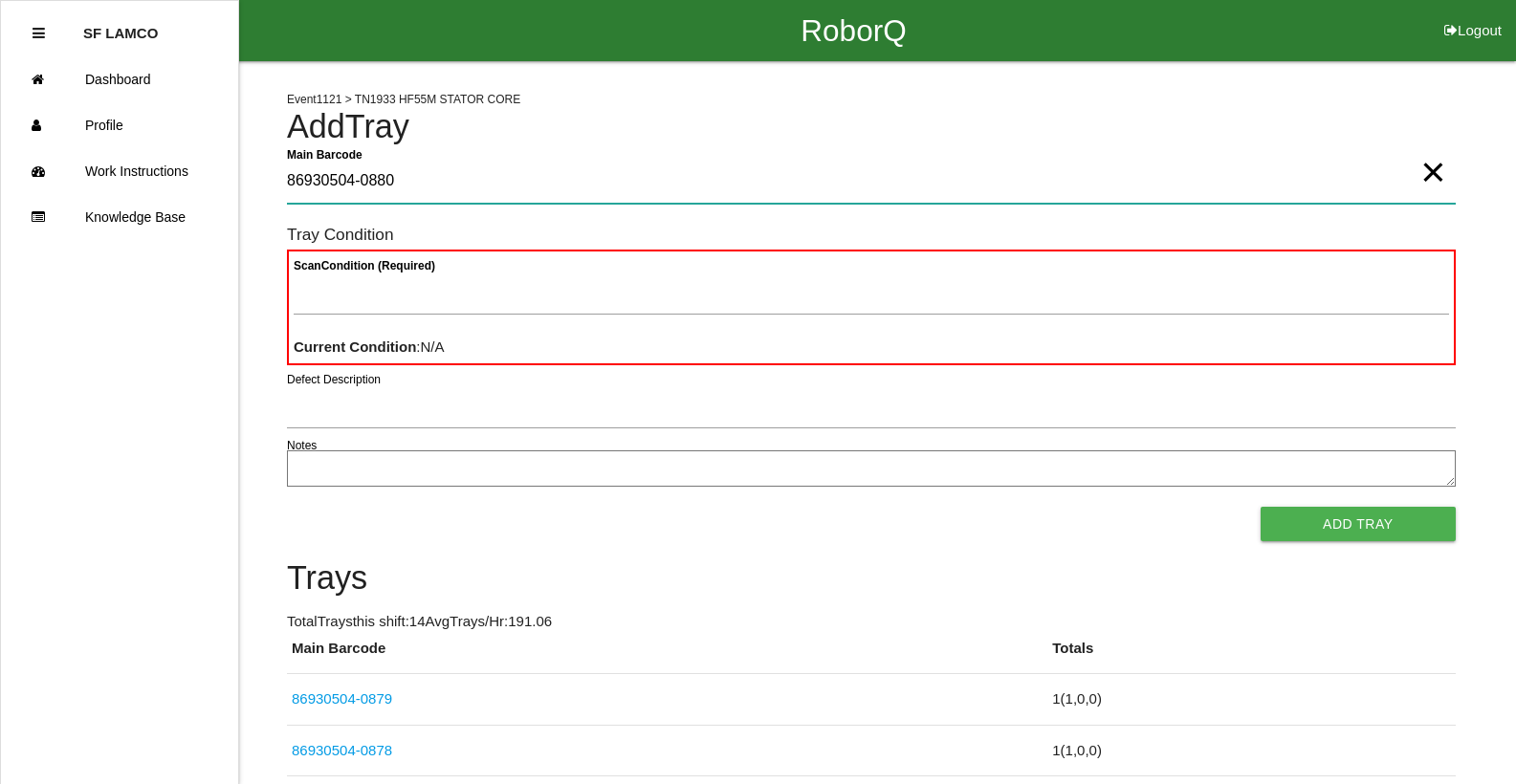
type Barcode "86930504-0880"
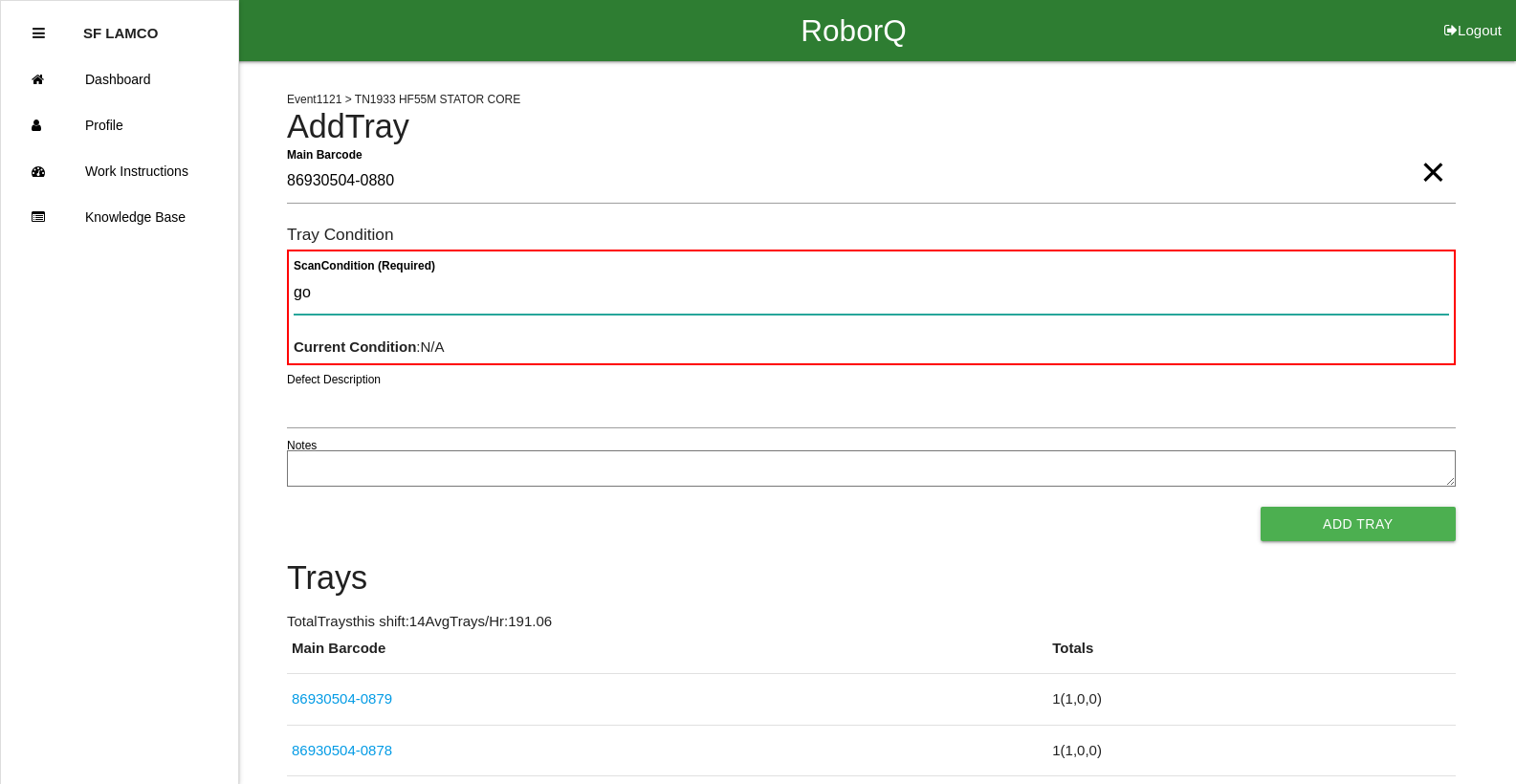
type Condition "goo"
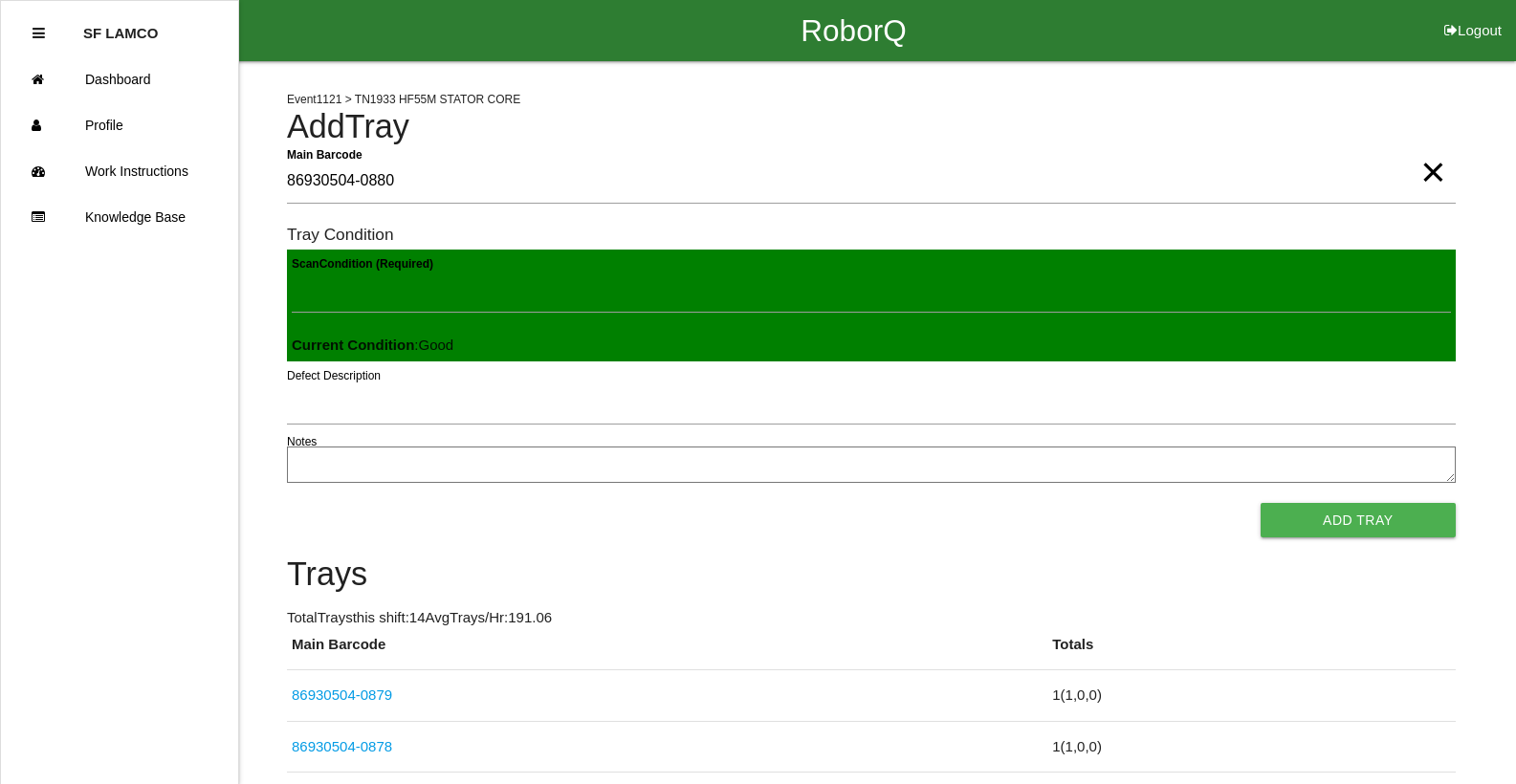
click at [1261, 503] on button "Add Tray" at bounding box center [1358, 520] width 195 height 35
